Goal: Information Seeking & Learning: Learn about a topic

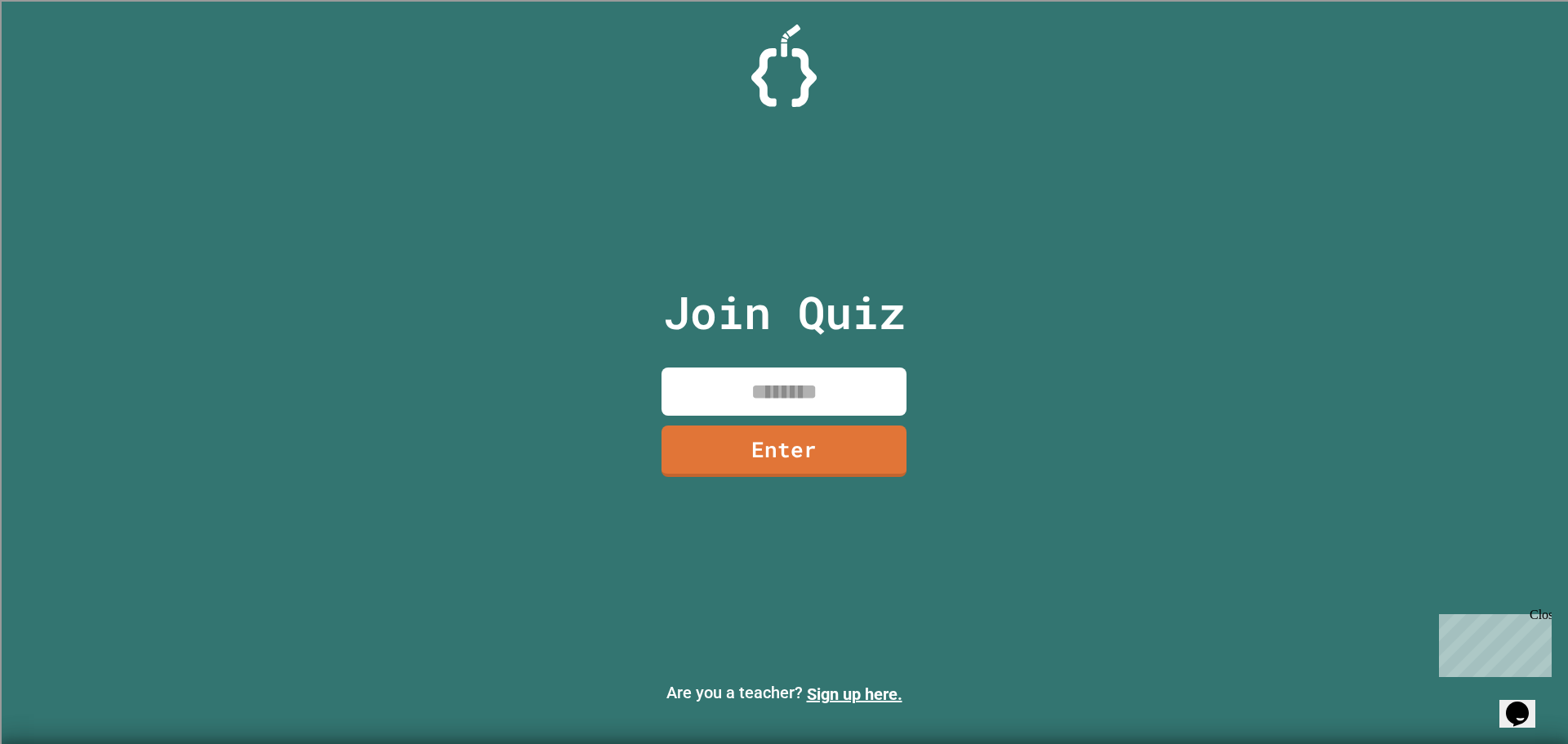
click at [786, 374] on input at bounding box center [784, 391] width 245 height 49
click at [788, 384] on input at bounding box center [784, 391] width 245 height 49
type input "********"
click at [848, 434] on link "Enter" at bounding box center [783, 449] width 248 height 53
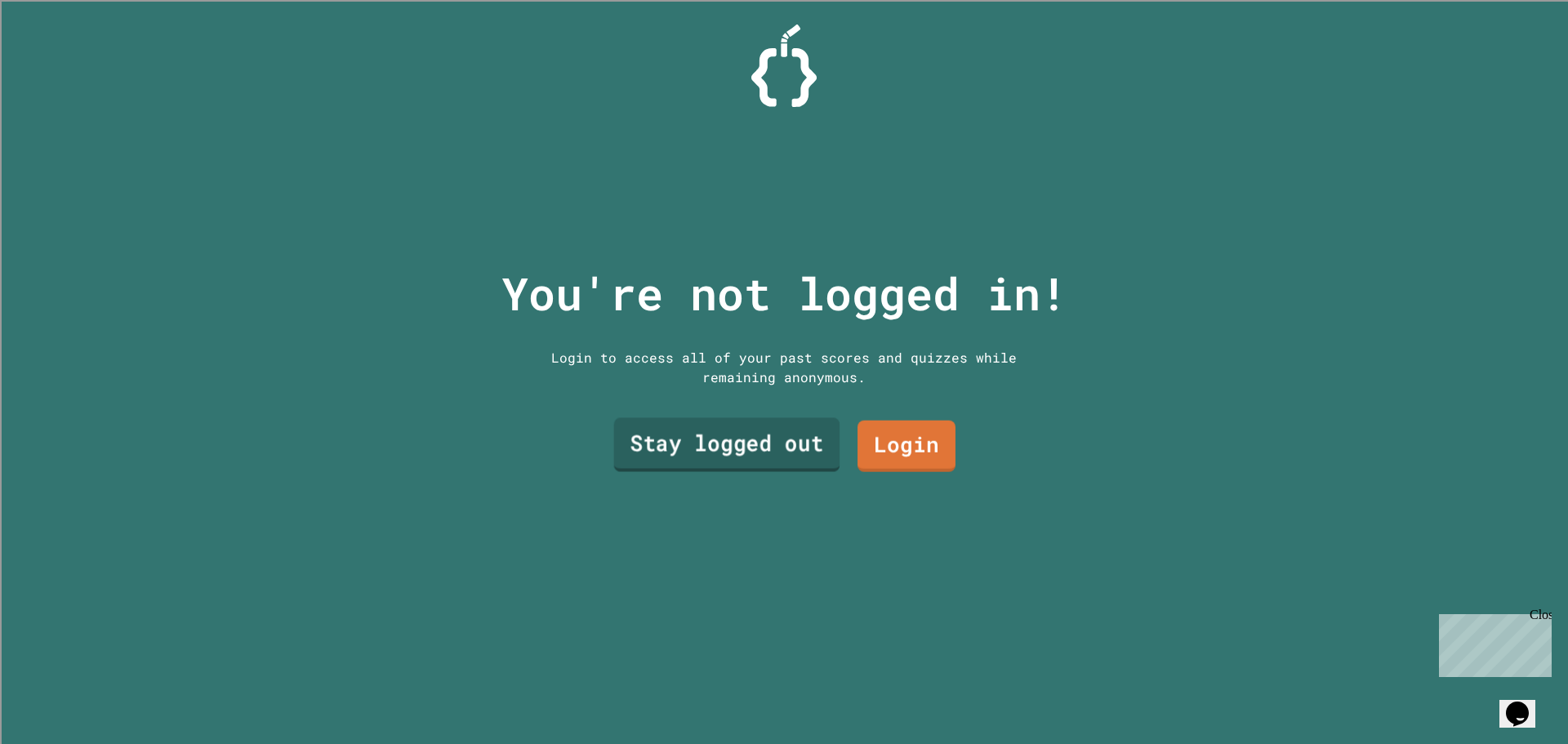
click at [764, 446] on link "Stay logged out" at bounding box center [727, 444] width 226 height 53
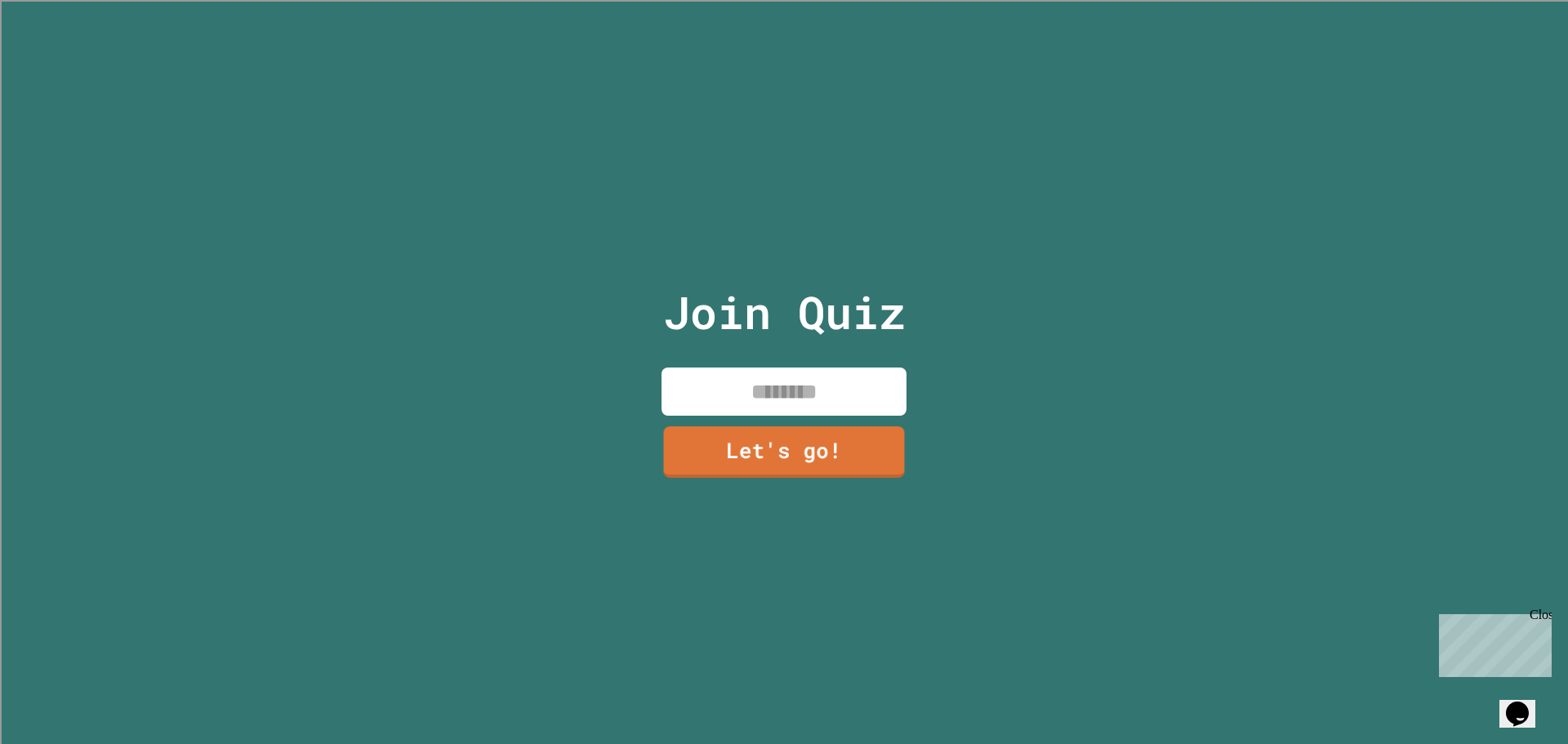
click at [847, 378] on input at bounding box center [784, 391] width 245 height 49
type input "*"
type input "*******"
click at [760, 413] on div "Join Quiz ******* Let's go!" at bounding box center [784, 372] width 275 height 744
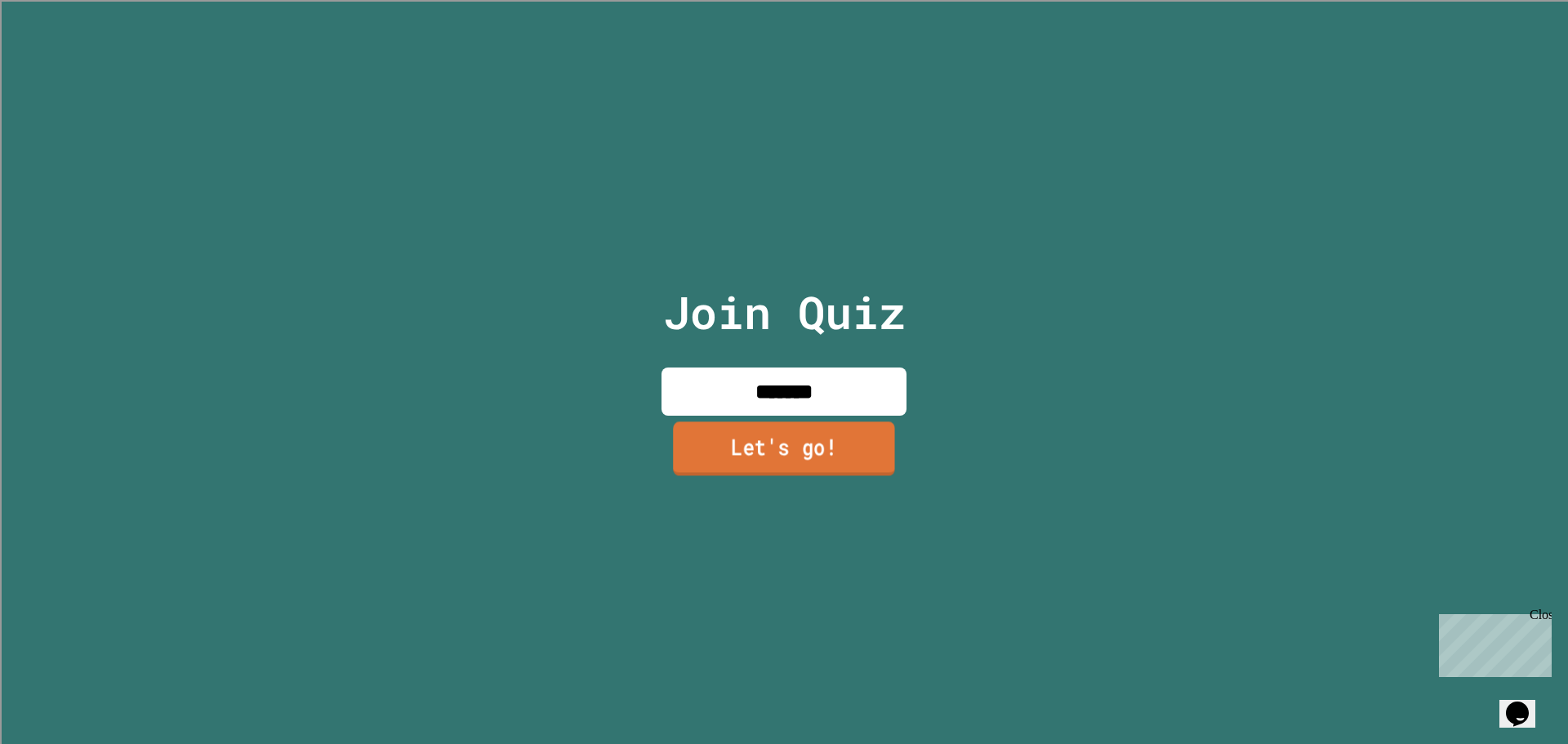
click at [743, 431] on link "Let's go!" at bounding box center [784, 448] width 222 height 53
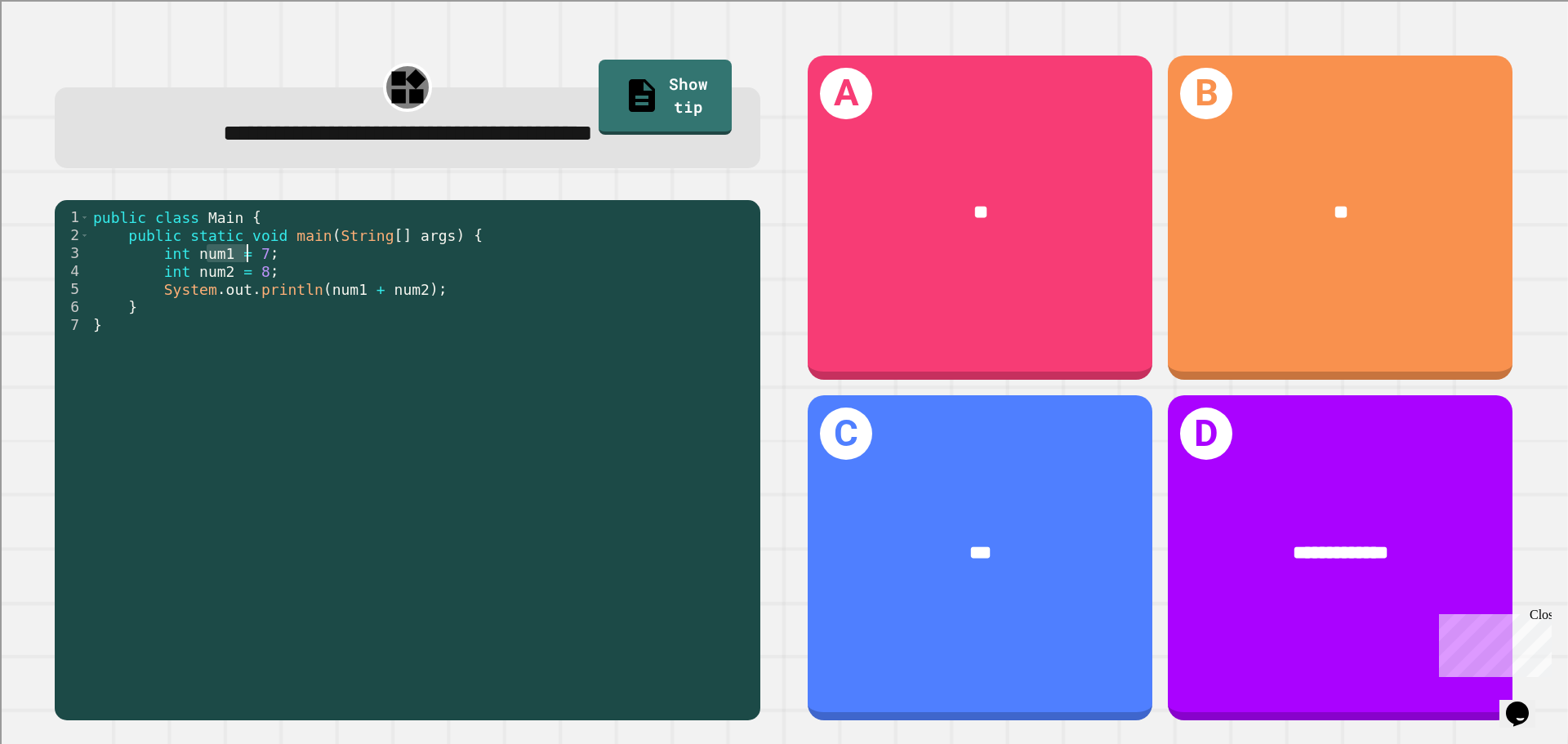
drag, startPoint x: 208, startPoint y: 258, endPoint x: 323, endPoint y: 261, distance: 115.0
click at [321, 261] on div "public class Main { public static void main ( String [ ] args ) { int num1 = 7 …" at bounding box center [421, 459] width 663 height 503
click at [323, 261] on div "public class Main { public static void main ( String [ ] args ) { int num1 = 7 …" at bounding box center [421, 441] width 663 height 467
click at [323, 261] on div "public class Main { public static void main ( String [ ] args ) { int num1 = 7 …" at bounding box center [421, 459] width 663 height 503
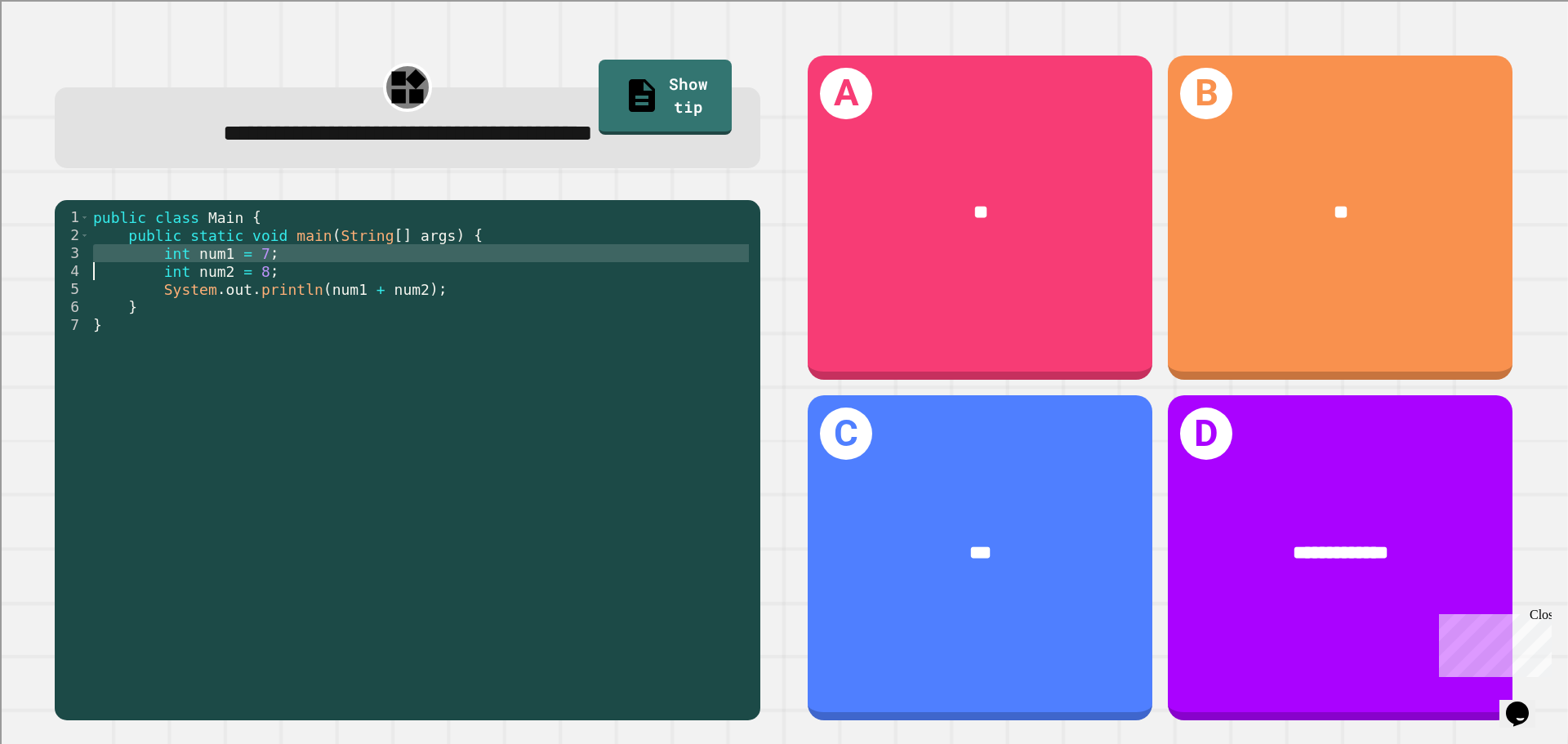
click at [323, 261] on div "public class Main { public static void main ( String [ ] args ) { int num1 = 7 …" at bounding box center [421, 459] width 663 height 503
click at [284, 294] on div "public class Main { public static void main ( String [ ] args ) { int num1 = 7 …" at bounding box center [421, 459] width 663 height 503
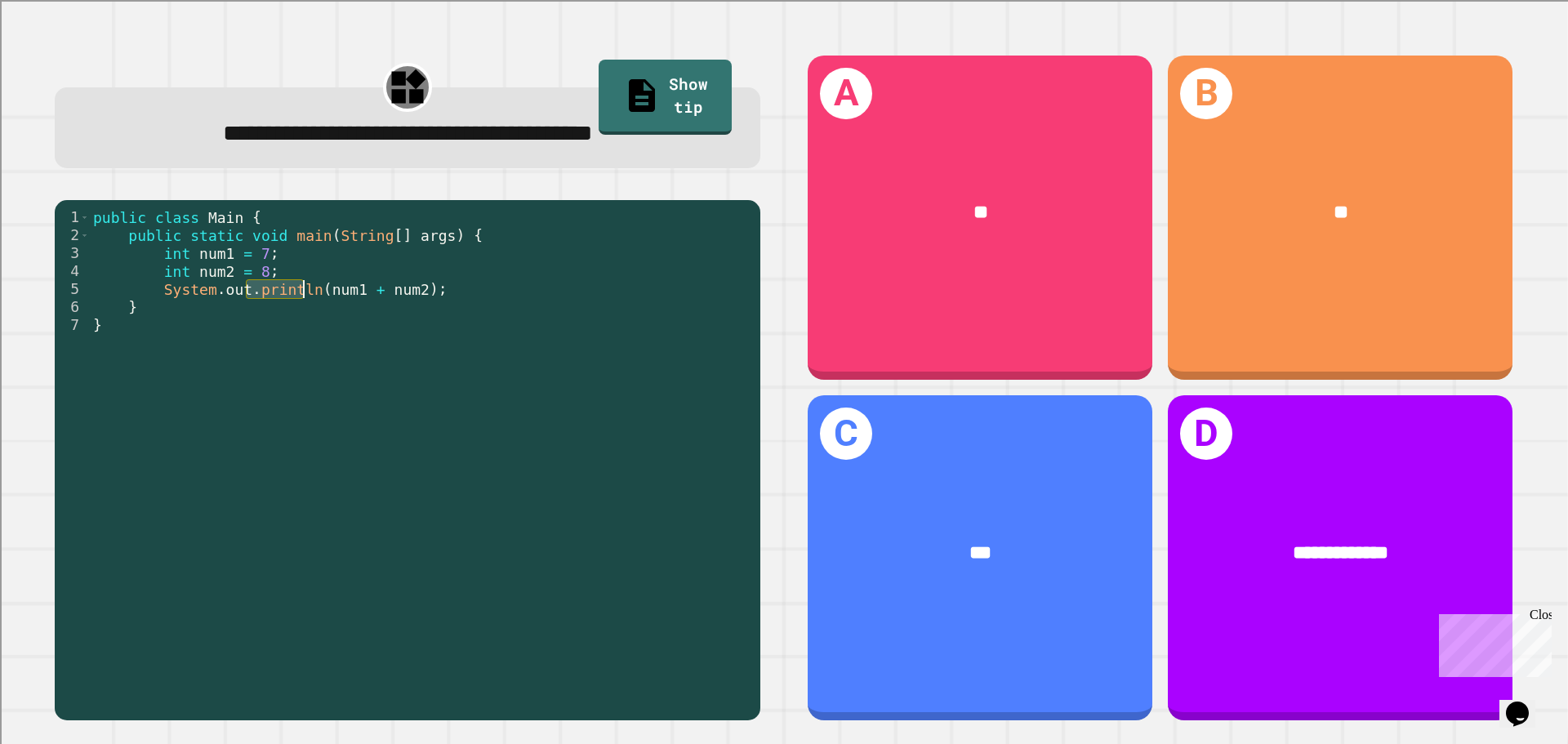
click at [284, 294] on div "public class Main { public static void main ( String [ ] args ) { int num1 = 7 …" at bounding box center [421, 459] width 663 height 503
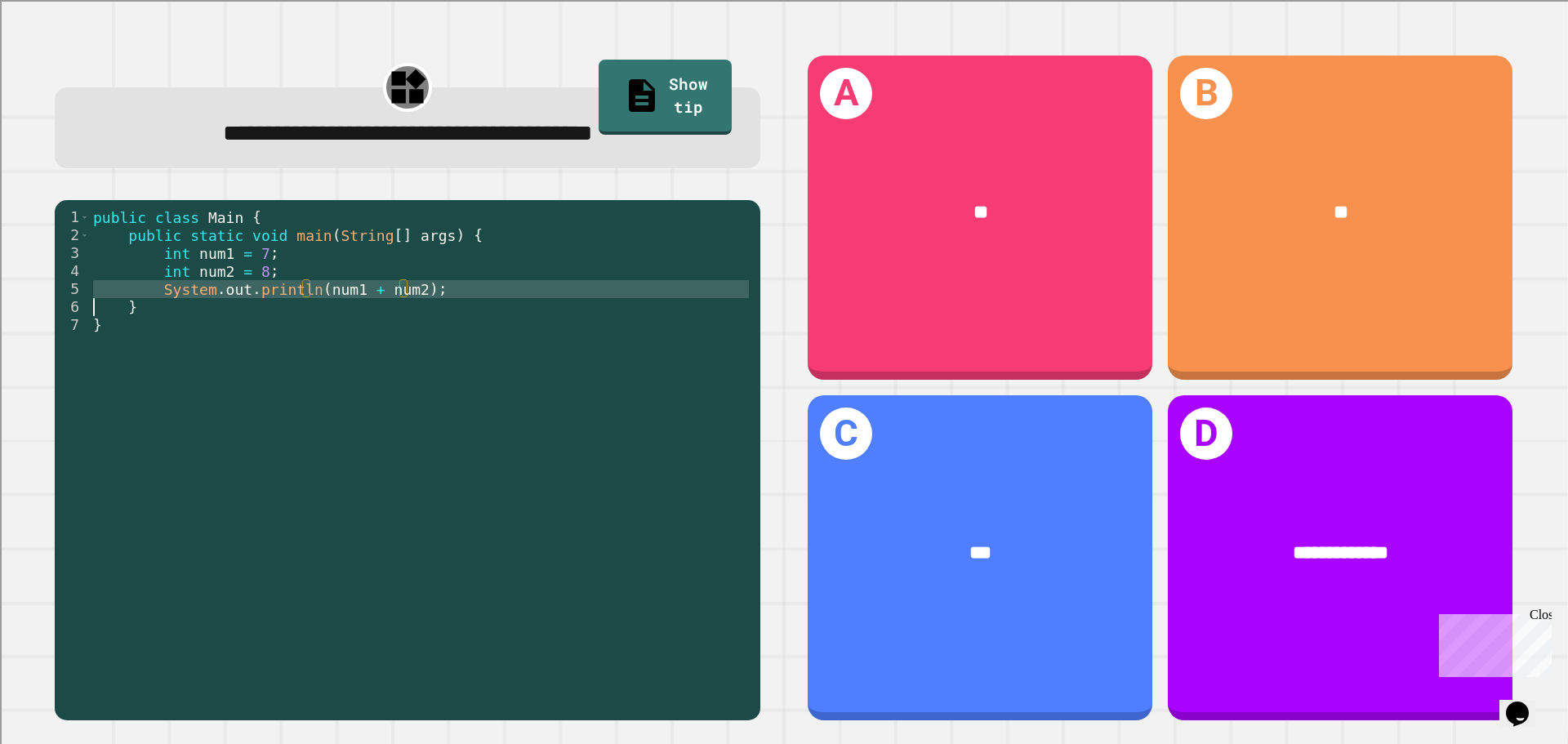
click at [284, 294] on div "public class Main { public static void main ( String [ ] args ) { int num1 = 7 …" at bounding box center [421, 459] width 663 height 503
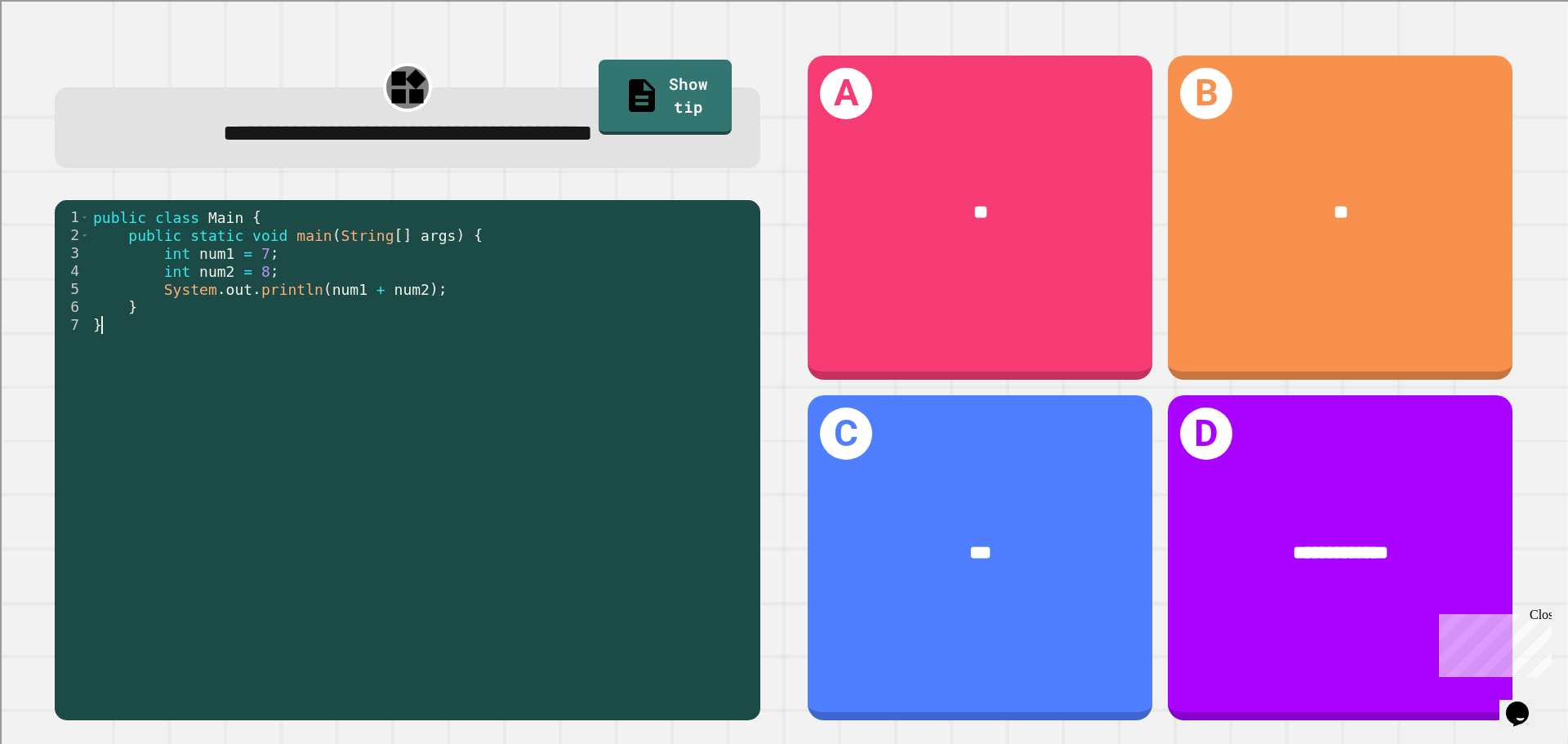
click at [215, 340] on div "public class Main { public static void main ( String [ ] args ) { int num1 = 7 …" at bounding box center [421, 459] width 663 height 503
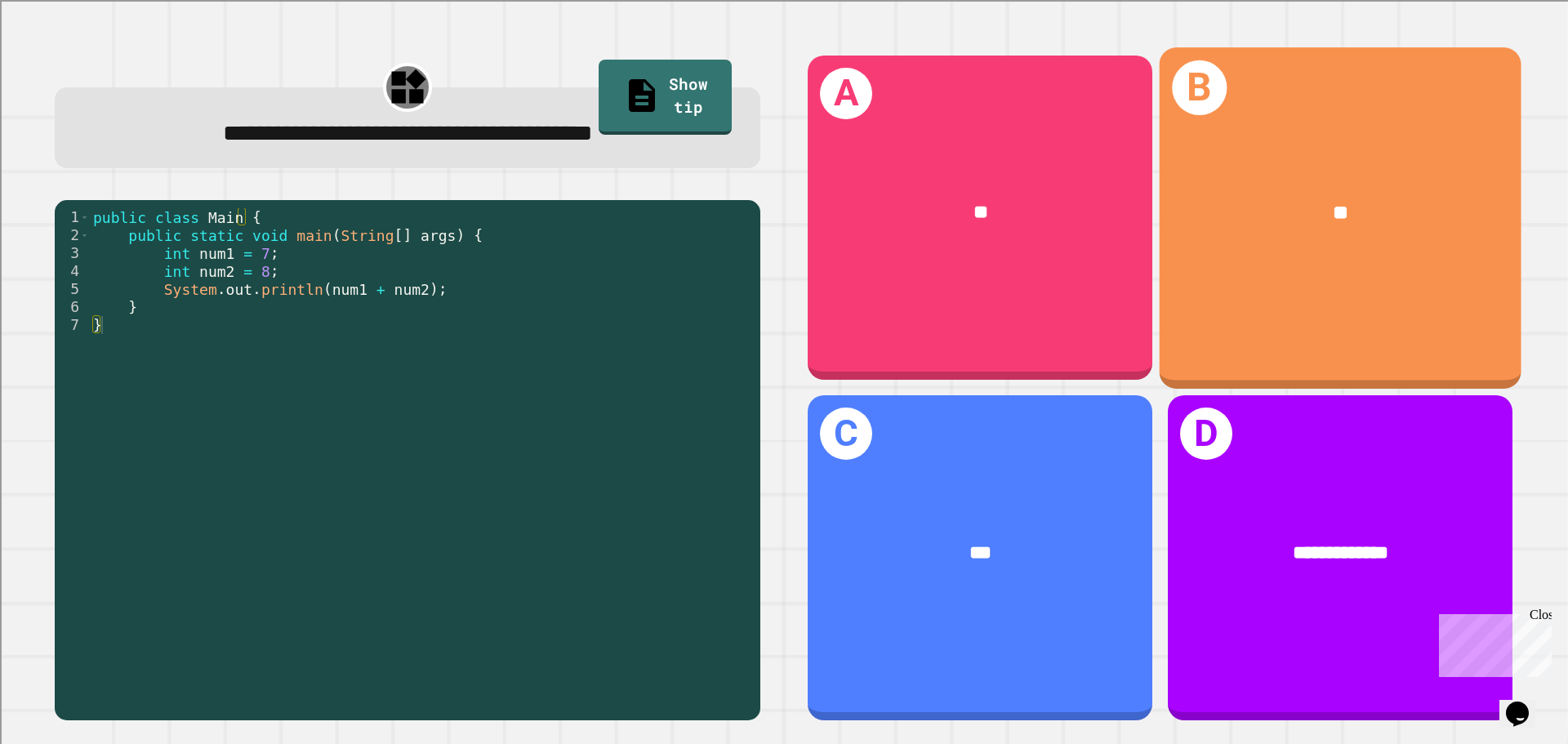
click at [1446, 240] on div "**" at bounding box center [1340, 213] width 361 height 110
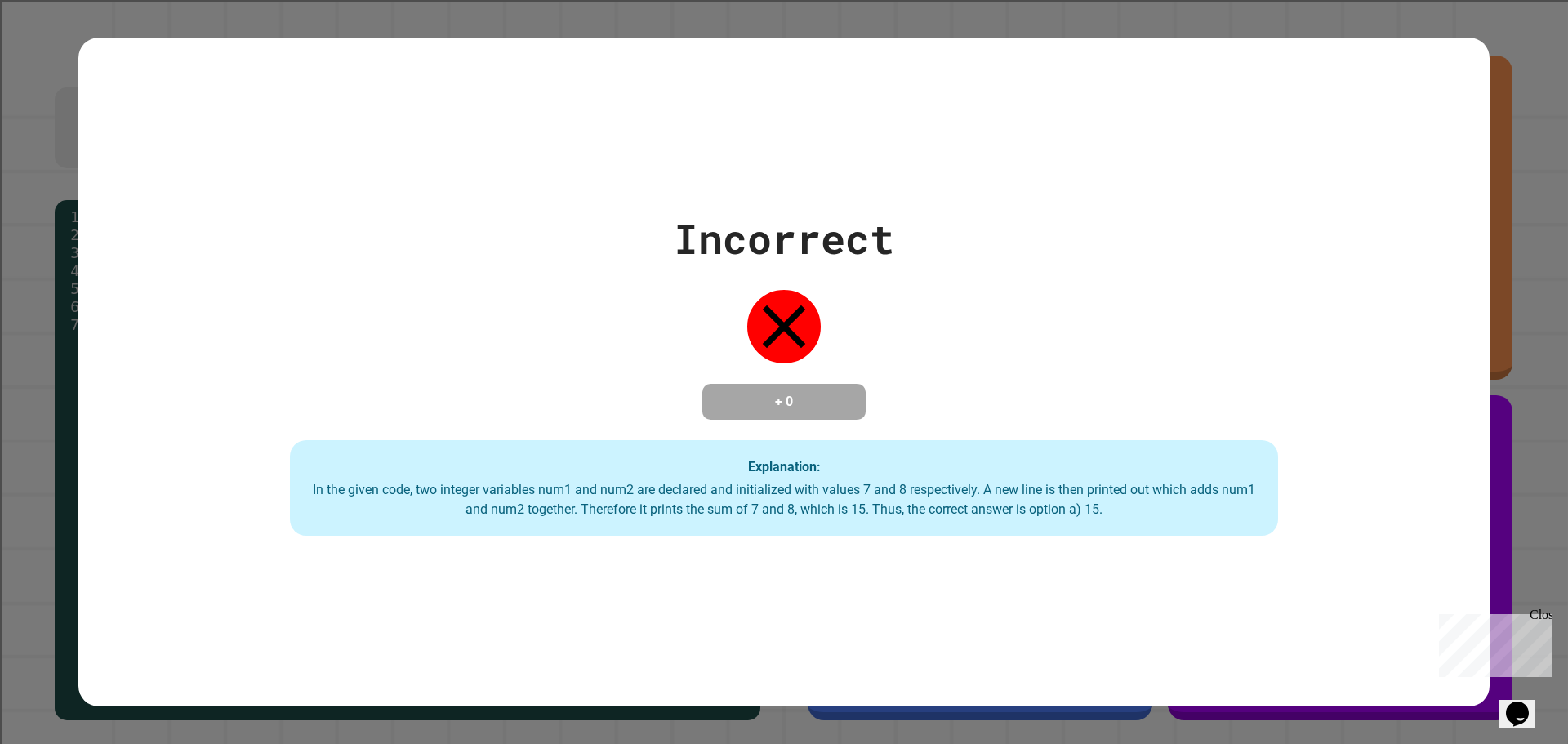
click at [117, 573] on div "Incorrect + 0 Explanation: In the given code, two integer variables num1 and nu…" at bounding box center [784, 372] width 1411 height 669
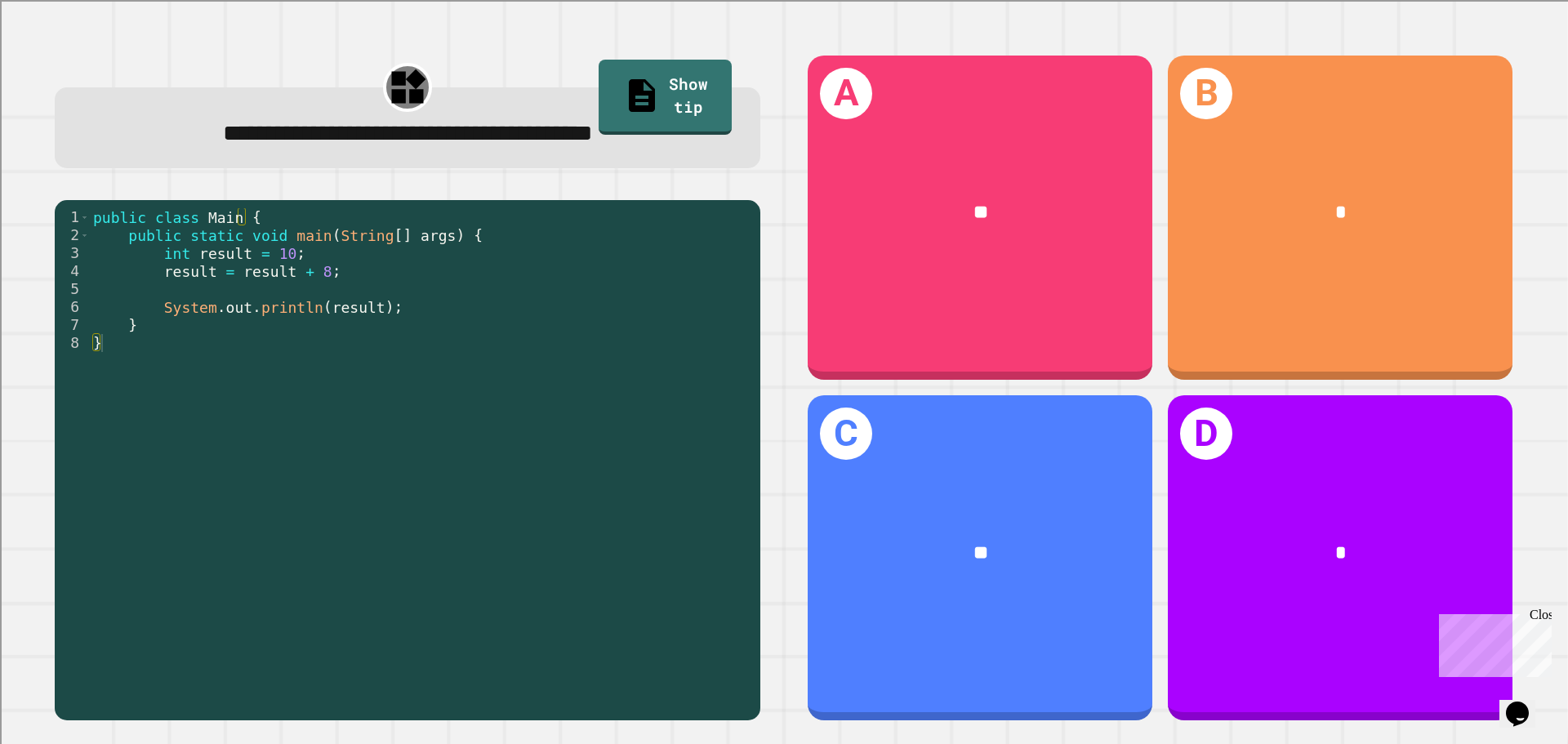
click at [279, 279] on div "public class Main { public static void main ( String [ ] args ) { int result = …" at bounding box center [421, 459] width 663 height 503
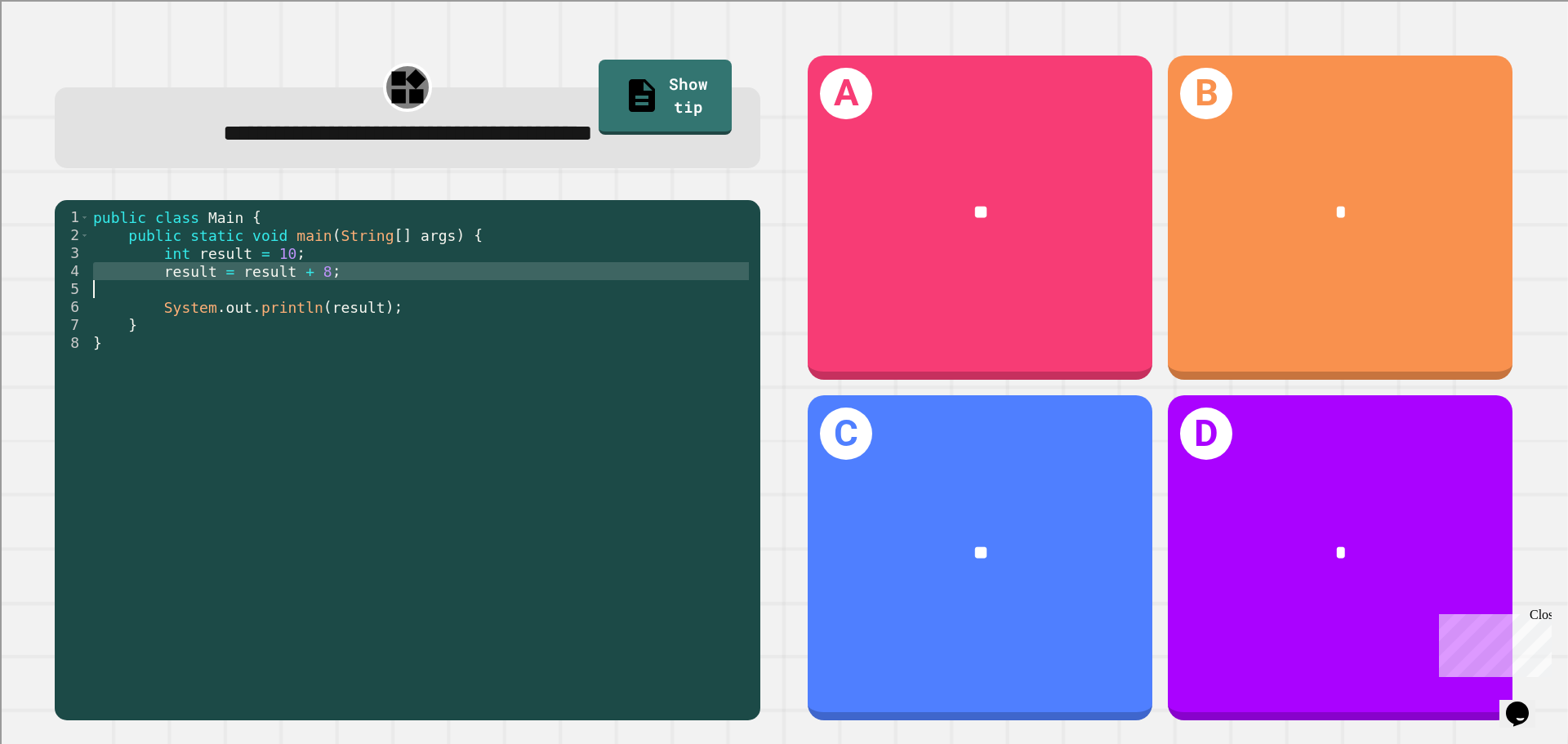
click at [279, 279] on div "public class Main { public static void main ( String [ ] args ) { int result = …" at bounding box center [421, 459] width 663 height 503
click at [294, 327] on div "public class Main { public static void main ( String [ ] args ) { int result = …" at bounding box center [421, 459] width 663 height 503
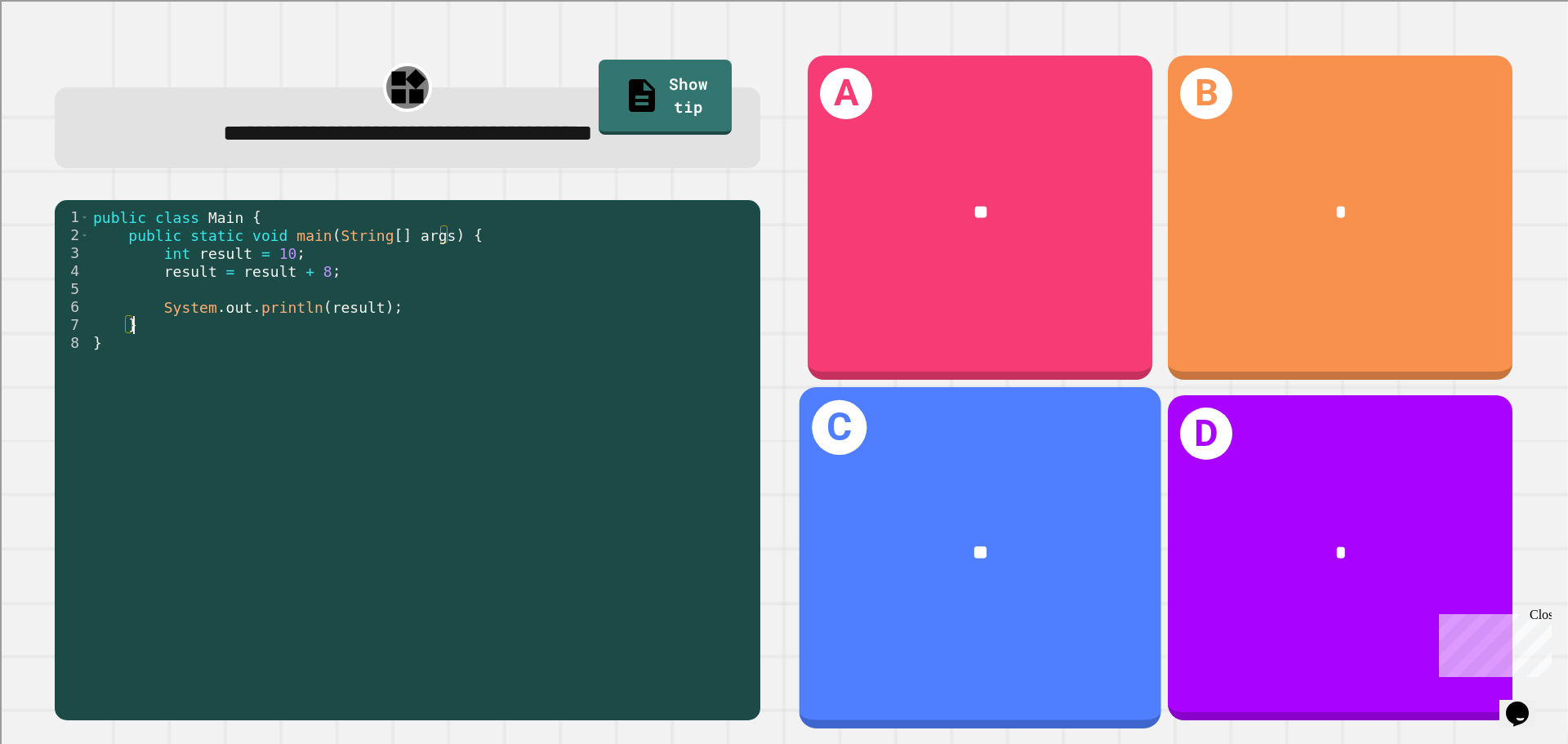
click at [1057, 518] on div "**" at bounding box center [980, 554] width 361 height 110
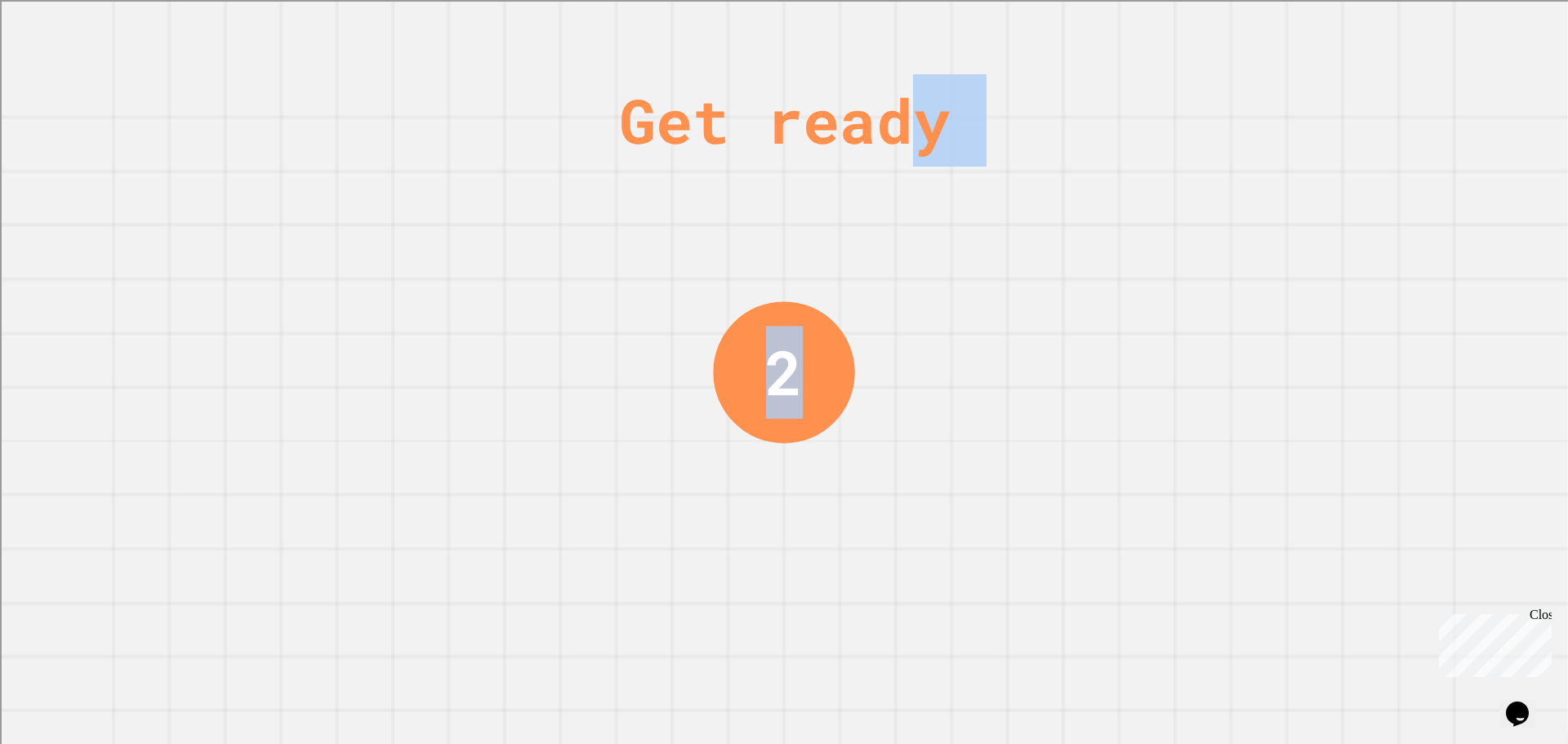
drag, startPoint x: 916, startPoint y: 208, endPoint x: 921, endPoint y: 309, distance: 101.1
click at [921, 309] on div "Get ready 2" at bounding box center [784, 372] width 1568 height 744
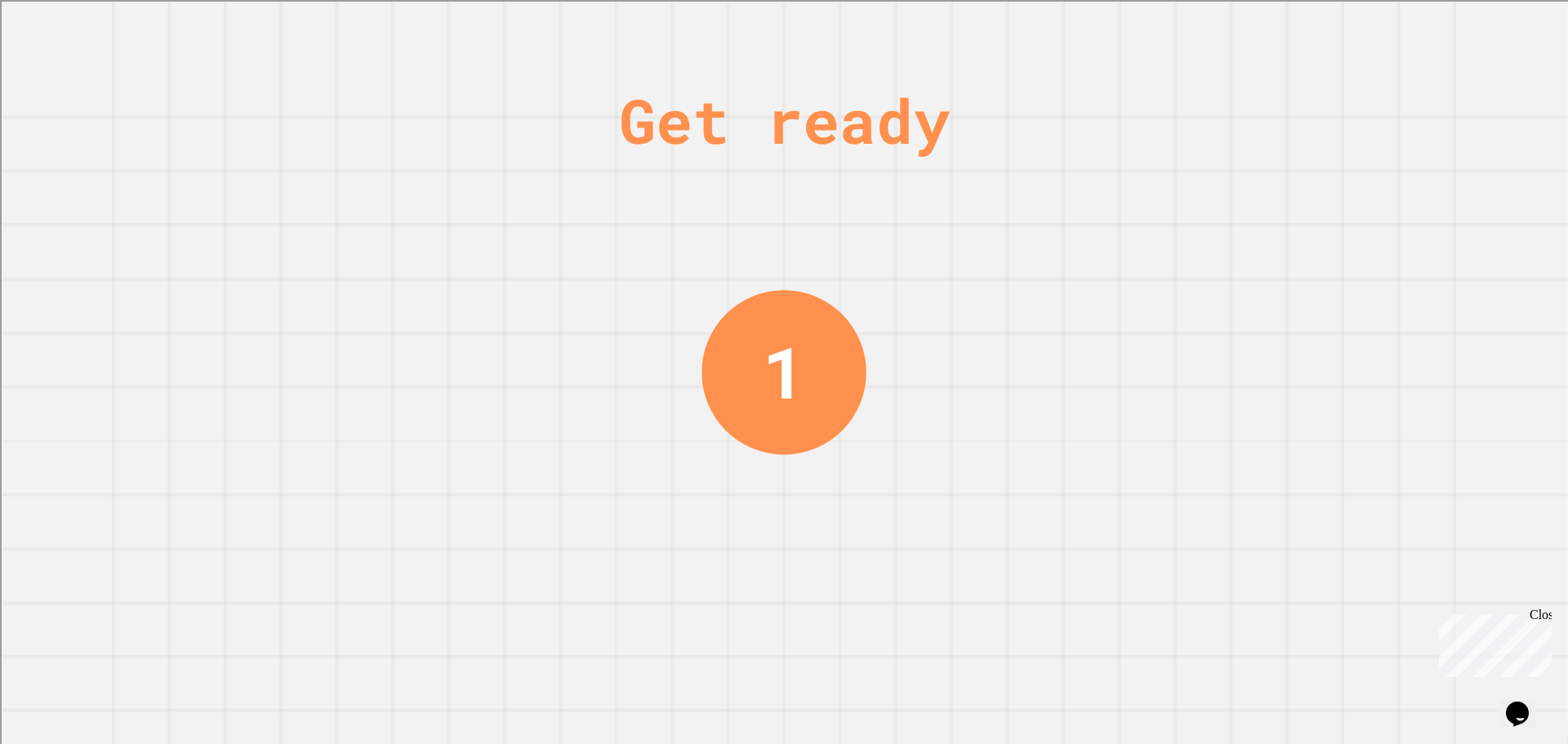
click at [733, 158] on div "Get ready" at bounding box center [784, 119] width 330 height 92
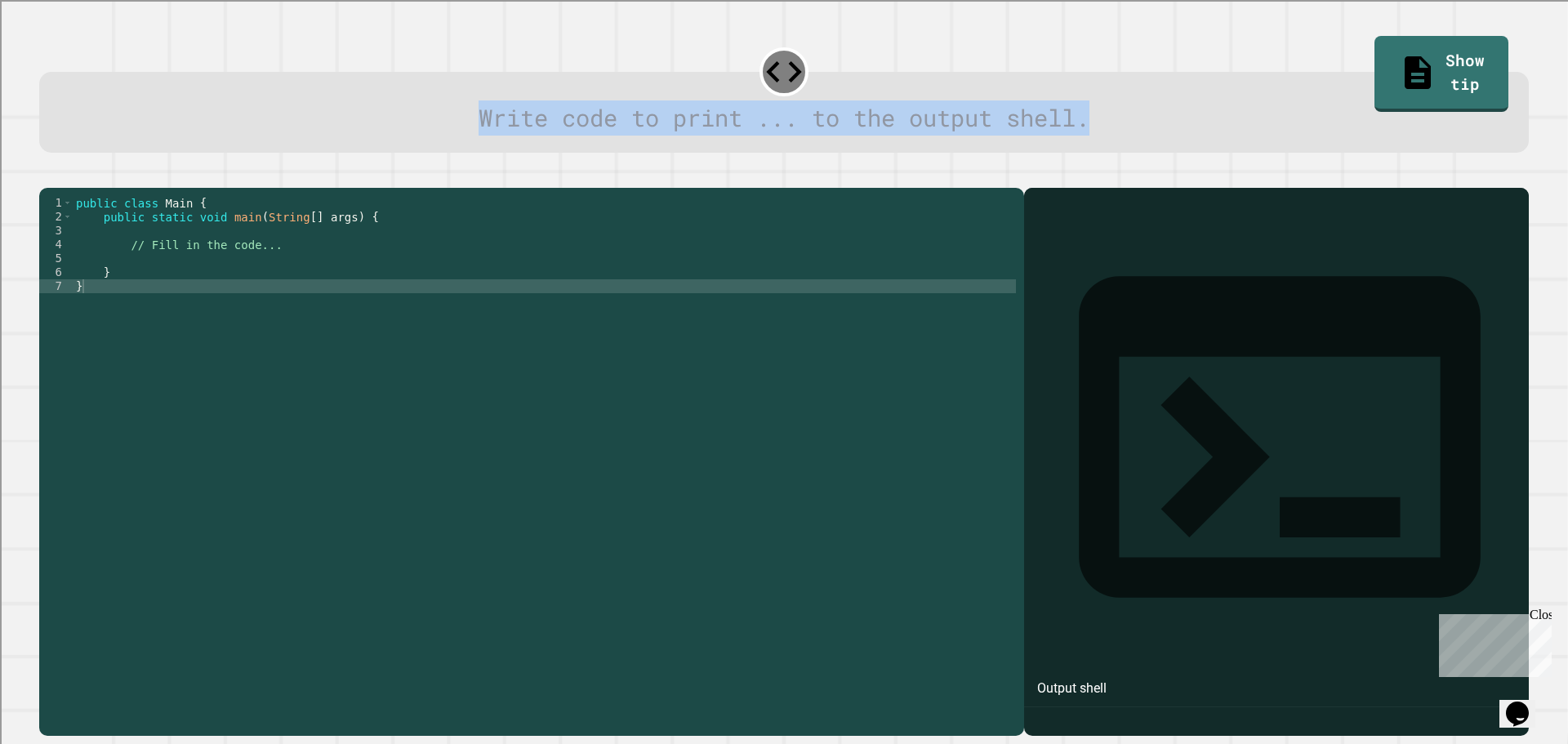
drag, startPoint x: 609, startPoint y: 85, endPoint x: 1096, endPoint y: 157, distance: 492.3
click at [1096, 157] on div "Write code to print ... to the output shell. Show tip 1 2 3 4 5 6 7 public clas…" at bounding box center [784, 372] width 1568 height 744
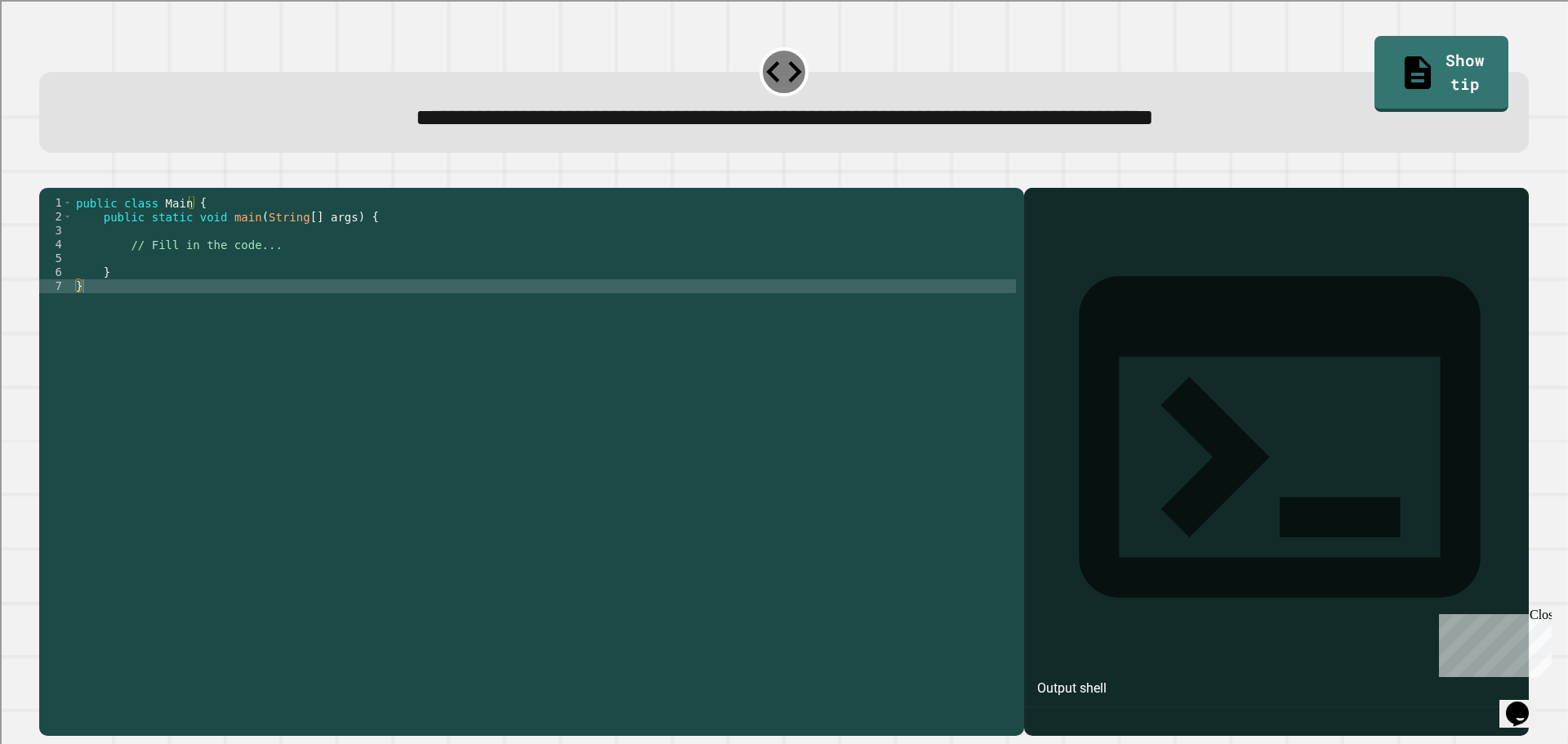
click at [1065, 158] on div "**********" at bounding box center [783, 95] width 1505 height 129
click at [256, 308] on div "public class Main { public static void main ( String [ ] args ) { // Fill in th…" at bounding box center [544, 446] width 943 height 499
click at [271, 277] on div "public class Main { public static void main ( String [ ] args ) { // Fill in th…" at bounding box center [544, 446] width 943 height 499
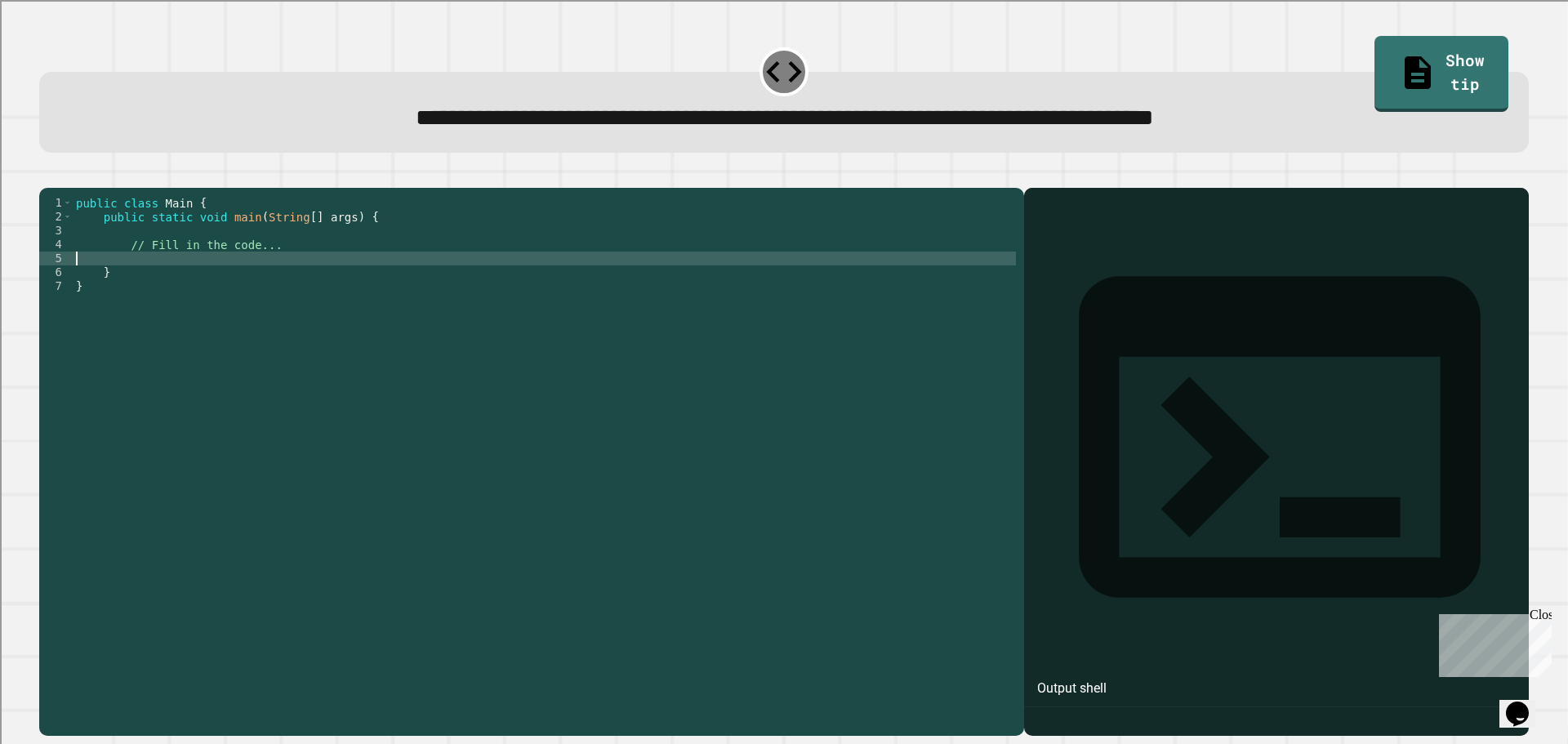
click at [278, 258] on div "public class Main { public static void main ( String [ ] args ) { // Fill in th…" at bounding box center [544, 446] width 943 height 499
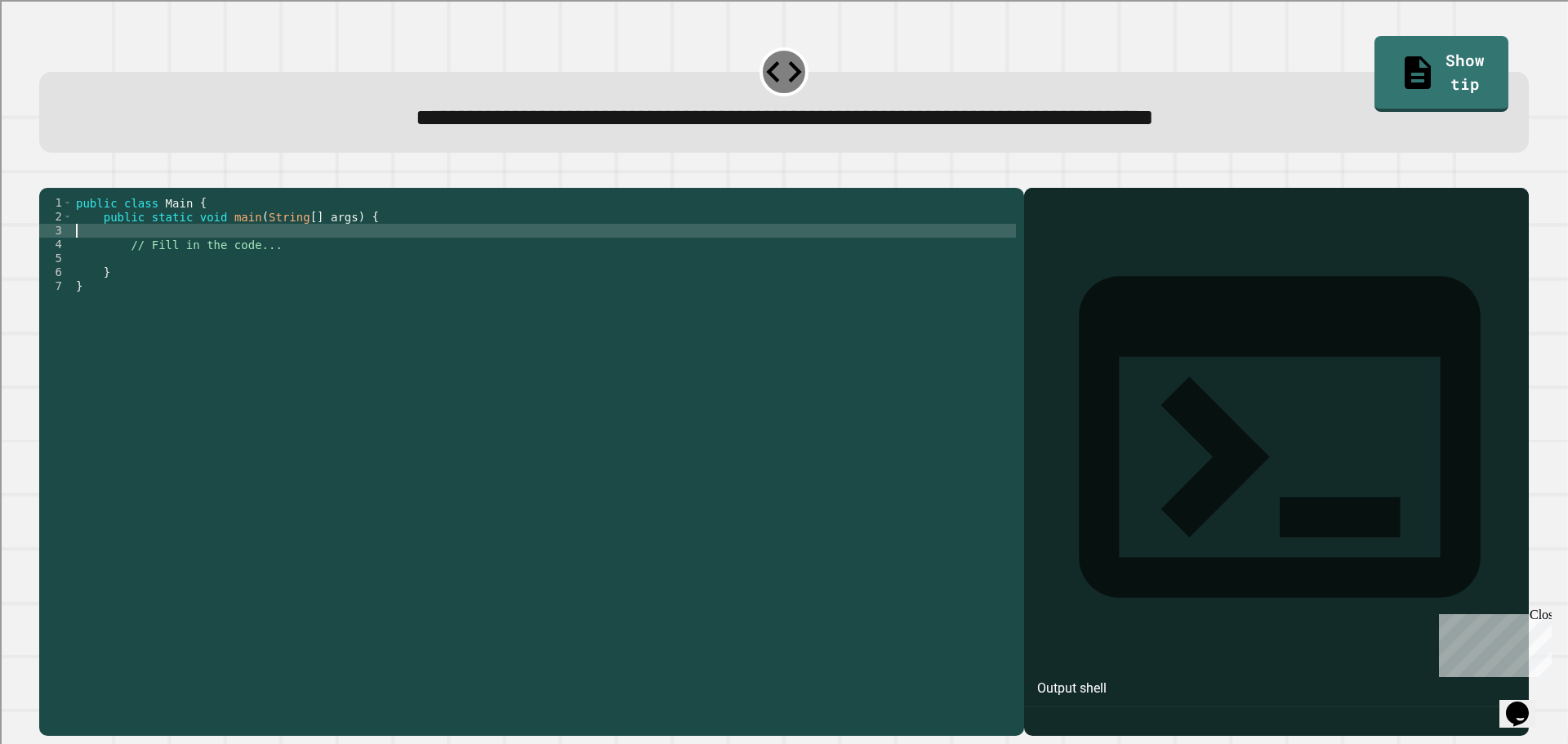
click at [278, 266] on div "public class Main { public static void main ( String [ ] args ) { // Fill in th…" at bounding box center [544, 446] width 943 height 499
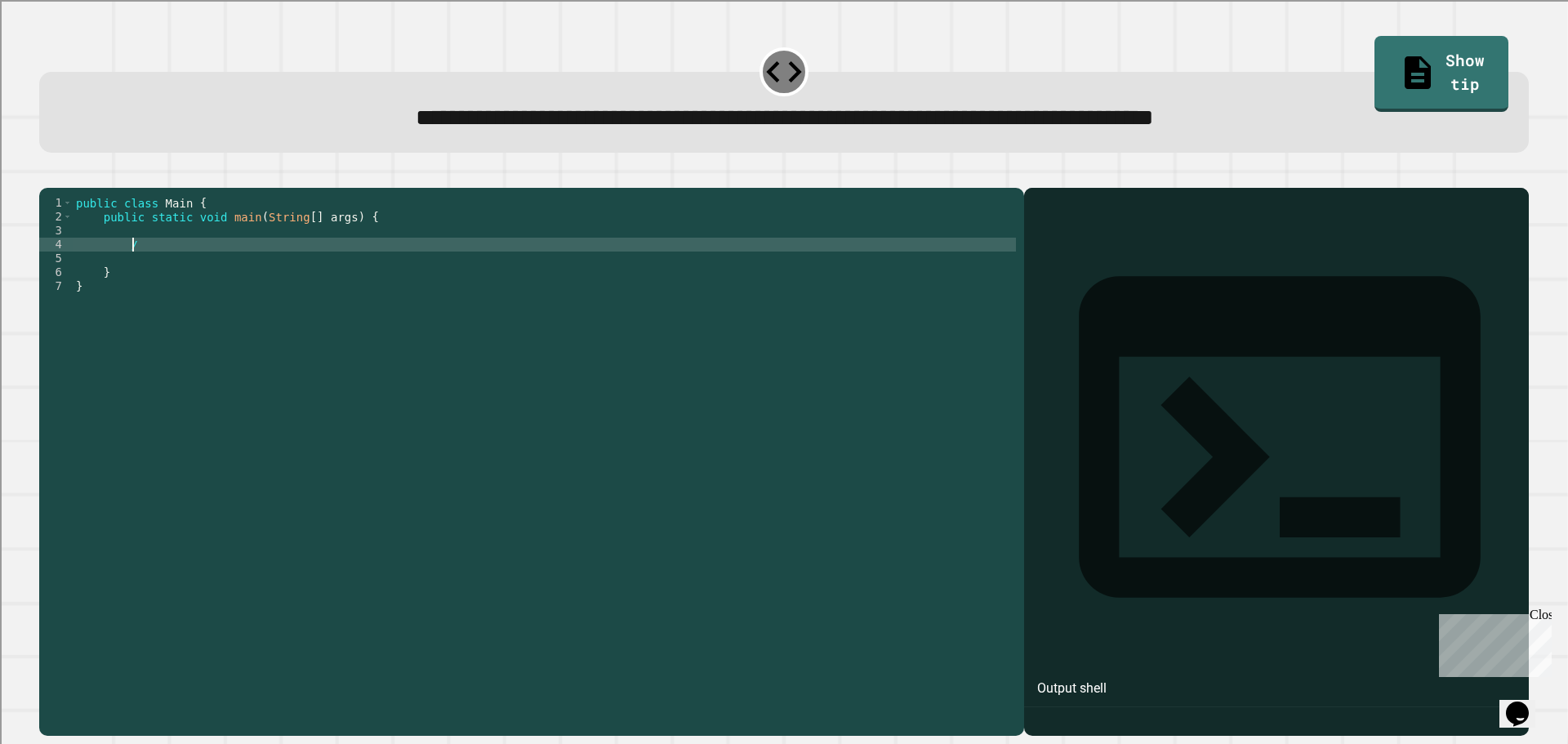
type textarea "*"
type textarea "**********"
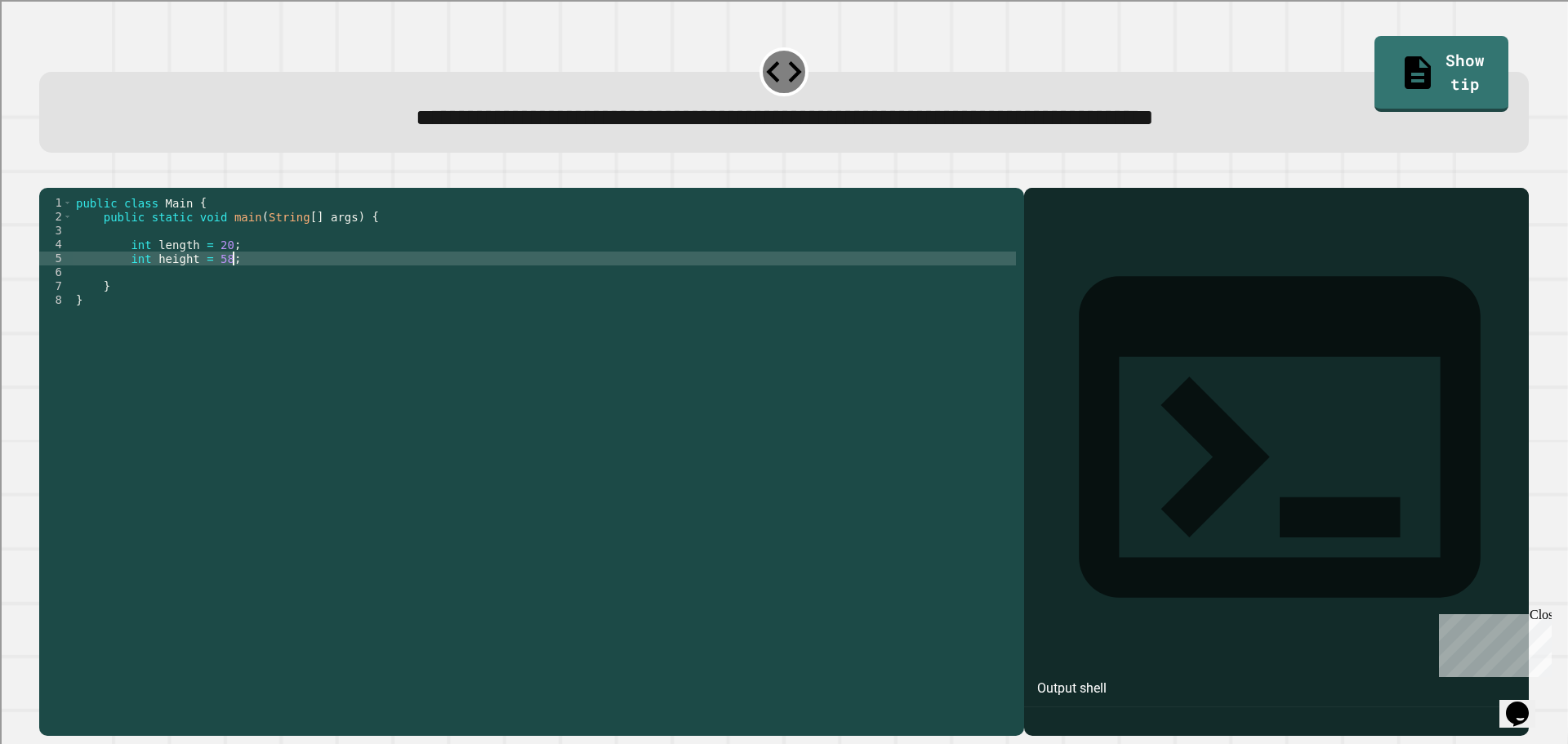
type textarea "**********"
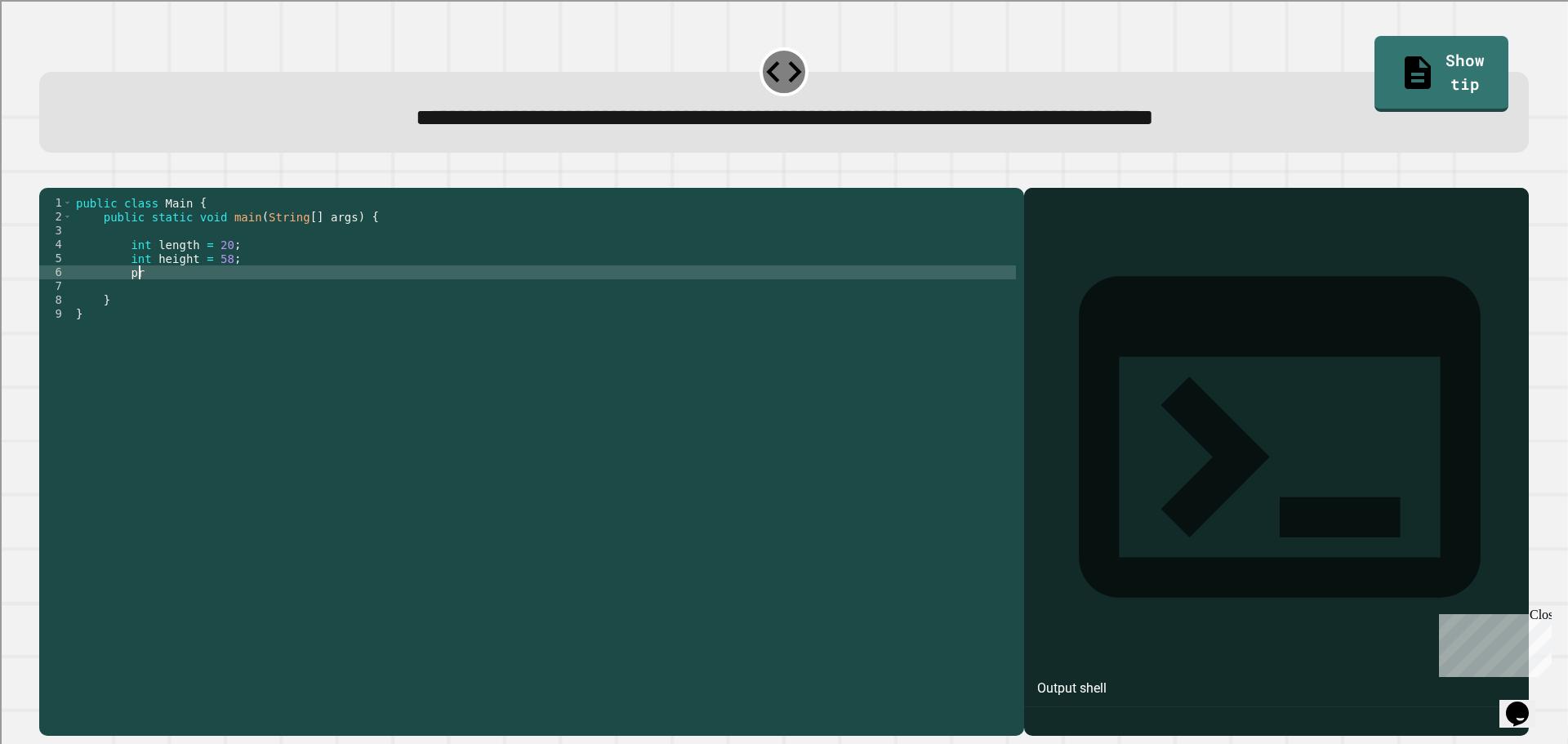
scroll to position [0, 5]
type textarea "*"
type textarea "**********"
click at [1427, 77] on link "Show tip" at bounding box center [1441, 73] width 131 height 80
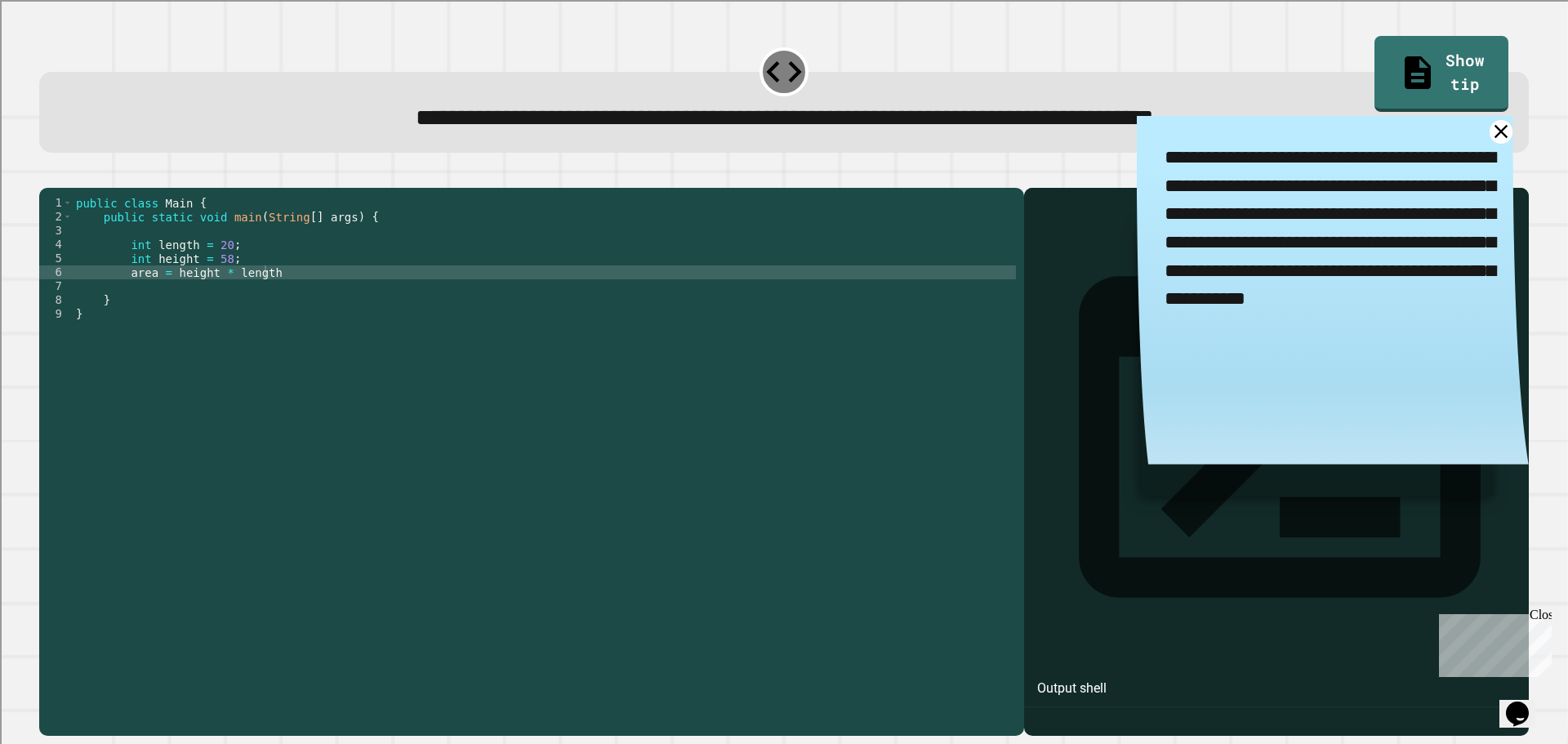
scroll to position [0, 0]
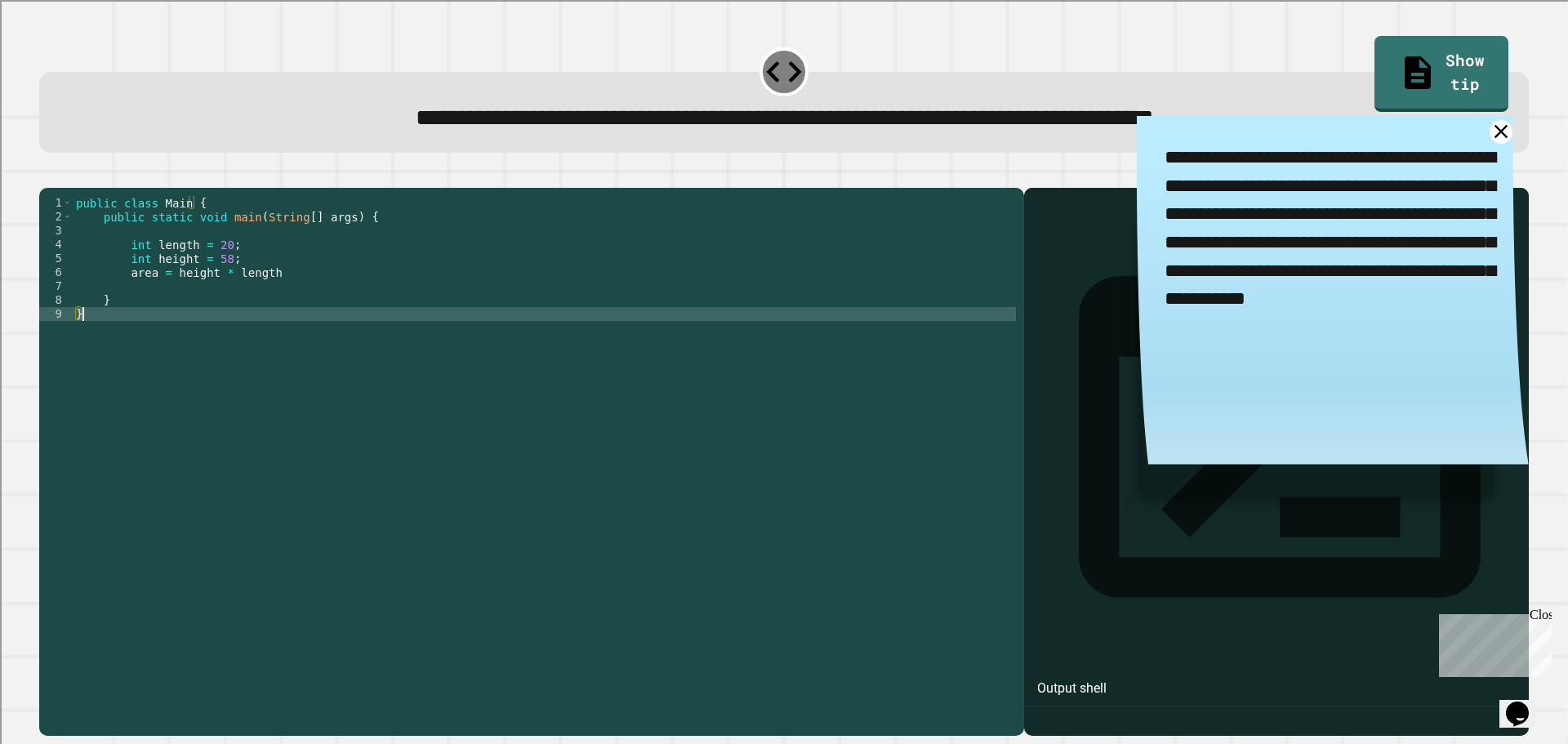
click at [324, 342] on div "public class Main { public static void main ( String [ ] args ) { int length = …" at bounding box center [544, 446] width 943 height 499
click at [244, 289] on div "public class Main { public static void main ( String [ ] args ) { int length = …" at bounding box center [544, 446] width 943 height 499
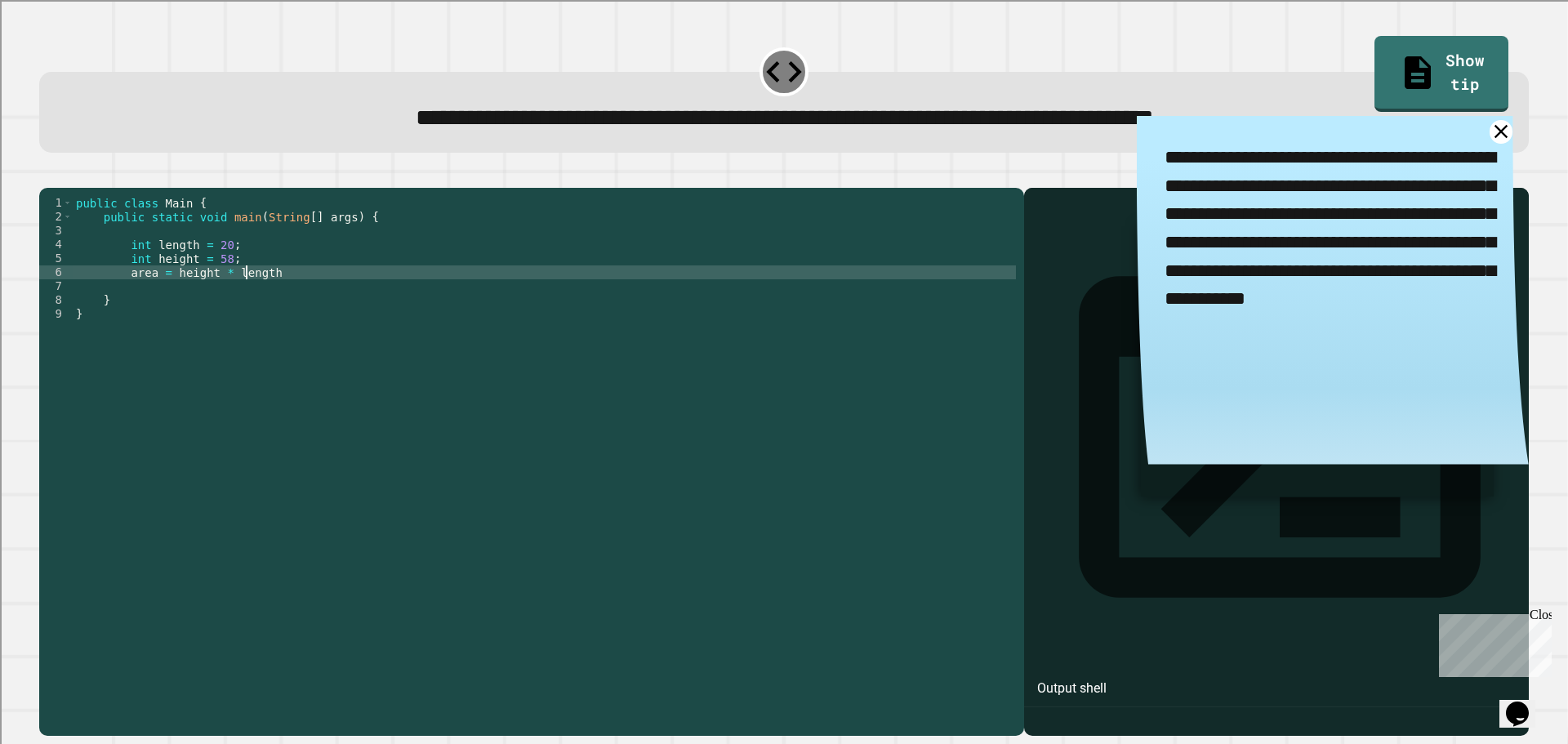
click at [229, 313] on div "public class Main { public static void main ( String [ ] args ) { int length = …" at bounding box center [544, 446] width 943 height 499
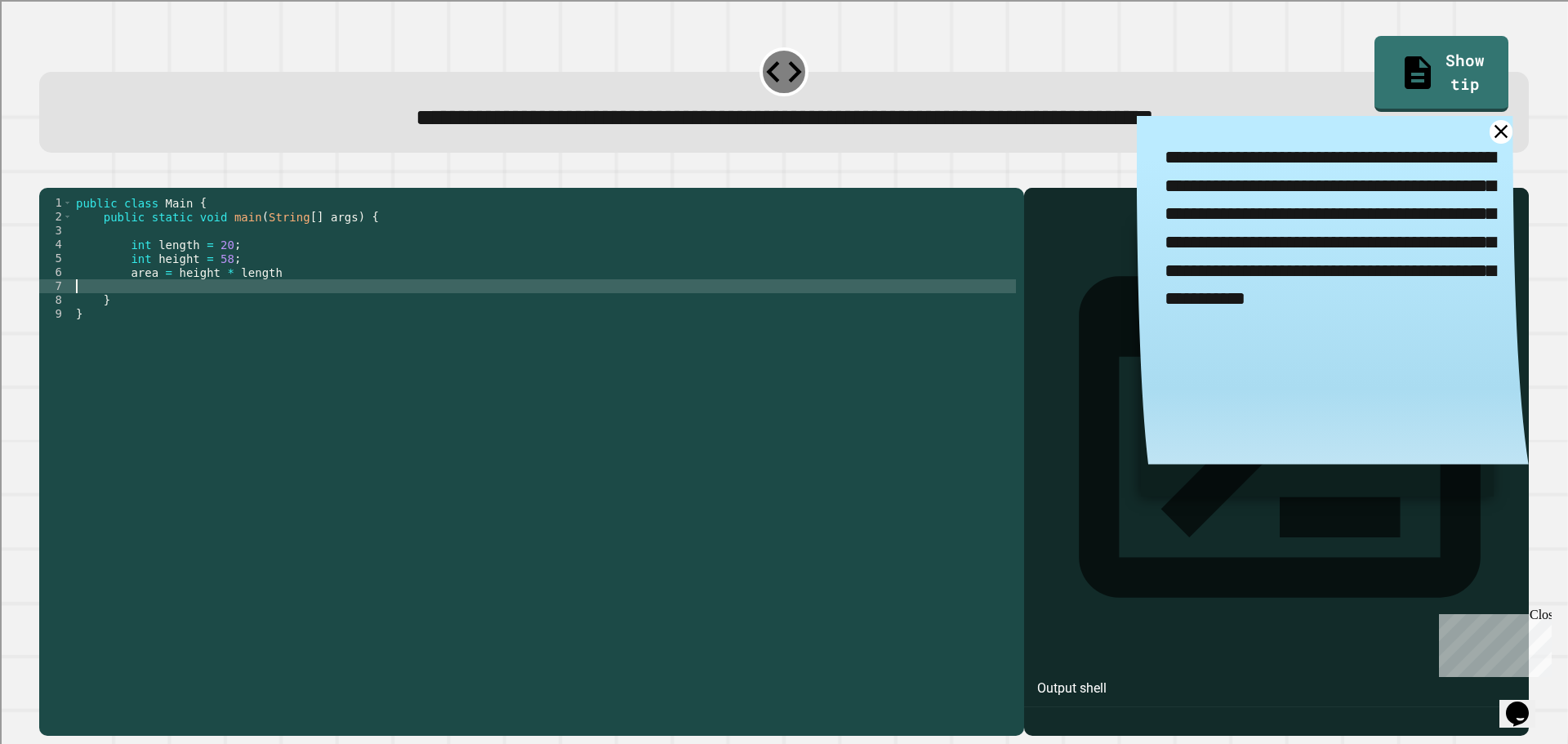
click at [233, 310] on div "public class Main { public static void main ( String [ ] args ) { int length = …" at bounding box center [544, 446] width 943 height 499
click at [132, 313] on div "public class Main { public static void main ( String [ ] args ) { int length = …" at bounding box center [544, 446] width 943 height 499
type textarea "**********"
click at [48, 175] on icon "button" at bounding box center [48, 175] width 0 height 0
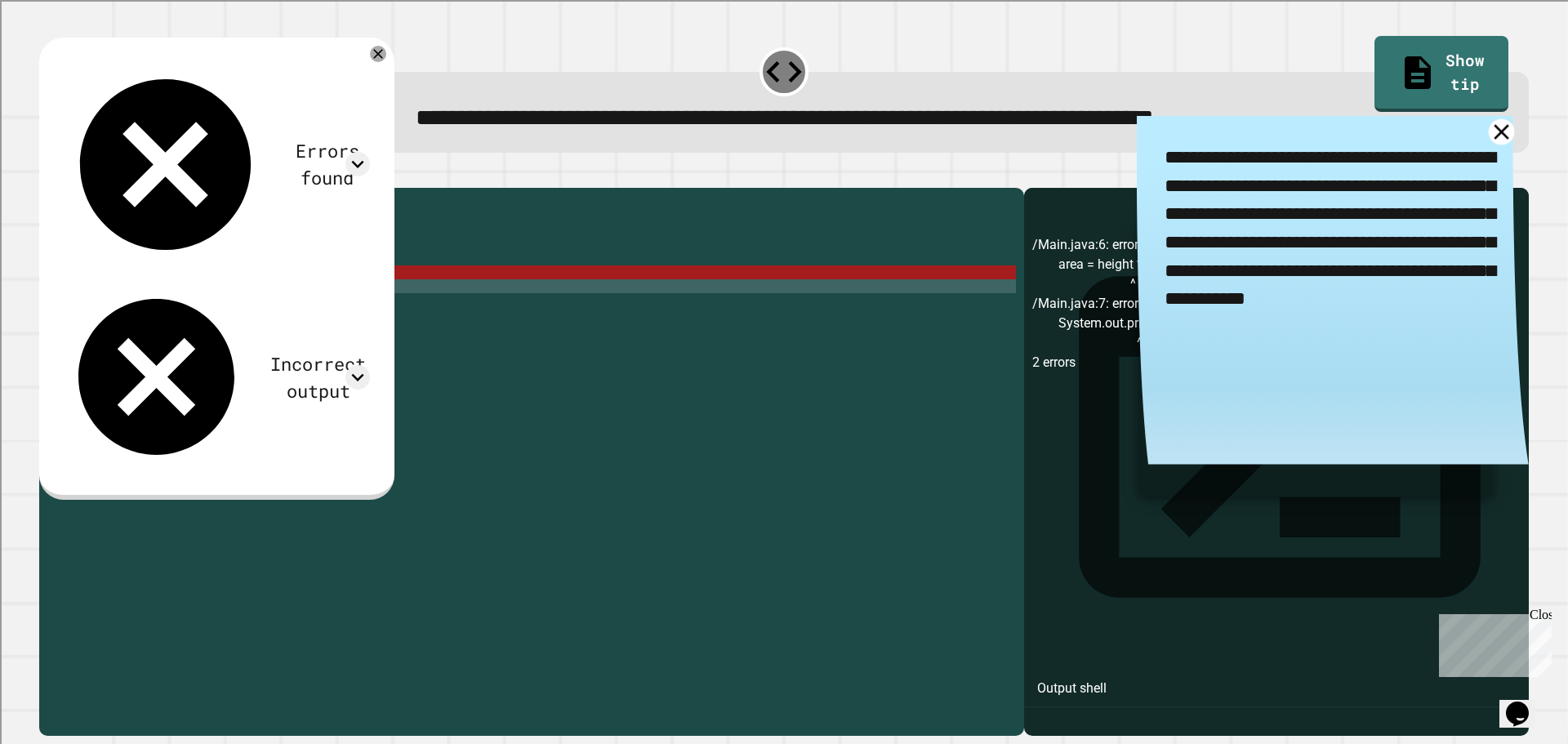
click at [1487, 134] on icon at bounding box center [1500, 131] width 25 height 25
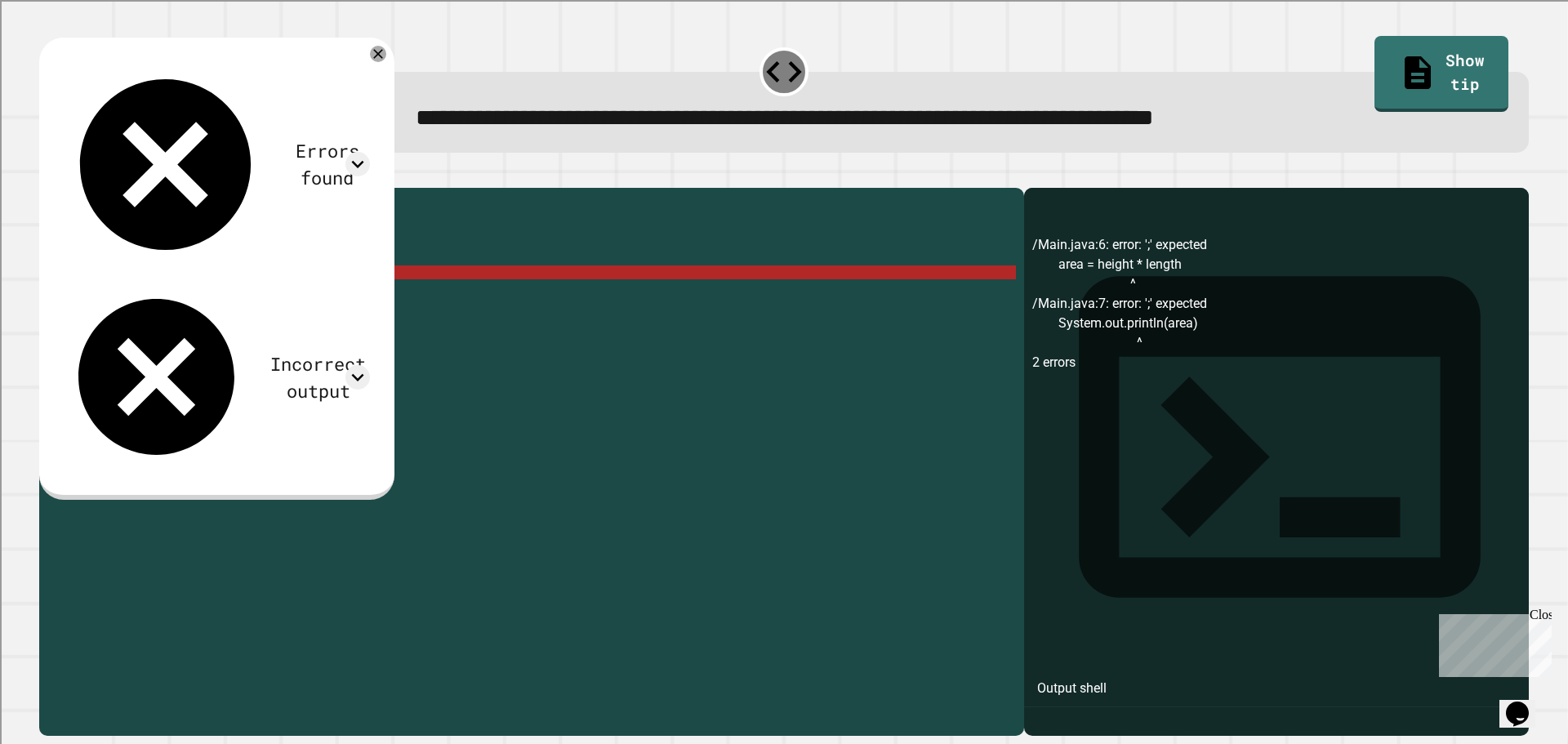
click at [347, 296] on div "public class Main { public static void main ( String [ ] args ) { int length = …" at bounding box center [544, 446] width 943 height 499
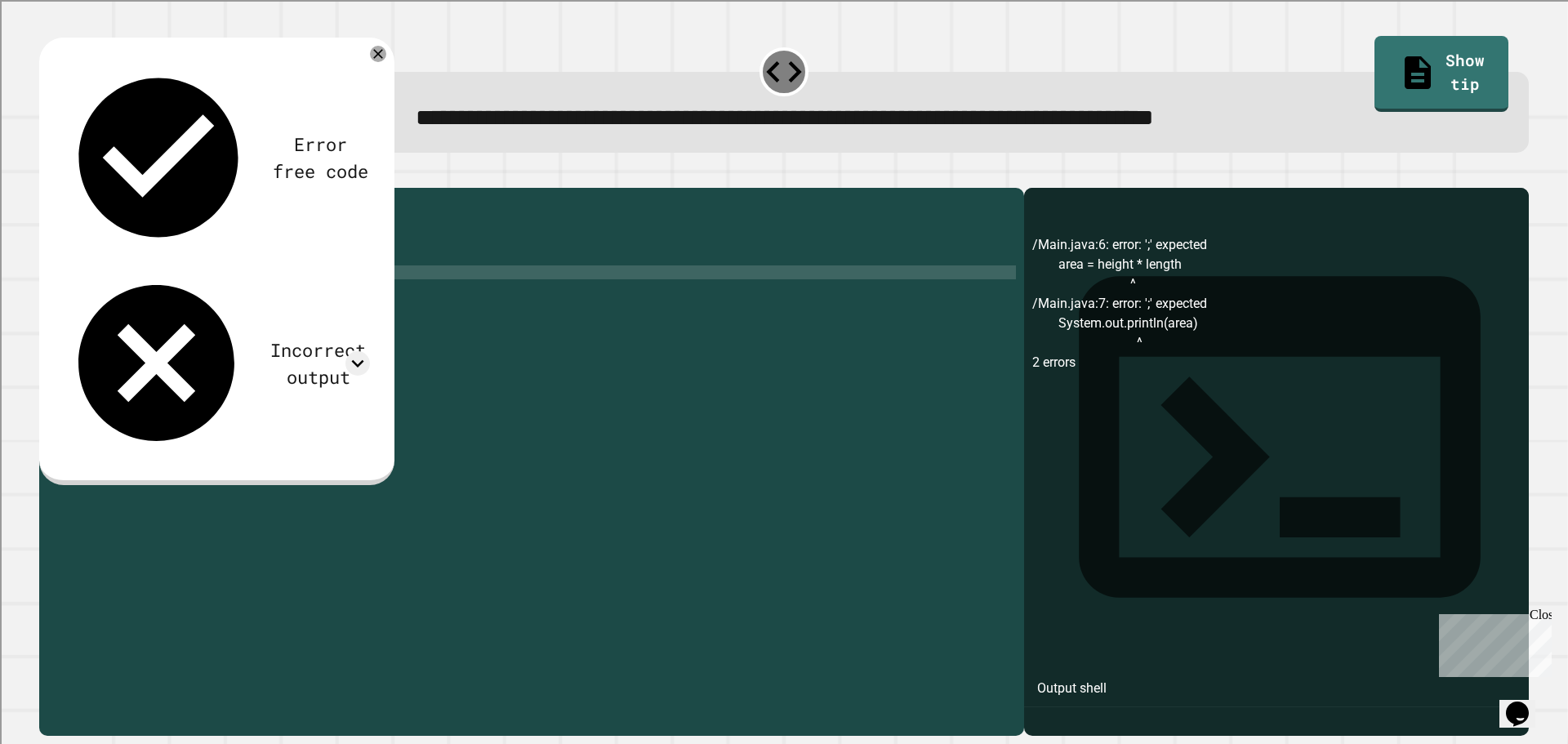
click at [393, 299] on div "public class Main { public static void main ( String [ ] args ) { int length = …" at bounding box center [544, 446] width 943 height 499
click at [355, 309] on div "public class Main { public static void main ( String [ ] args ) { int length = …" at bounding box center [544, 446] width 943 height 499
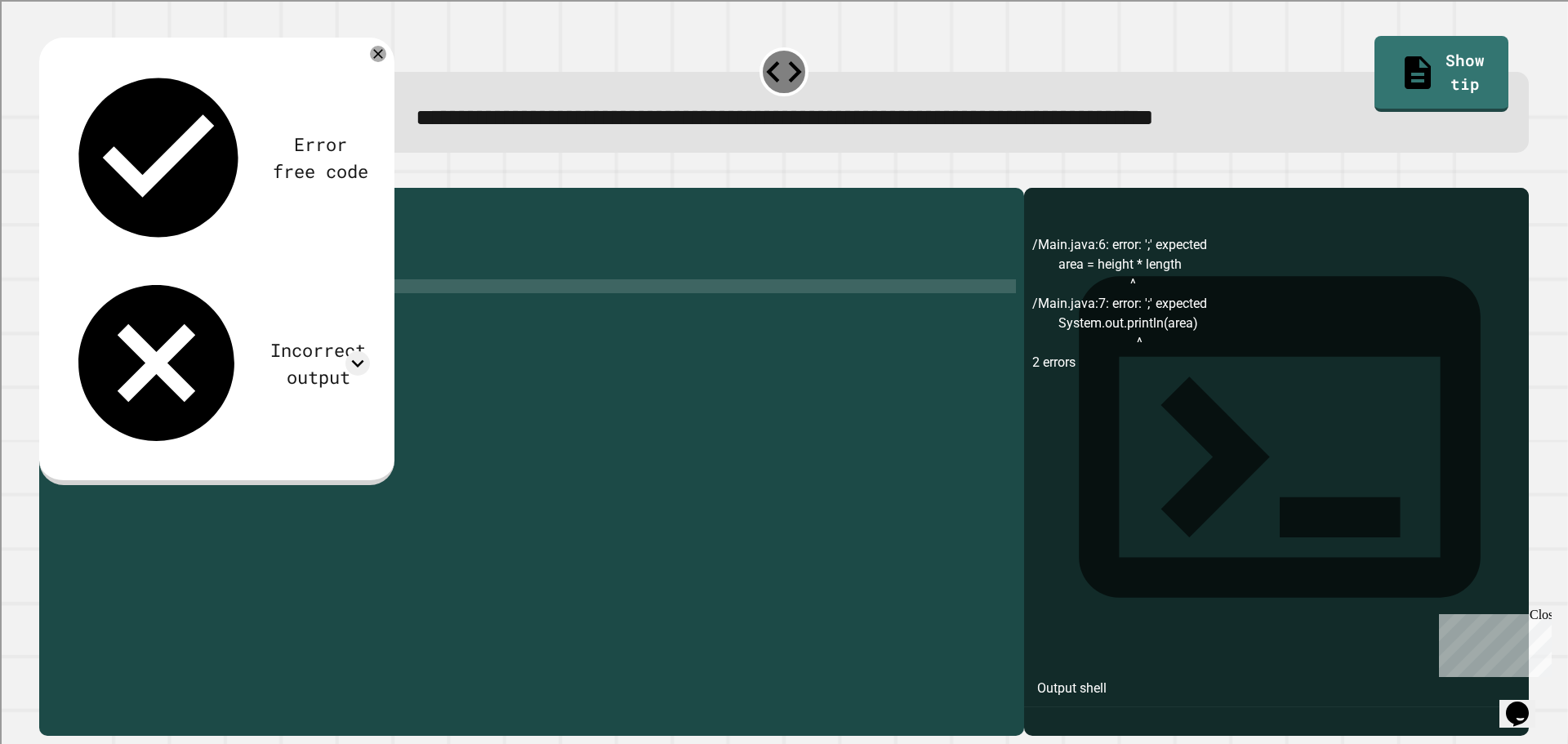
scroll to position [0, 14]
click at [44, 187] on div at bounding box center [783, 178] width 1489 height 19
click at [48, 175] on icon "button" at bounding box center [48, 175] width 0 height 0
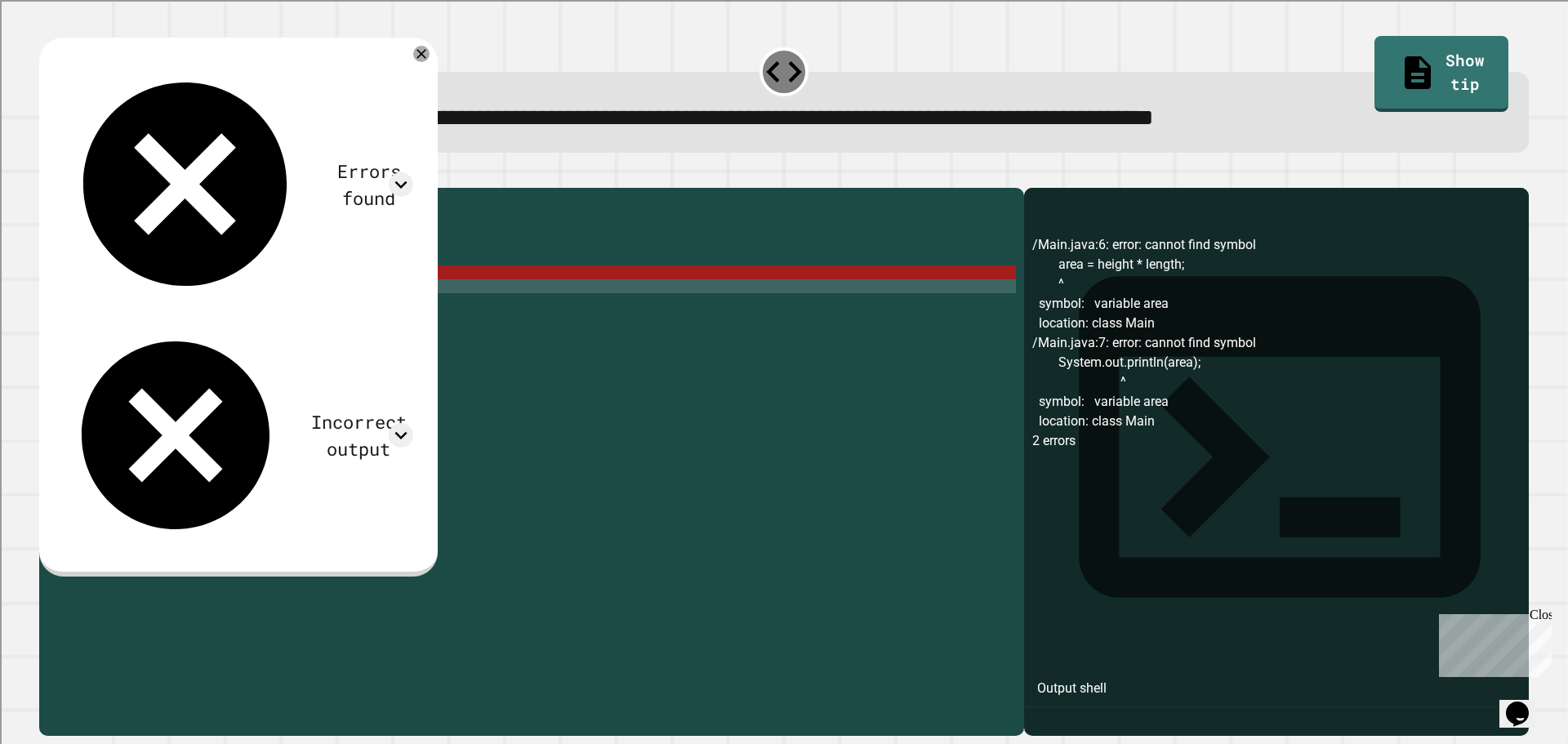
scroll to position [0, 10]
click at [127, 284] on div "public class Main { public static void main ( String [ ] args ) { int length = …" at bounding box center [544, 446] width 943 height 499
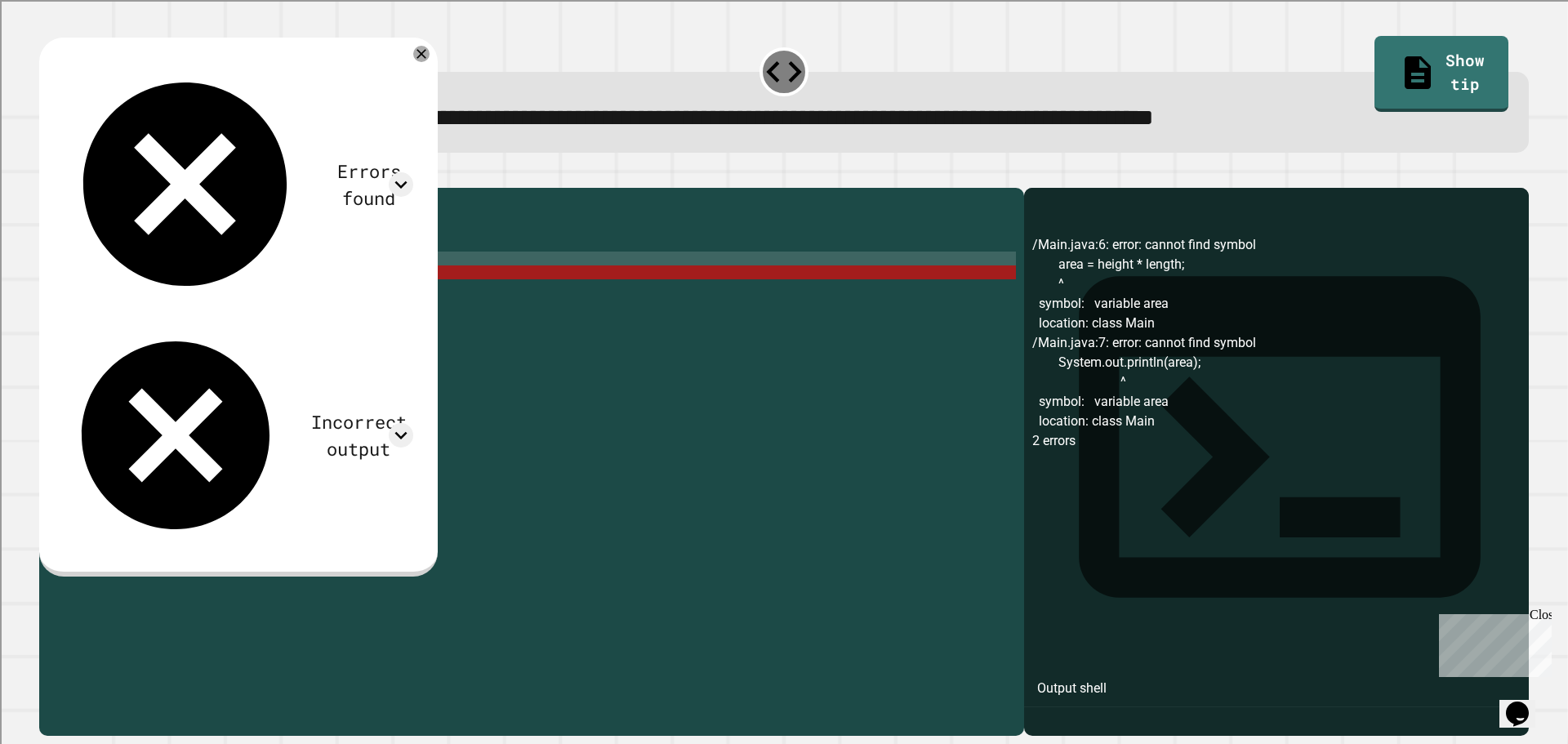
click at [123, 299] on div "public class Main { public static void main ( String [ ] args ) { int length = …" at bounding box center [544, 446] width 943 height 499
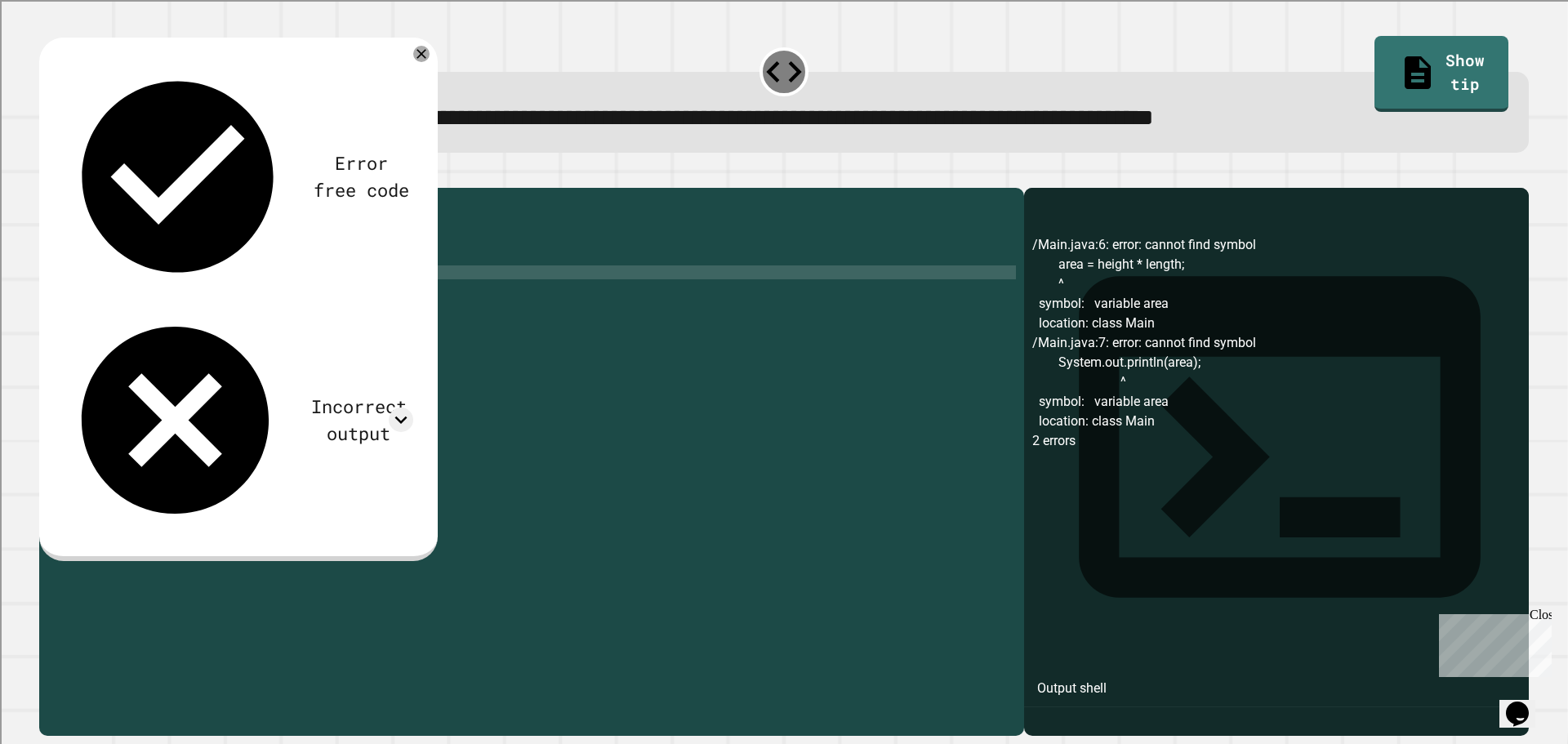
scroll to position [0, 5]
type textarea "**********"
click at [48, 175] on button "button" at bounding box center [48, 175] width 0 height 0
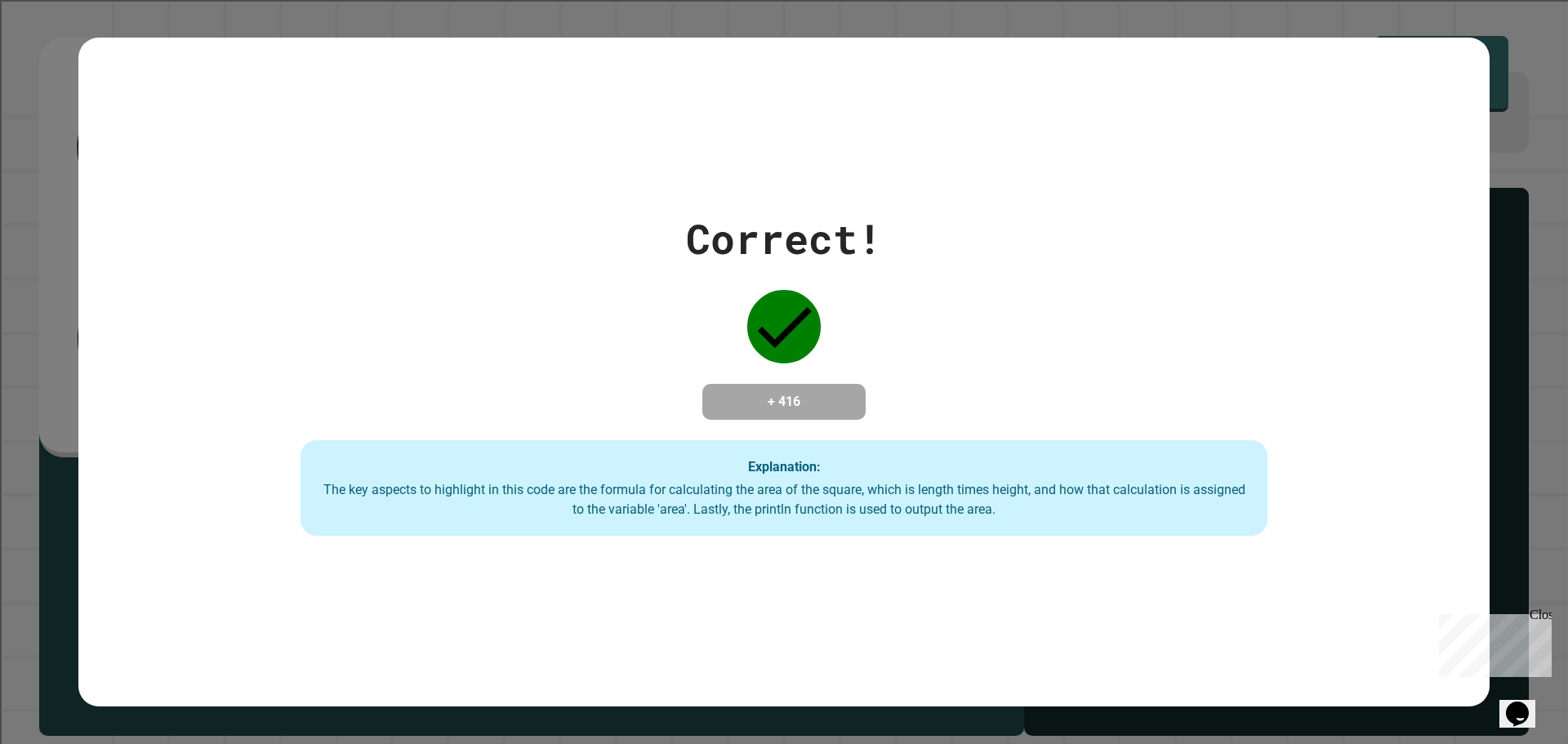
click at [665, 494] on div "The key aspects to highlight in this code are the formula for calculating the a…" at bounding box center [783, 499] width 934 height 39
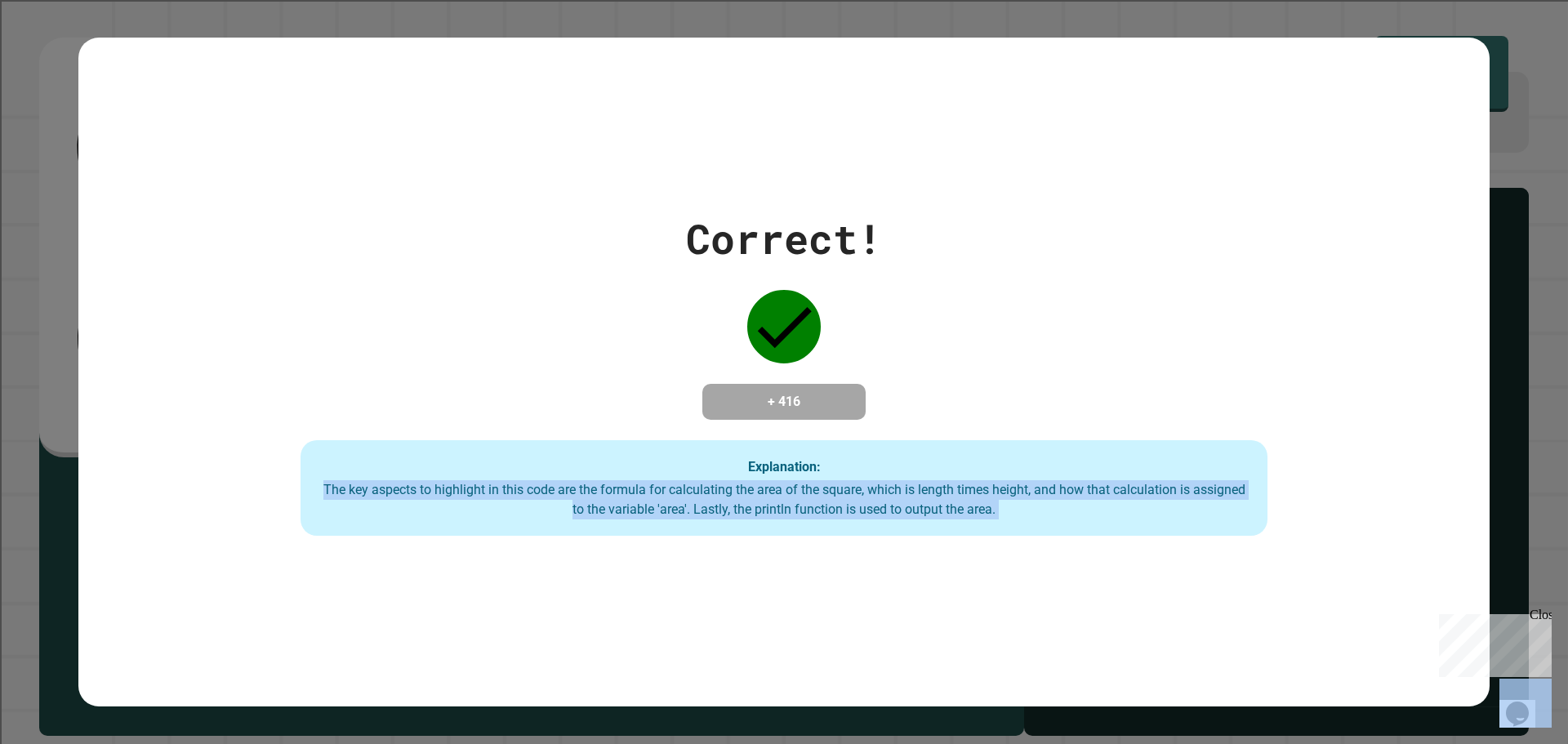
click at [665, 494] on div "The key aspects to highlight in this code are the formula for calculating the a…" at bounding box center [783, 499] width 934 height 39
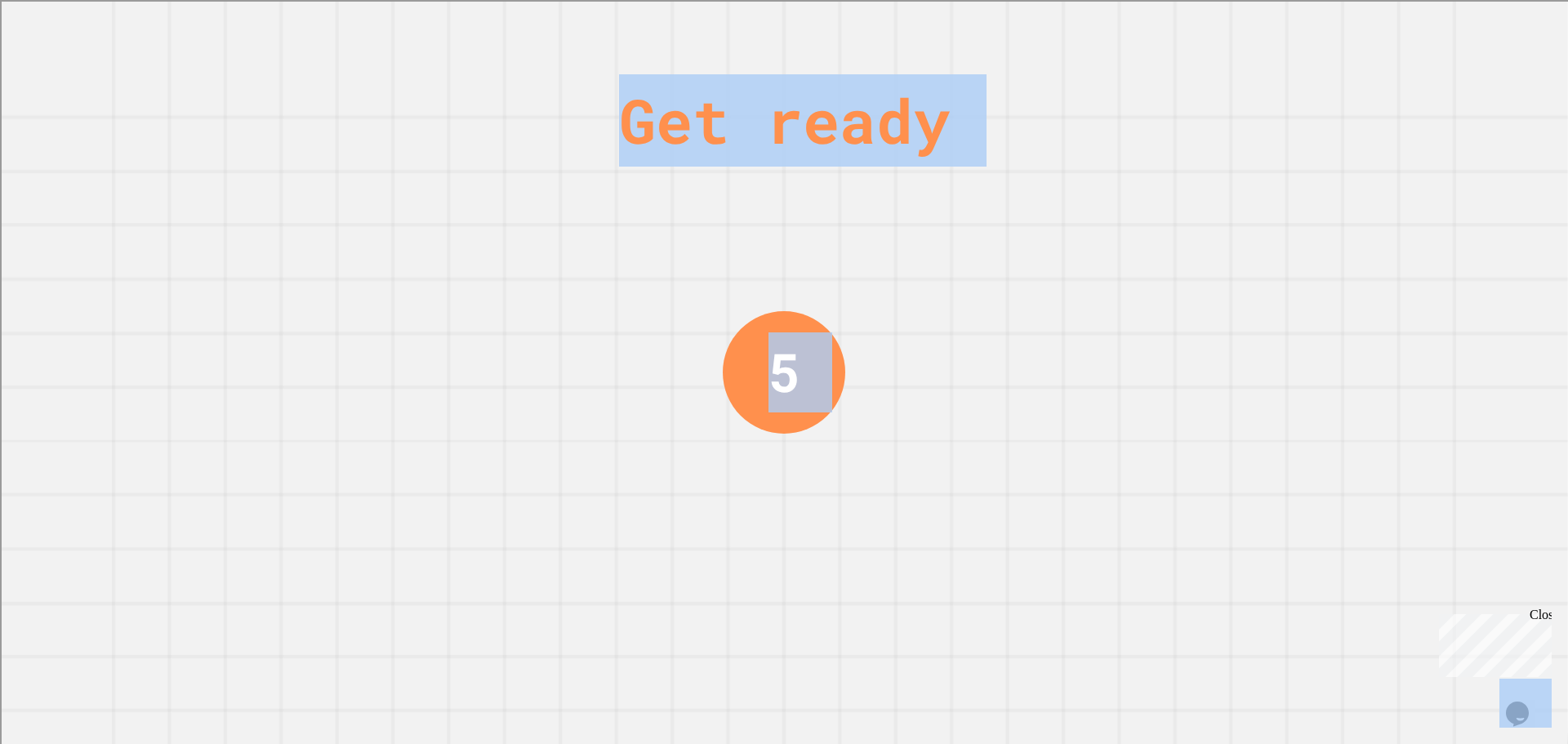
click at [641, 487] on div "Get ready 5" at bounding box center [784, 372] width 1568 height 744
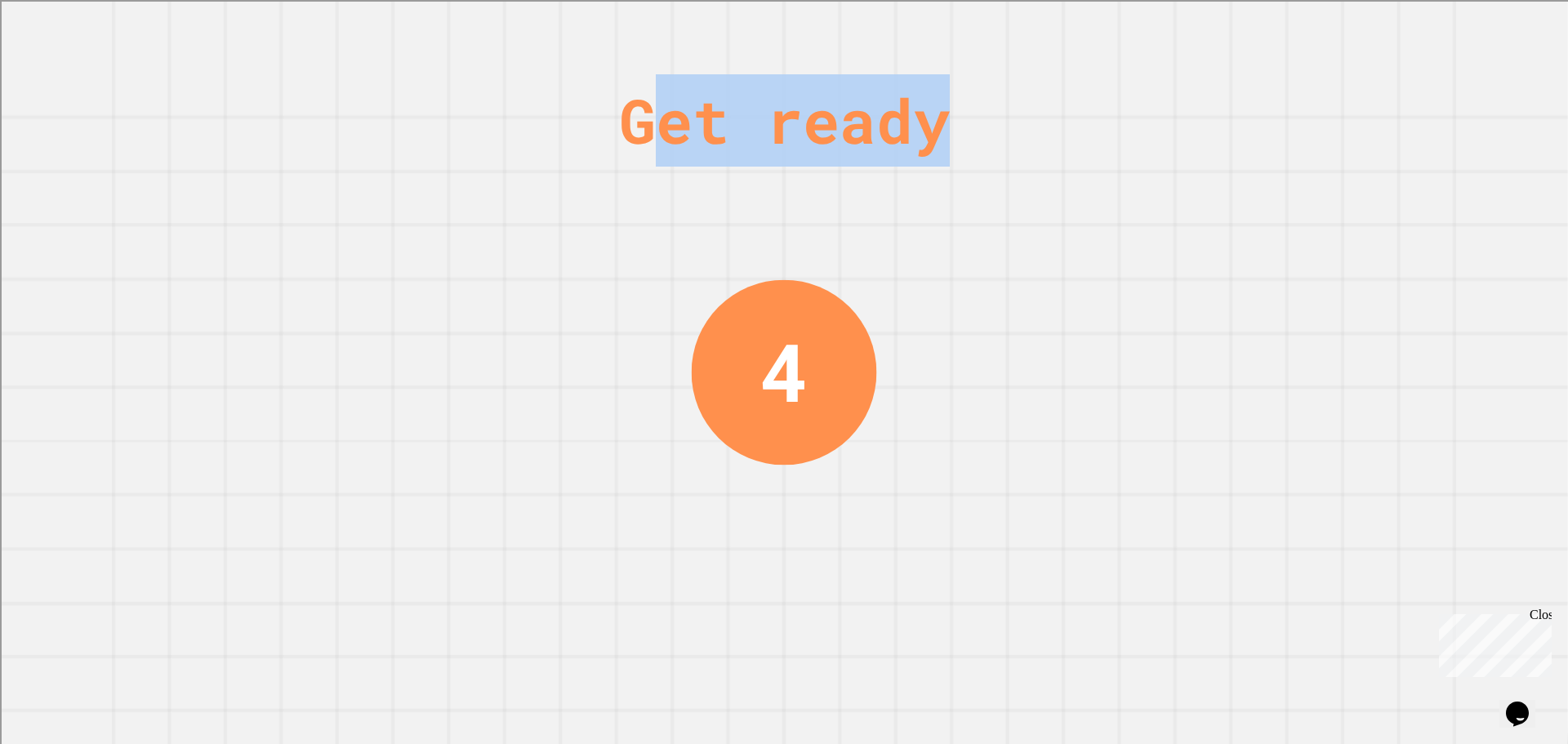
drag, startPoint x: 670, startPoint y: 116, endPoint x: 948, endPoint y: 156, distance: 280.9
click at [948, 156] on div "Get ready" at bounding box center [784, 119] width 330 height 92
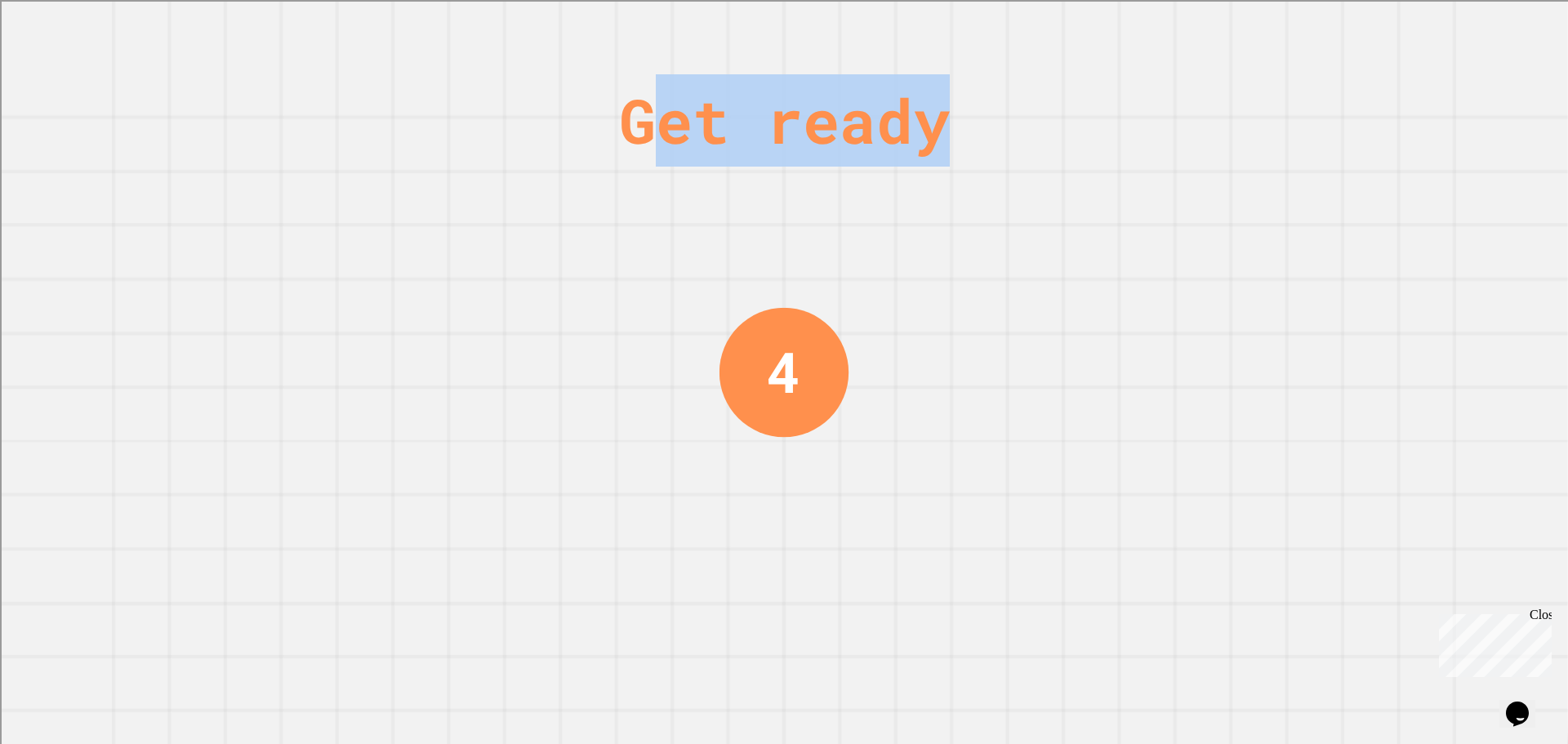
click at [925, 152] on div "Get ready" at bounding box center [784, 119] width 330 height 92
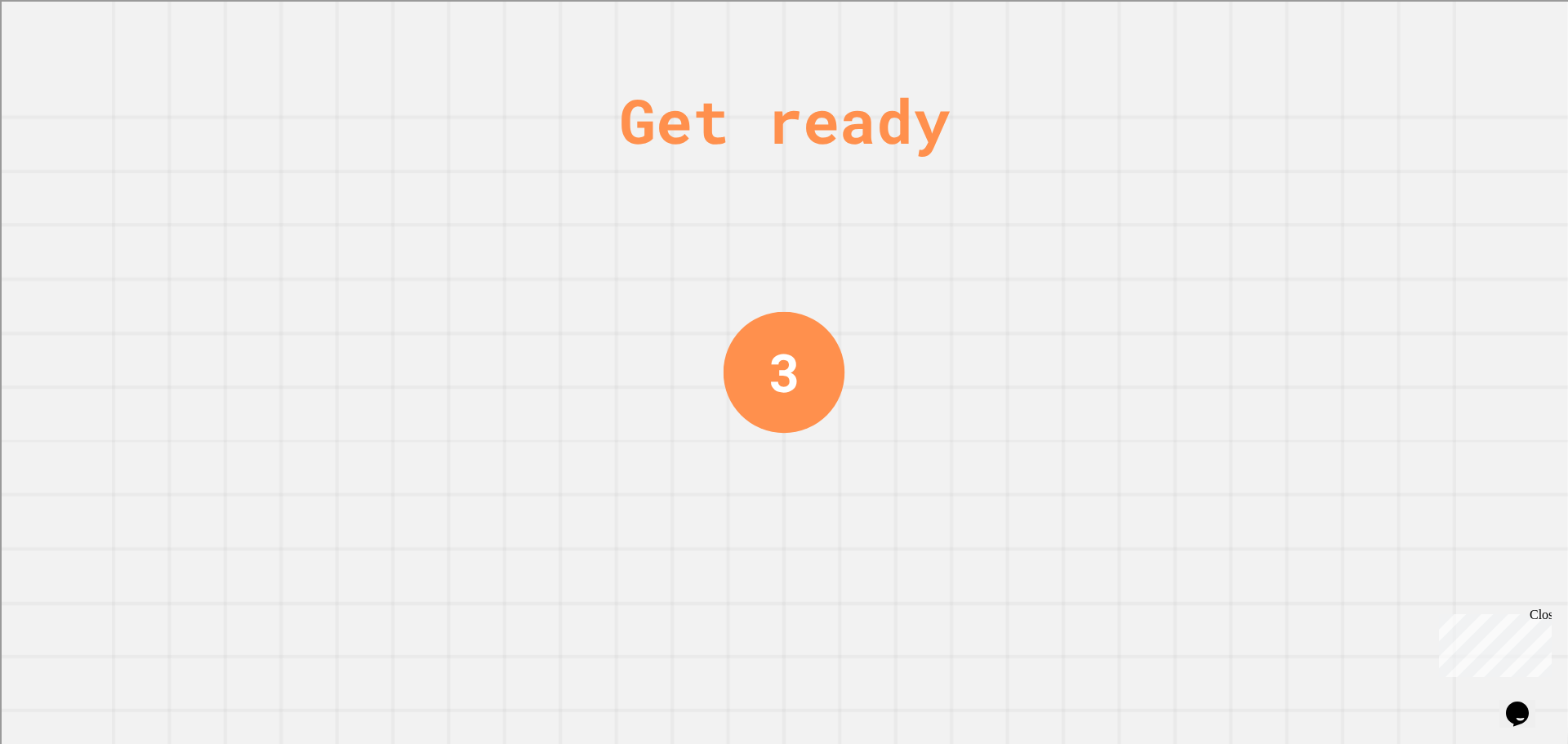
click at [925, 152] on div "Get ready" at bounding box center [784, 119] width 330 height 92
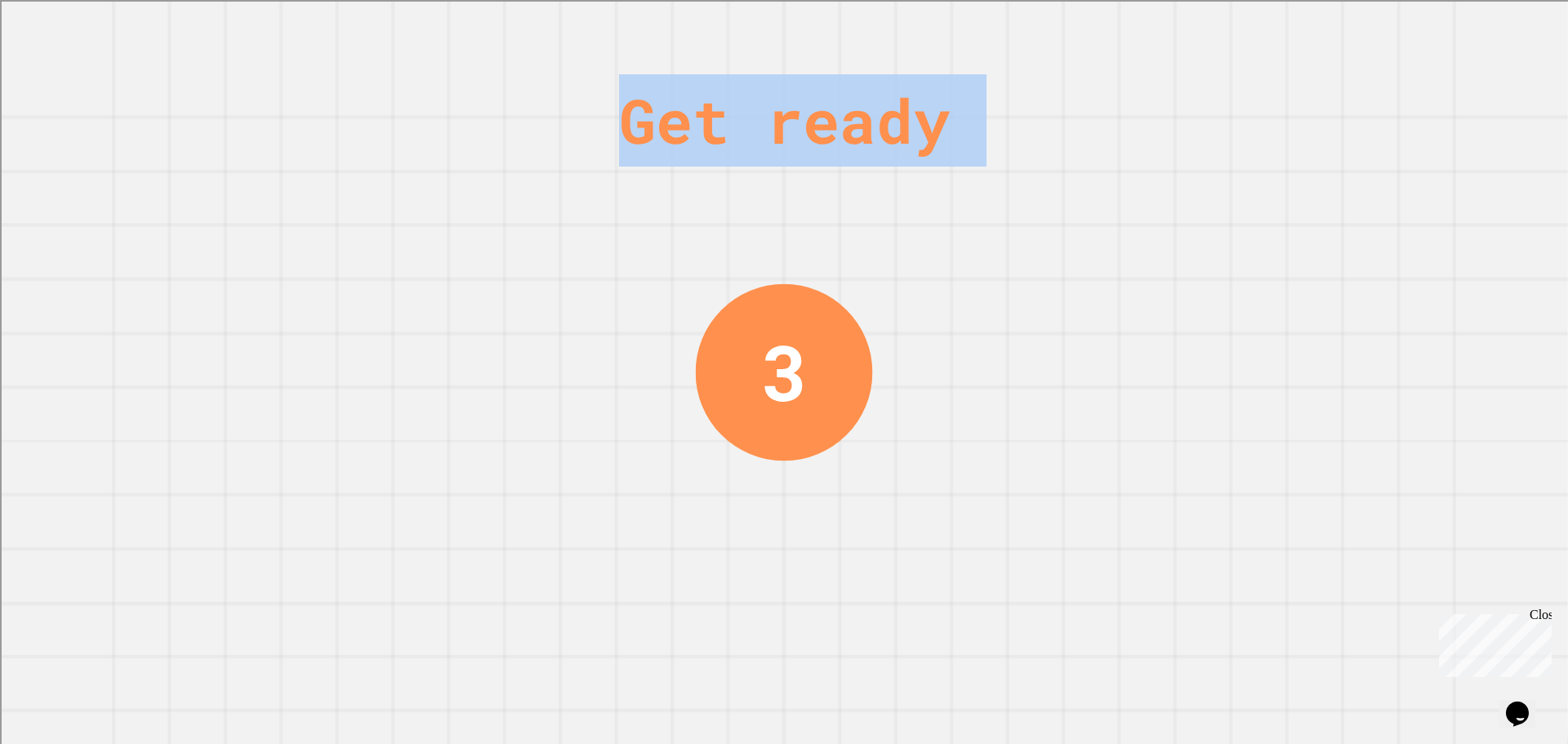
click at [925, 152] on div "Get ready" at bounding box center [784, 119] width 330 height 92
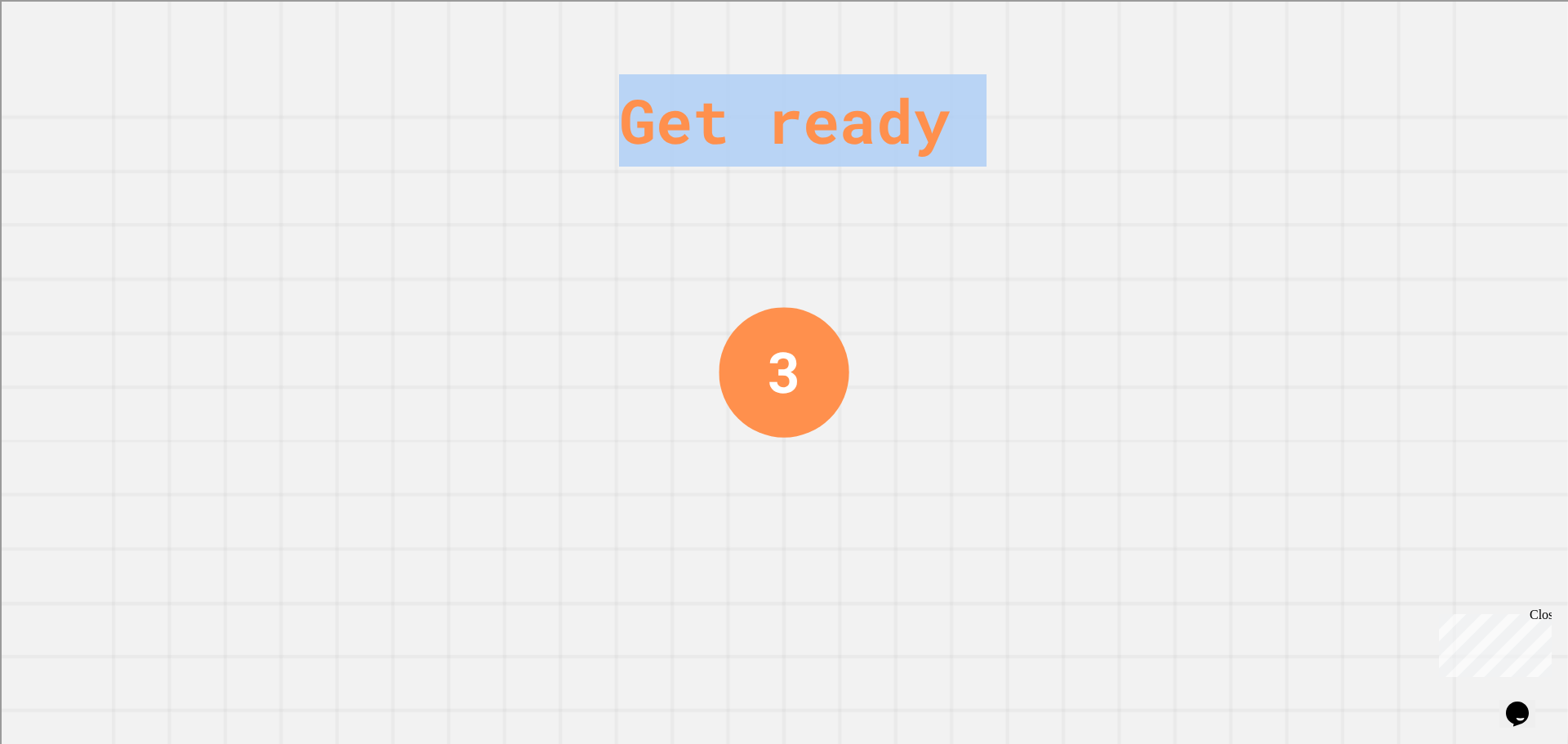
click at [766, 132] on div "Get ready" at bounding box center [784, 119] width 330 height 92
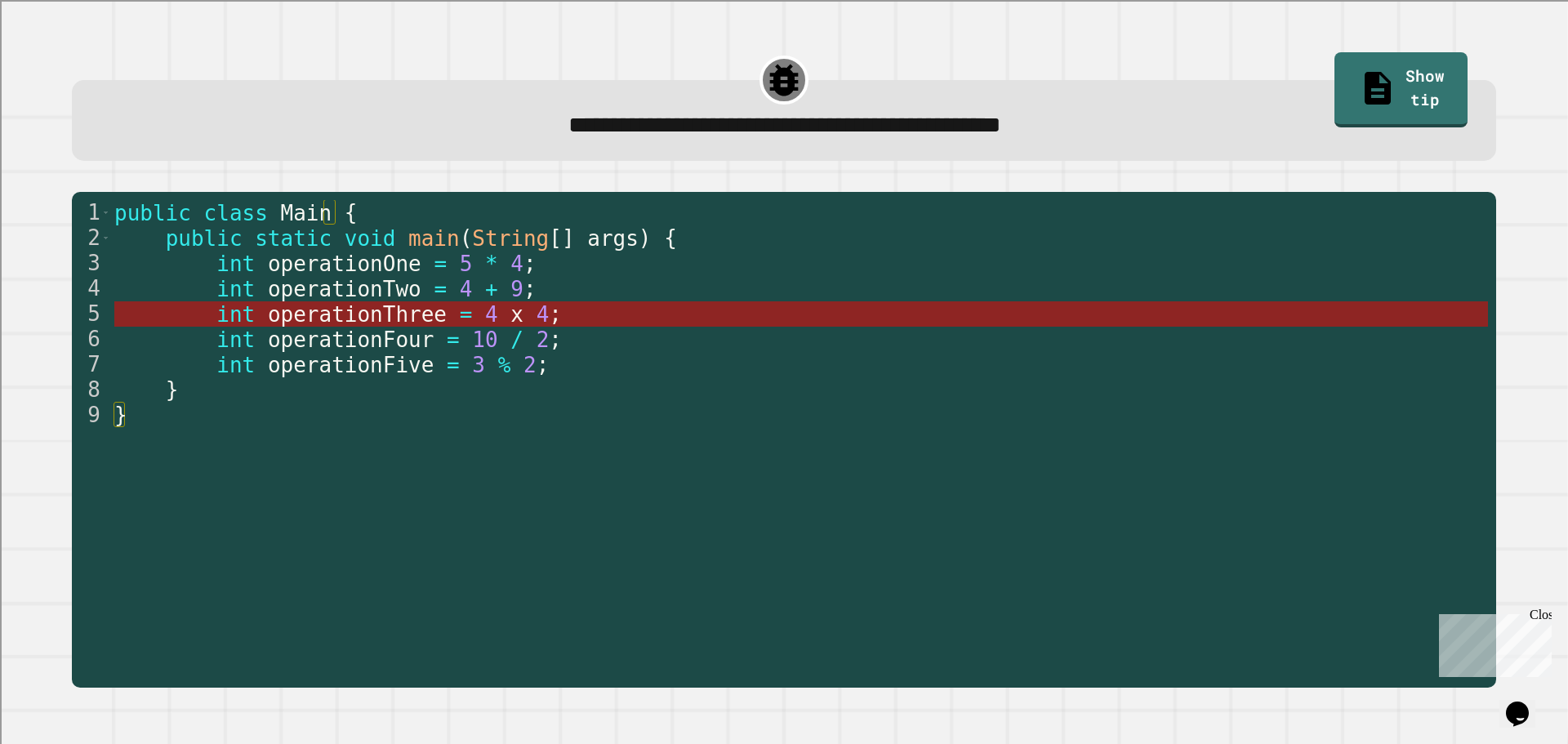
click at [510, 318] on span "x" at bounding box center [516, 314] width 13 height 24
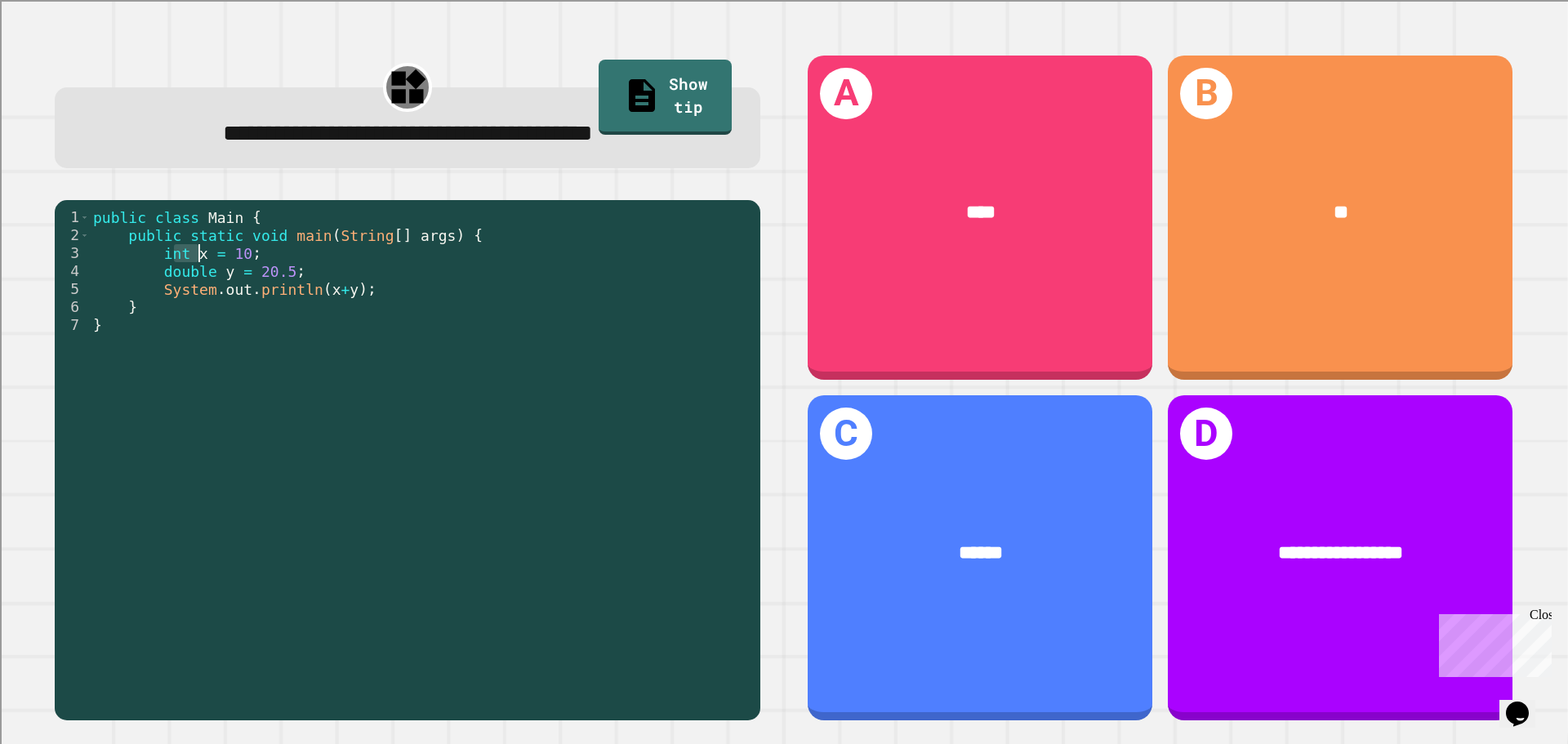
drag, startPoint x: 171, startPoint y: 258, endPoint x: 220, endPoint y: 258, distance: 49.0
click at [220, 258] on div "public class Main { public static void main ( String [ ] args ) { int x = 10 ; …" at bounding box center [421, 459] width 663 height 503
click at [220, 258] on div "public class Main { public static void main ( String [ ] args ) { int x = 10 ; …" at bounding box center [421, 441] width 663 height 467
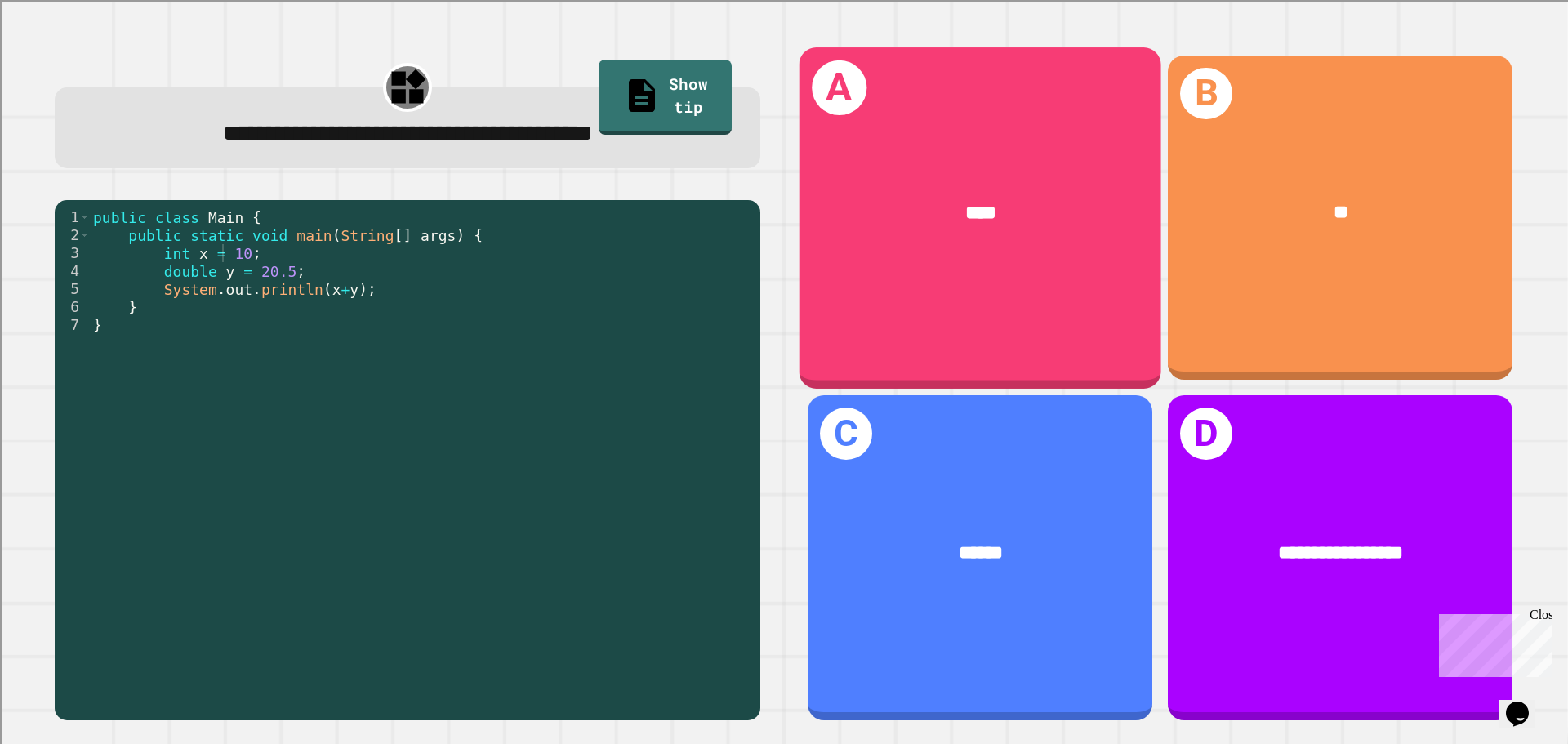
click at [968, 269] on div "A ****" at bounding box center [980, 218] width 361 height 340
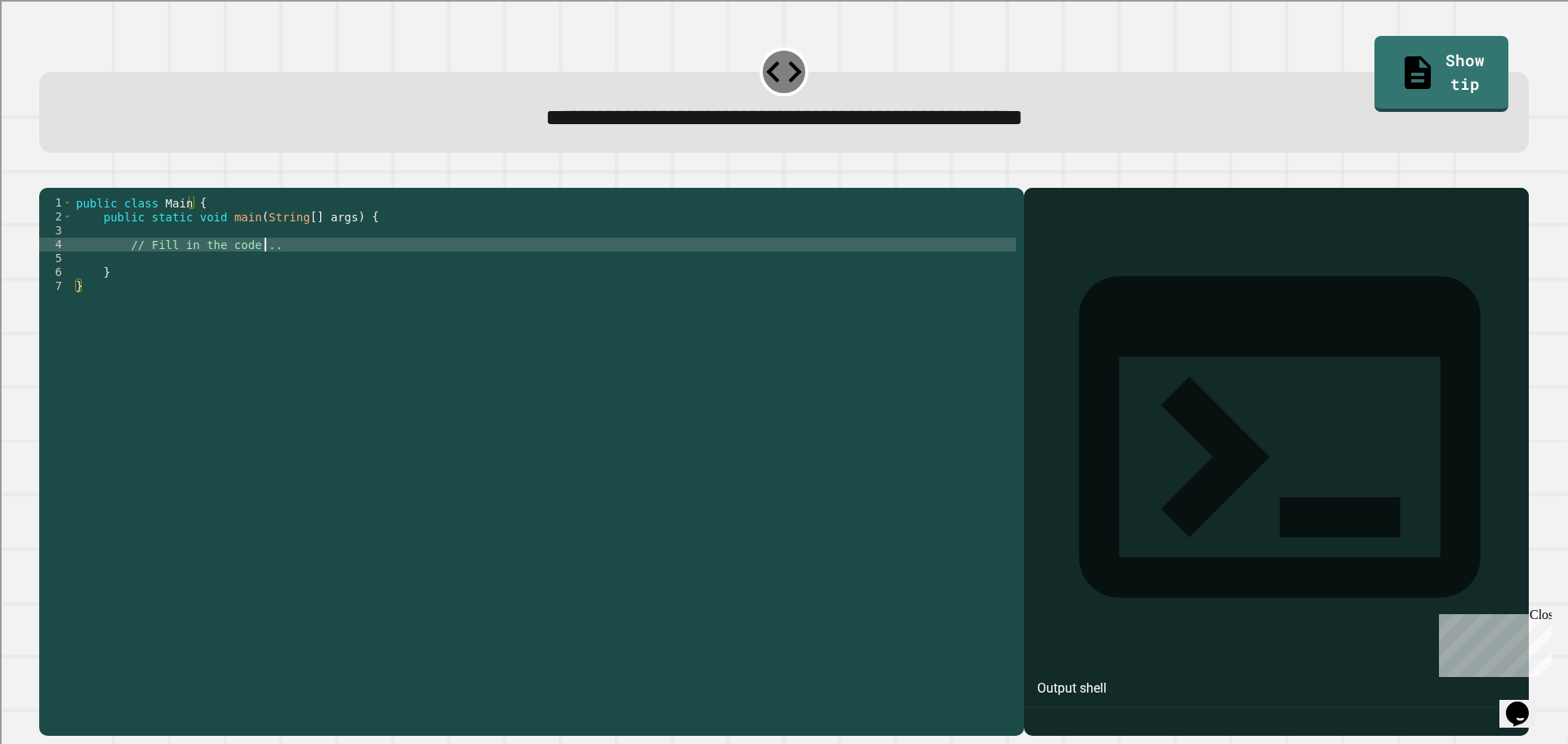
click at [371, 266] on div "public class Main { public static void main ( String [ ] args ) { // Fill in th…" at bounding box center [544, 446] width 943 height 499
click at [332, 269] on div "public class Main { public static void main ( String [ ] args ) { // Fill in th…" at bounding box center [544, 432] width 943 height 472
type textarea "*"
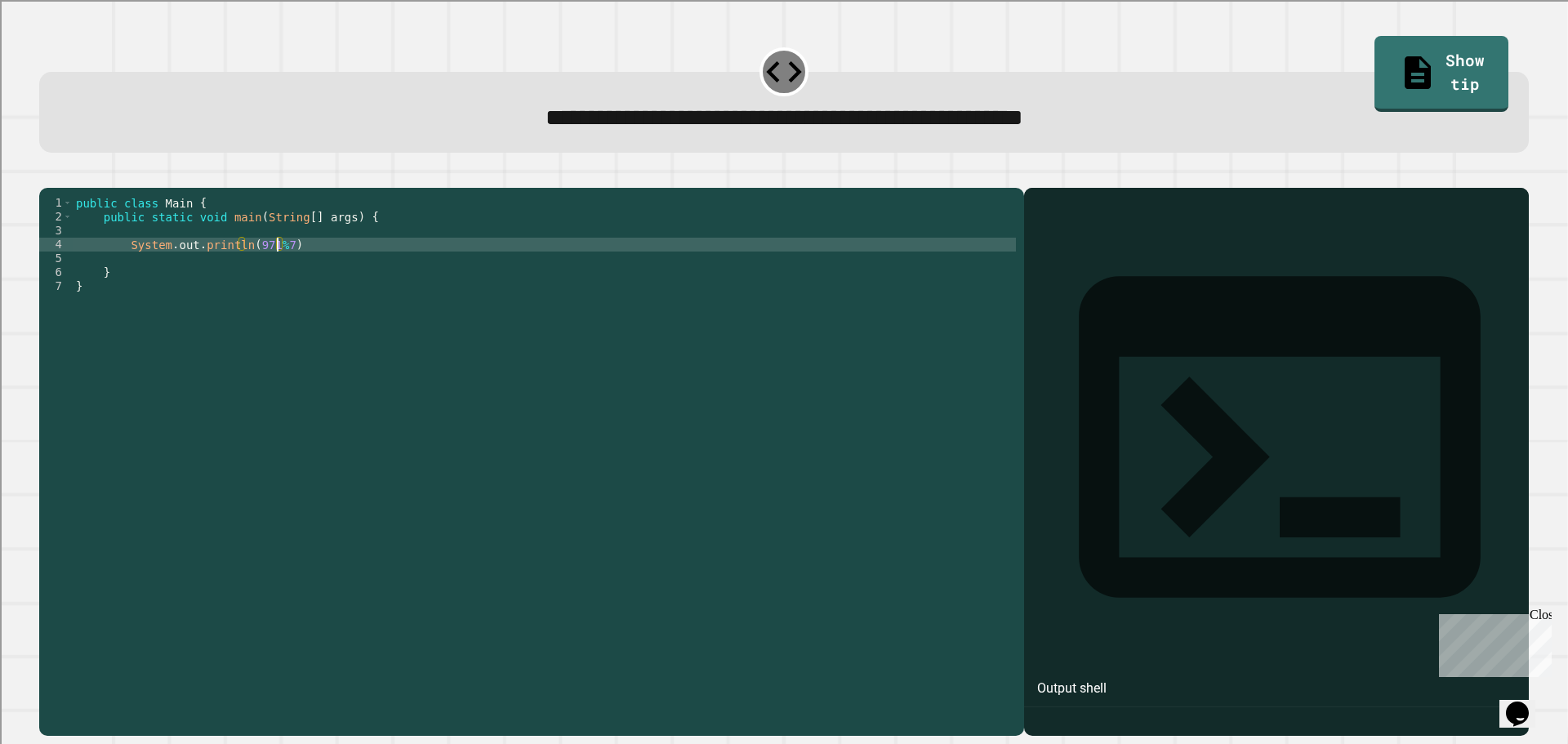
click at [48, 175] on icon "button" at bounding box center [48, 175] width 0 height 0
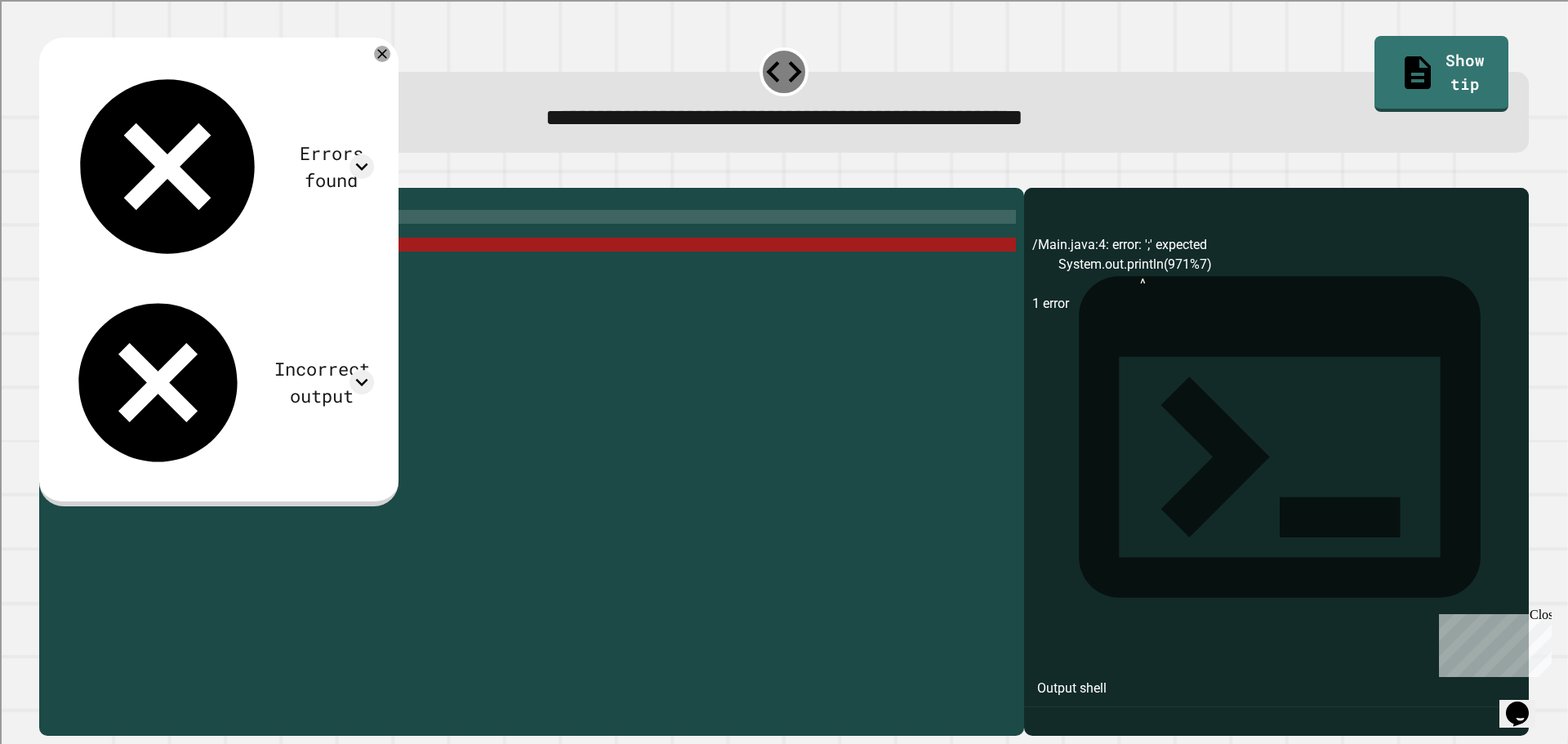
click at [382, 239] on div "public class Main { public static void main ( String [ ] args ) { System . out …" at bounding box center [544, 446] width 943 height 499
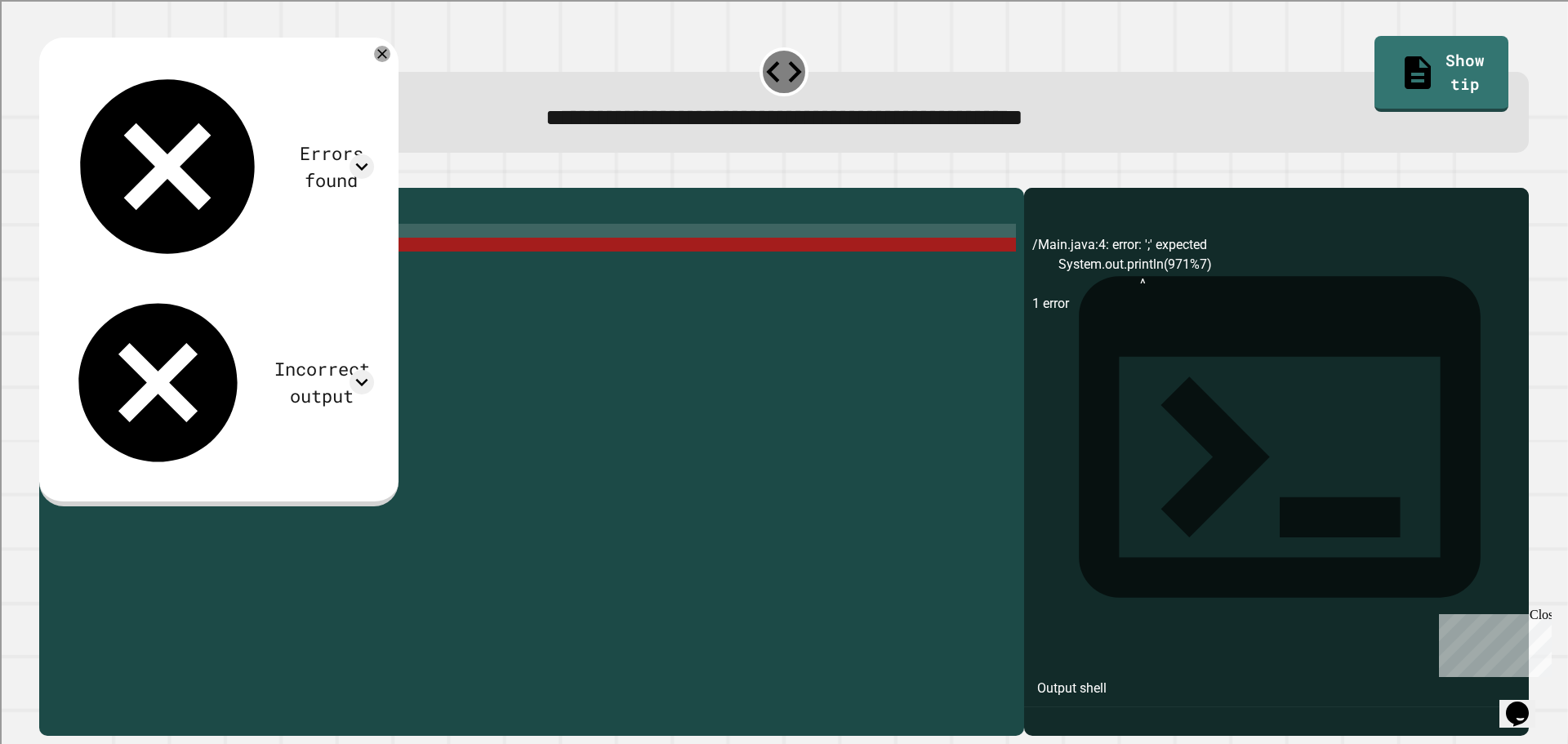
click at [338, 260] on div "public class Main { public static void main ( String [ ] args ) { System . out …" at bounding box center [544, 446] width 943 height 499
click at [392, 242] on div "public class Main { public static void main ( String [ ] args ) { System . out …" at bounding box center [544, 446] width 943 height 499
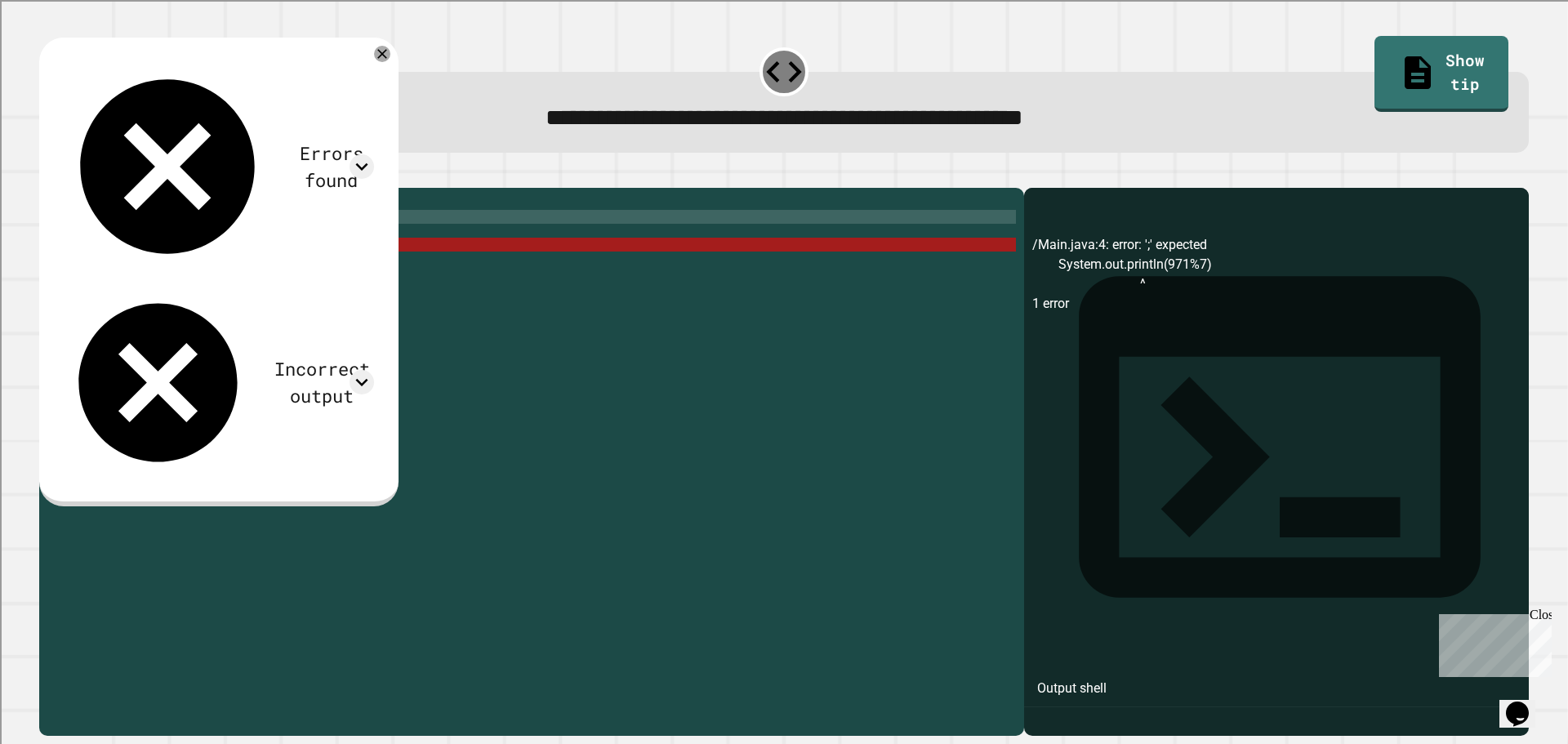
type textarea "**********"
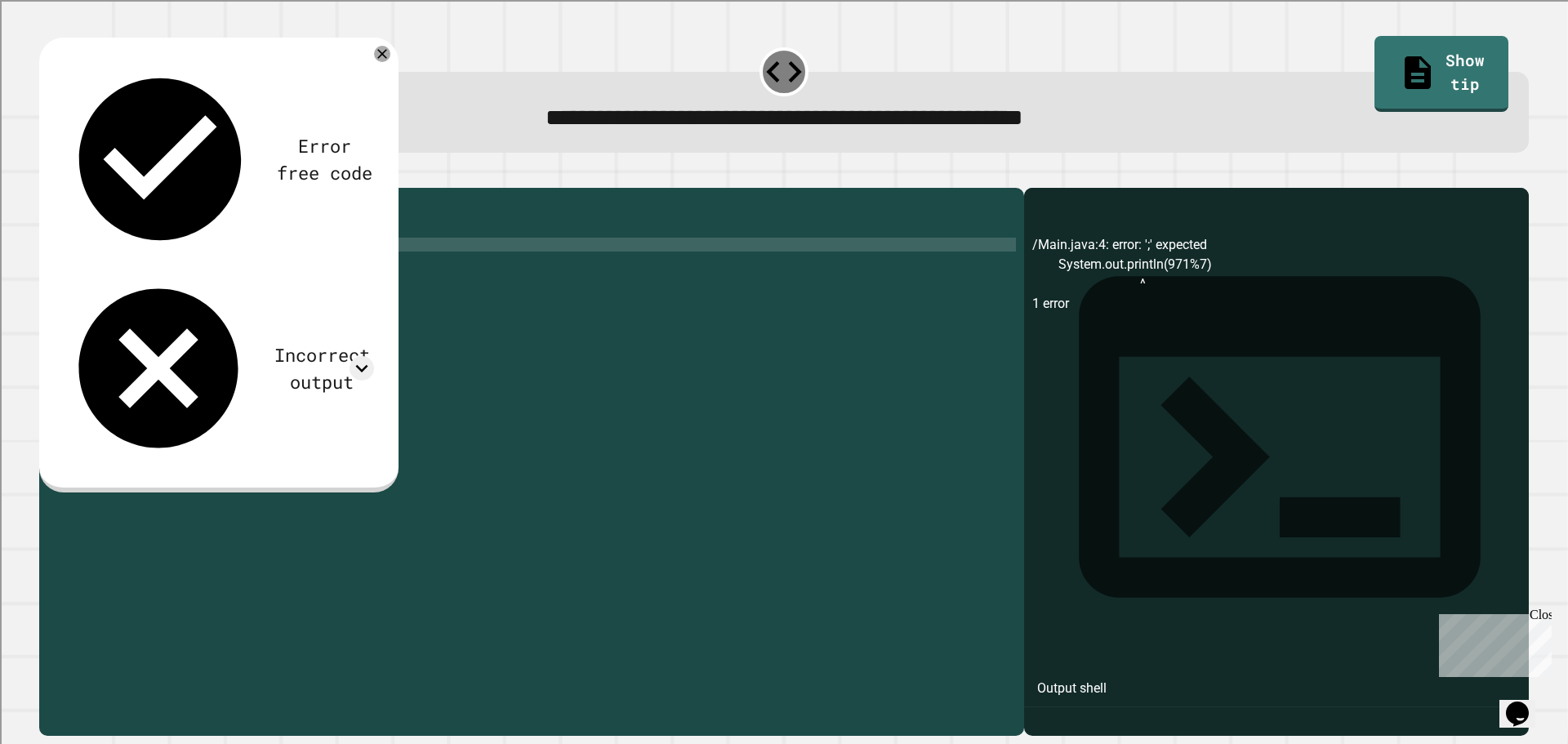
scroll to position [0, 8]
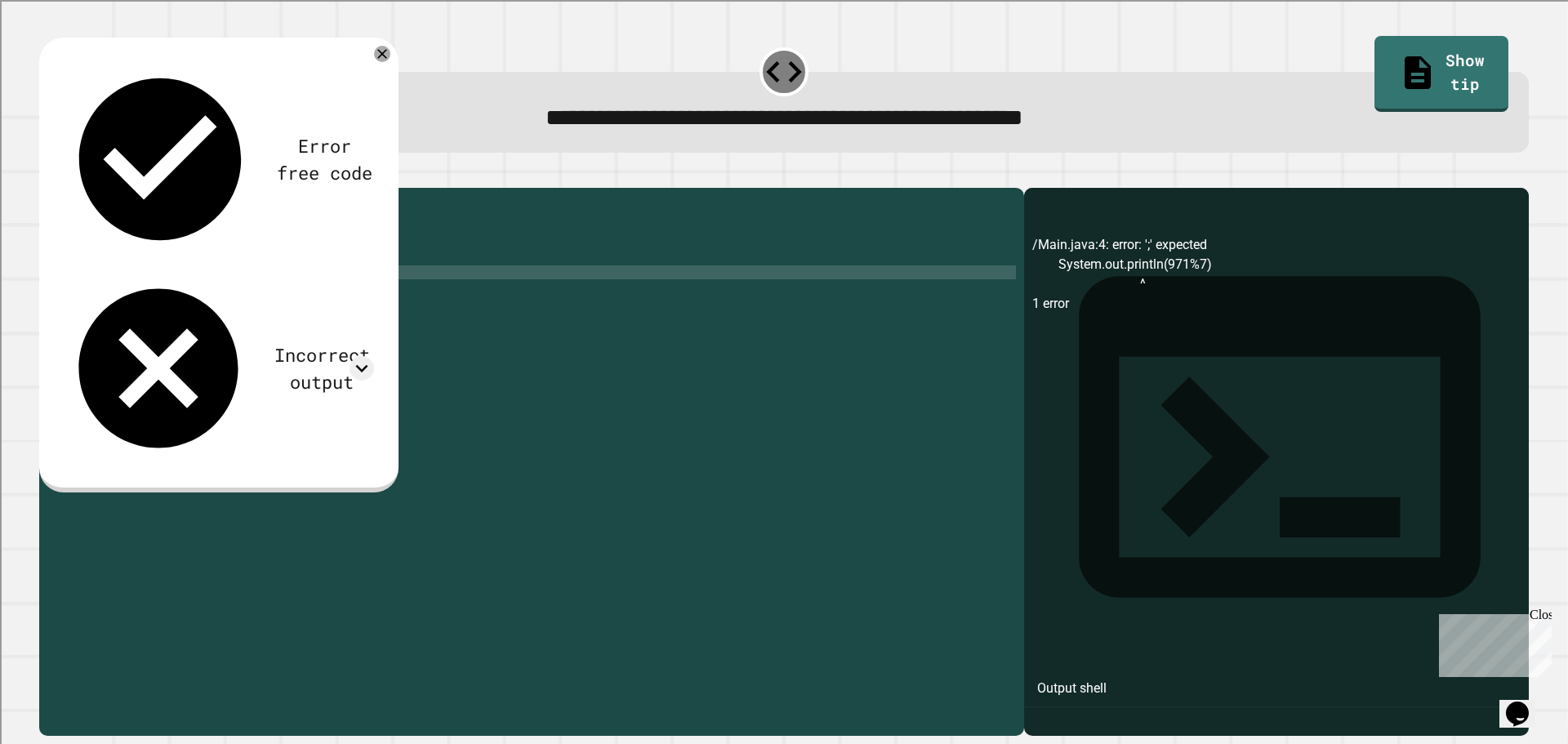
click at [278, 297] on div "public class Main { public static void main ( String [ ] args ) { int a = 971 %…" at bounding box center [544, 446] width 943 height 499
click at [213, 271] on div "public class Main { public static void main ( String [ ] args ) { int a = 971 %…" at bounding box center [544, 446] width 943 height 499
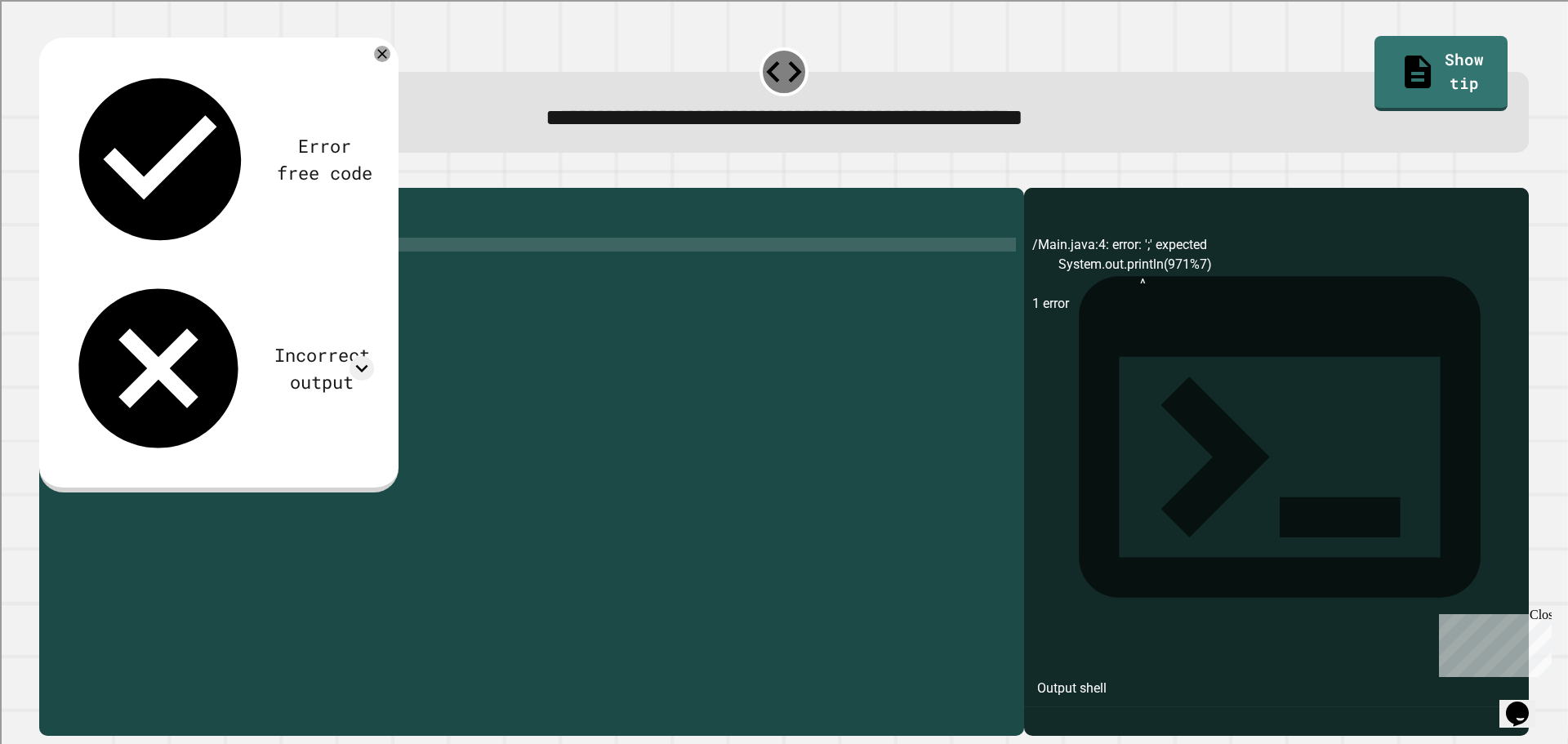
type textarea "**********"
drag, startPoint x: 64, startPoint y: 189, endPoint x: 53, endPoint y: 192, distance: 11.4
click at [63, 189] on icon "button" at bounding box center [57, 185] width 9 height 12
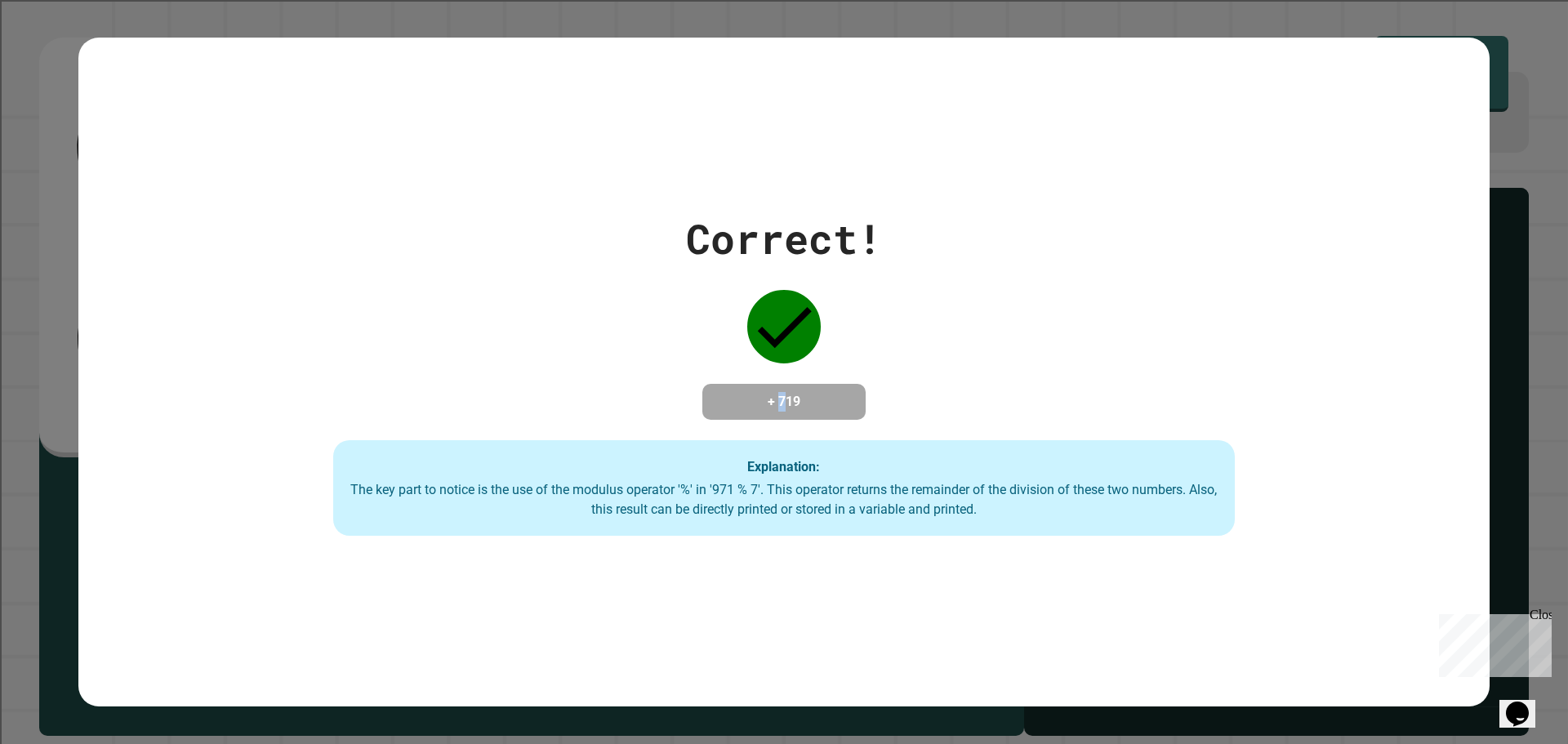
drag, startPoint x: 770, startPoint y: 386, endPoint x: 778, endPoint y: 407, distance: 22.5
click at [778, 407] on h4 "+ 719" at bounding box center [784, 401] width 130 height 19
drag, startPoint x: 786, startPoint y: 381, endPoint x: 777, endPoint y: 376, distance: 10.3
click at [777, 384] on div "+ 719" at bounding box center [784, 401] width 163 height 36
click at [799, 421] on div "Correct! + 719 Explanation: The key part to notice is the use of the modulus op…" at bounding box center [784, 372] width 1287 height 328
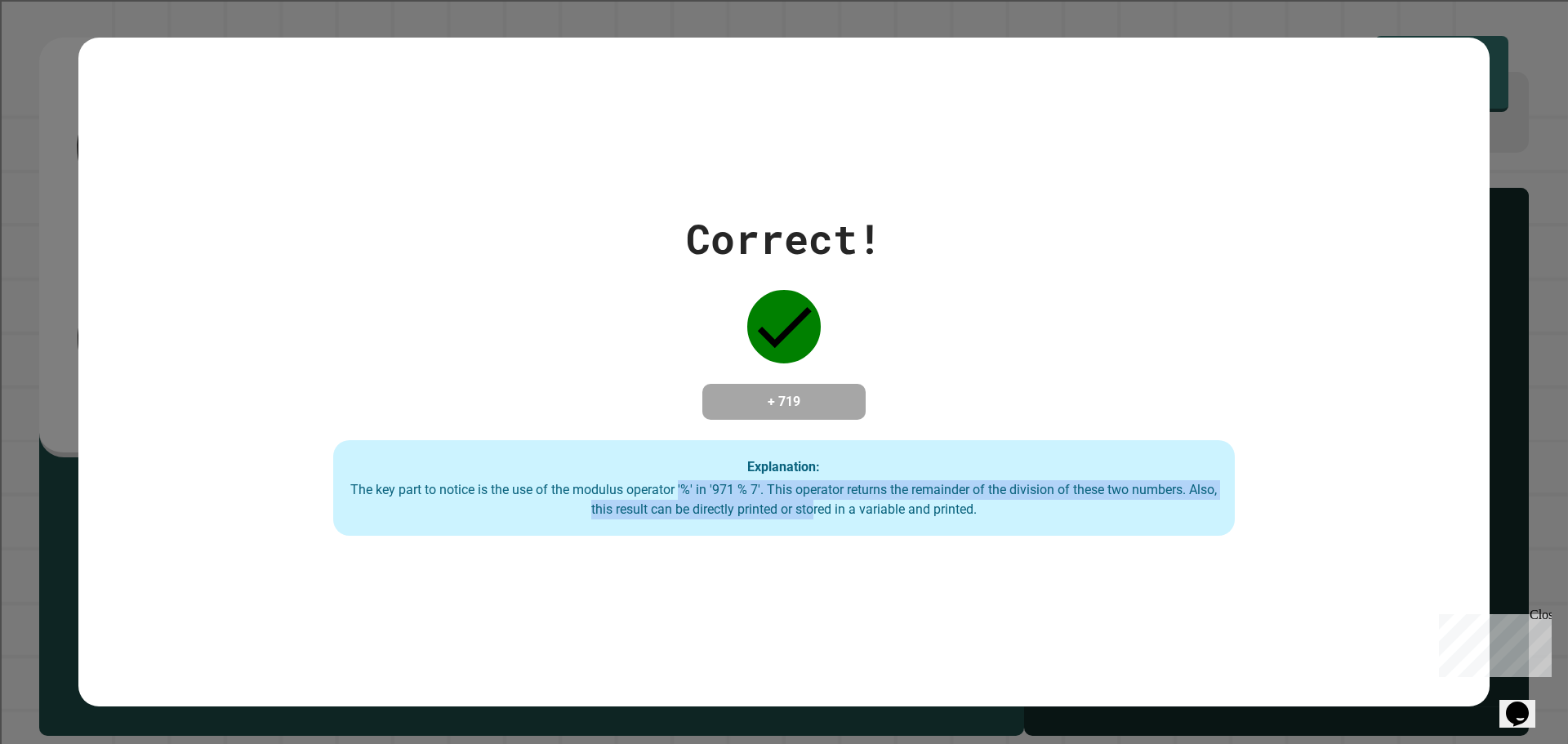
drag, startPoint x: 669, startPoint y: 479, endPoint x: 804, endPoint y: 514, distance: 139.5
click at [804, 514] on div "Explanation: The key part to notice is the use of the modulus operator '%' in '…" at bounding box center [784, 488] width 902 height 96
click at [642, 514] on div "The key part to notice is the use of the modulus operator '%' in '971 % 7'. Thi…" at bounding box center [784, 499] width 869 height 39
drag, startPoint x: 703, startPoint y: 496, endPoint x: 930, endPoint y: 525, distance: 228.8
click at [930, 525] on div "Explanation: The key part to notice is the use of the modulus operator '%' in '…" at bounding box center [784, 488] width 902 height 96
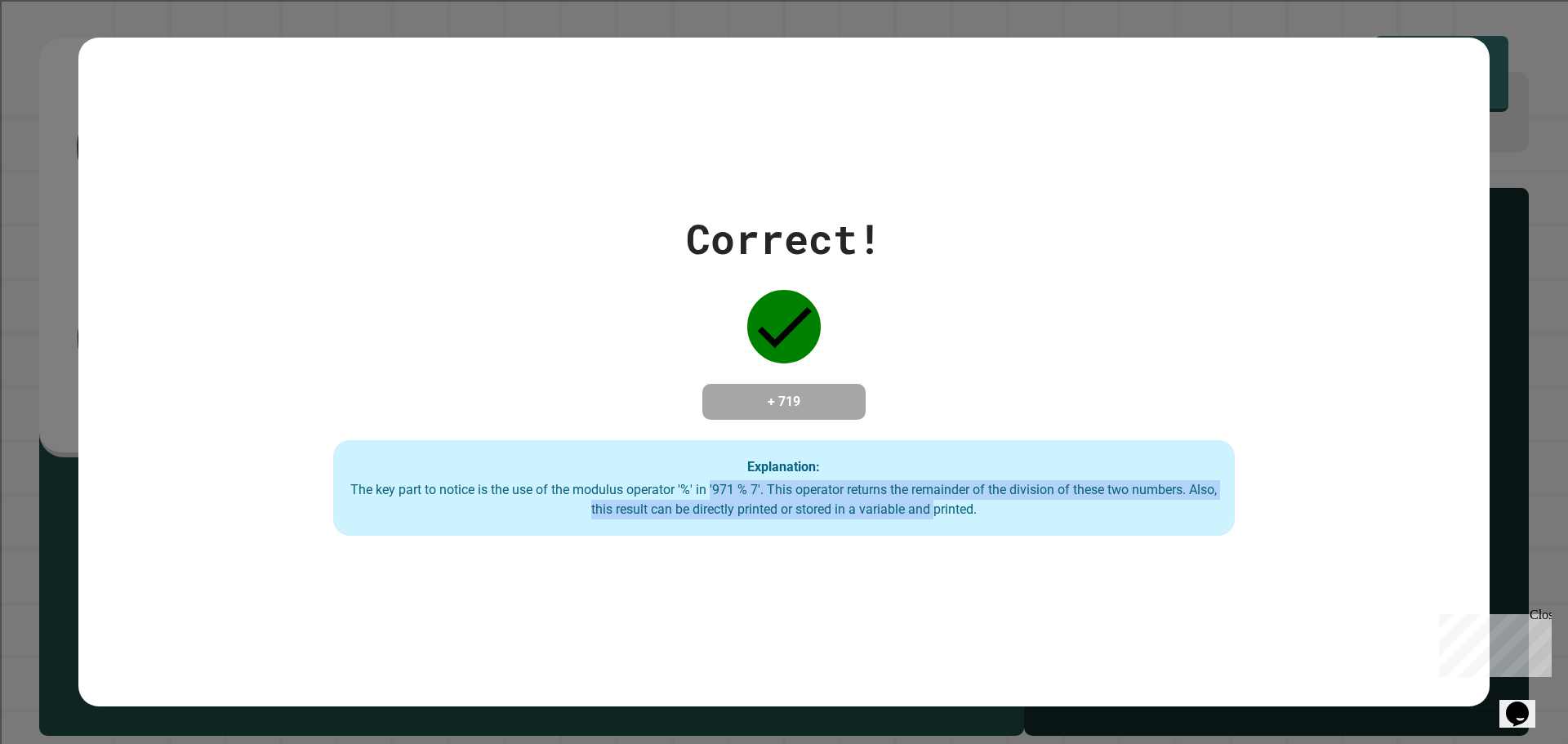
click at [733, 518] on div "The key part to notice is the use of the modulus operator '%' in '971 % 7'. Thi…" at bounding box center [784, 499] width 869 height 39
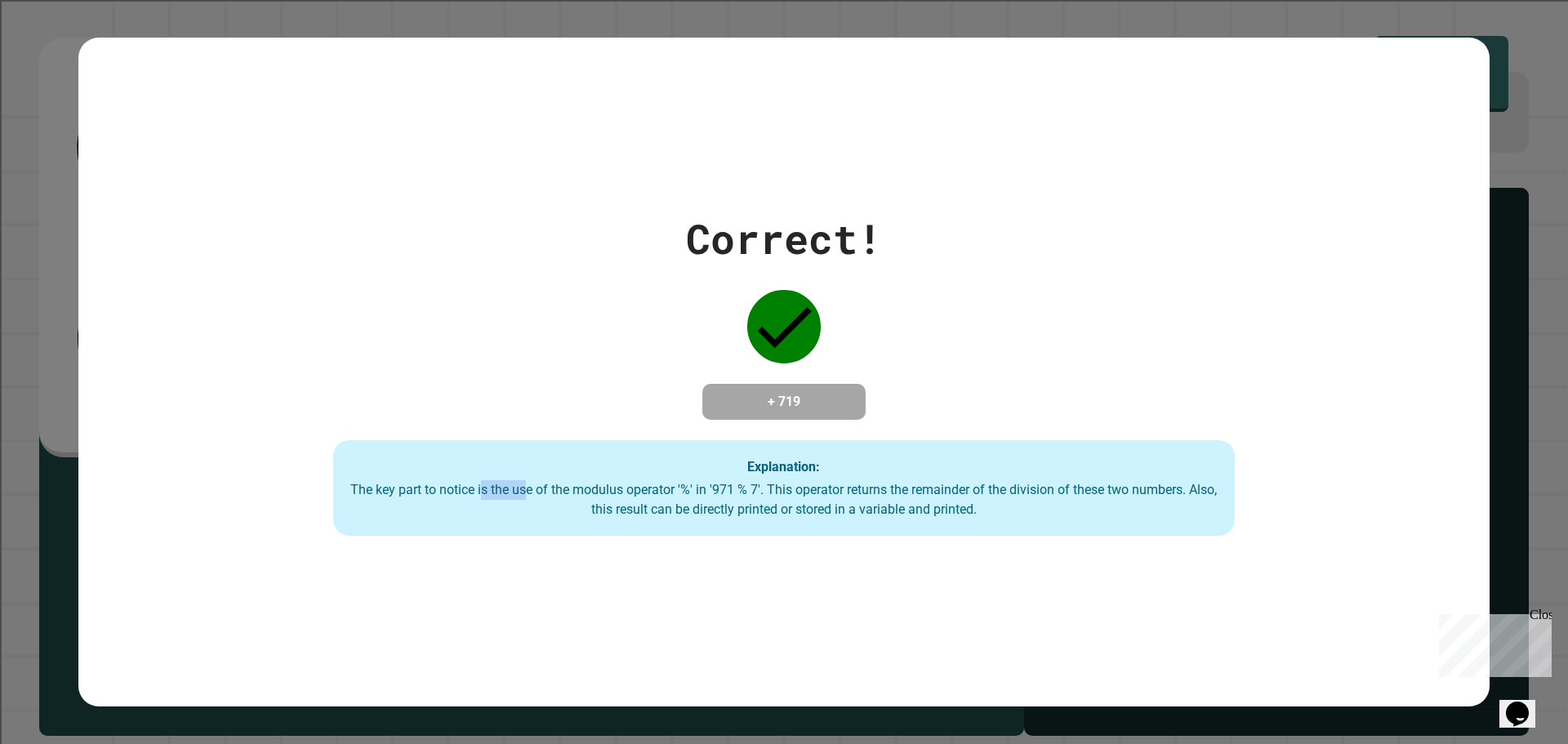
drag, startPoint x: 470, startPoint y: 483, endPoint x: 513, endPoint y: 483, distance: 43.0
click at [513, 483] on div "The key part to notice is the use of the modulus operator '%' in '971 % 7'. Thi…" at bounding box center [784, 499] width 869 height 39
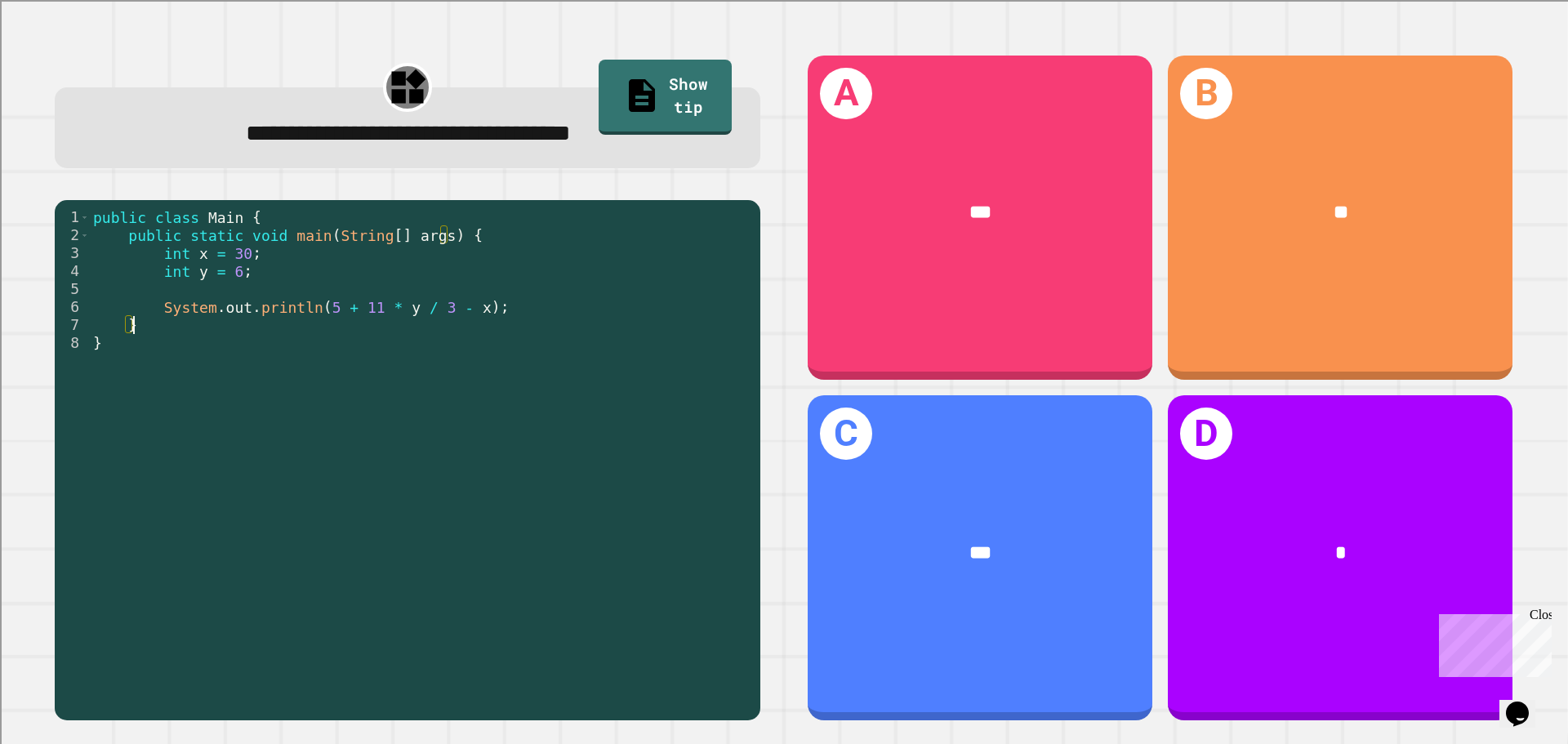
click at [380, 321] on div "public class Main { public static void main ( String [ ] args ) { int x = 30 ; …" at bounding box center [421, 459] width 663 height 503
click at [172, 321] on div "public class Main { public static void main ( String [ ] args ) { int x = 30 ; …" at bounding box center [421, 459] width 663 height 503
drag, startPoint x: 340, startPoint y: 310, endPoint x: 420, endPoint y: 317, distance: 80.3
click at [420, 317] on div "public class Main { public static void main ( String [ ] args ) { int x = 30 ; …" at bounding box center [421, 459] width 663 height 503
click at [362, 317] on div "public class Main { public static void main ( String [ ] args ) { int x = 30 ; …" at bounding box center [421, 441] width 663 height 467
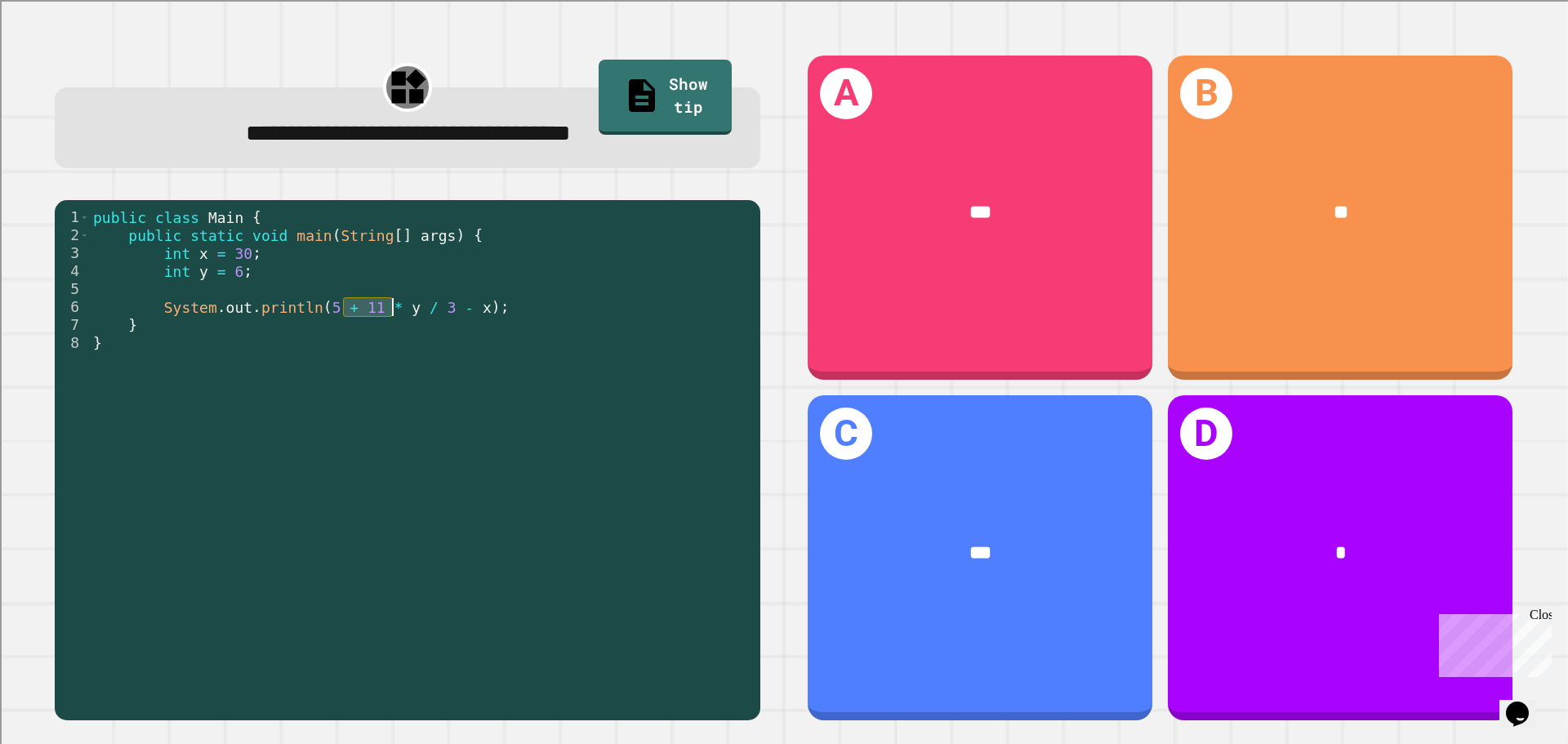
drag, startPoint x: 345, startPoint y: 310, endPoint x: 390, endPoint y: 310, distance: 45.0
click at [390, 310] on div "public class Main { public static void main ( String [ ] args ) { int x = 30 ; …" at bounding box center [421, 459] width 663 height 503
click at [390, 310] on div "public class Main { public static void main ( String [ ] args ) { int x = 30 ; …" at bounding box center [421, 441] width 663 height 467
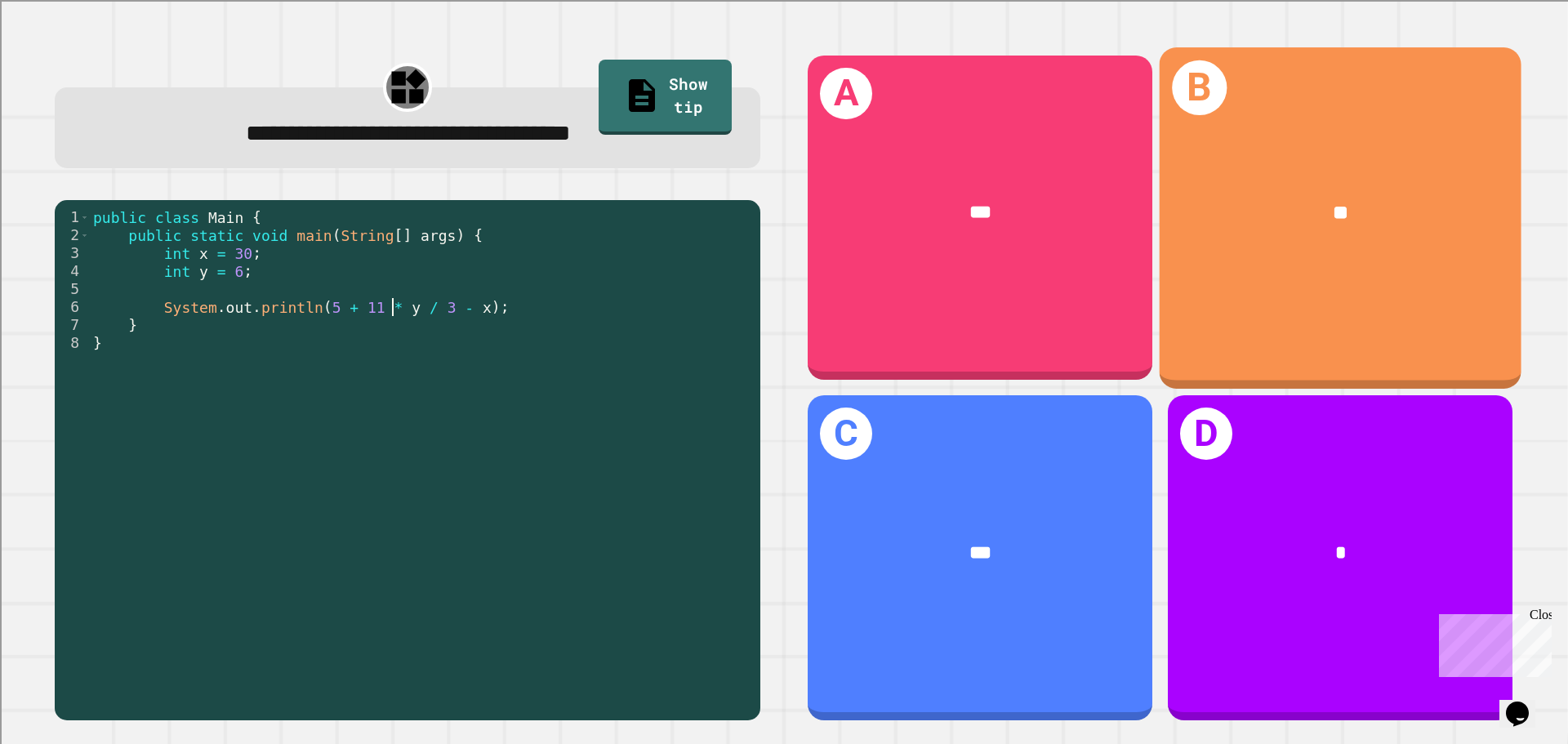
click at [1383, 187] on div "**" at bounding box center [1340, 213] width 361 height 110
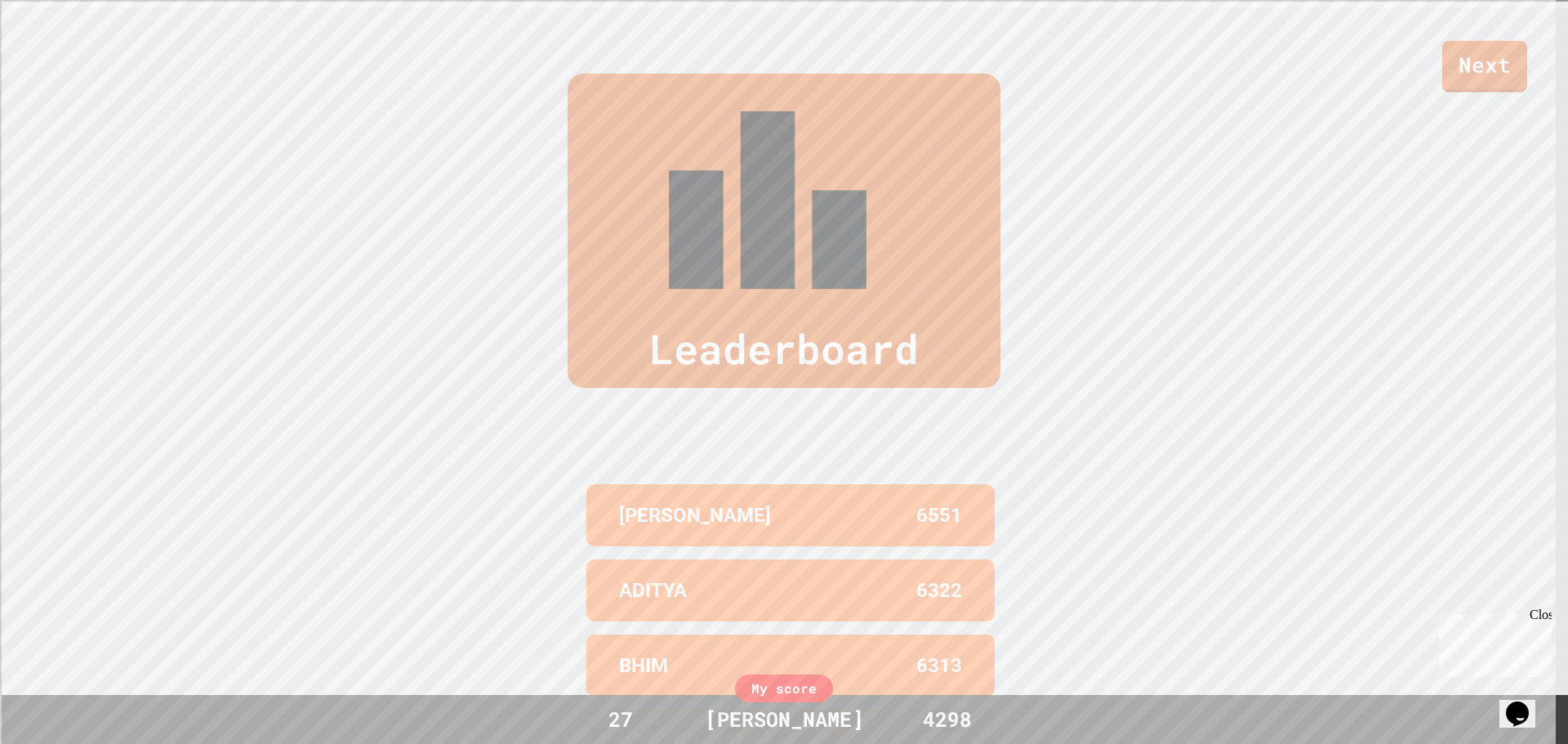
scroll to position [750, 0]
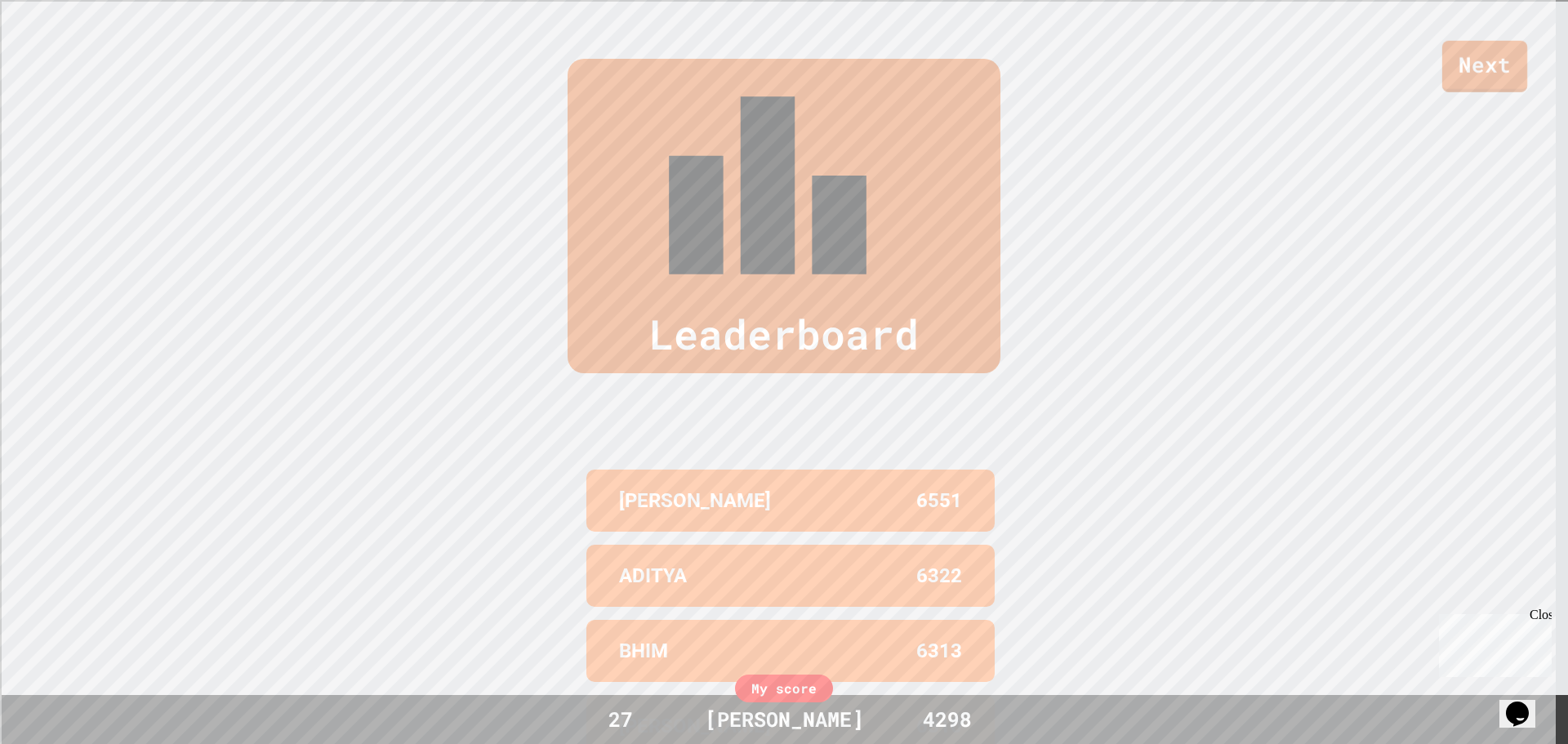
click at [1481, 71] on link "Next" at bounding box center [1483, 66] width 85 height 51
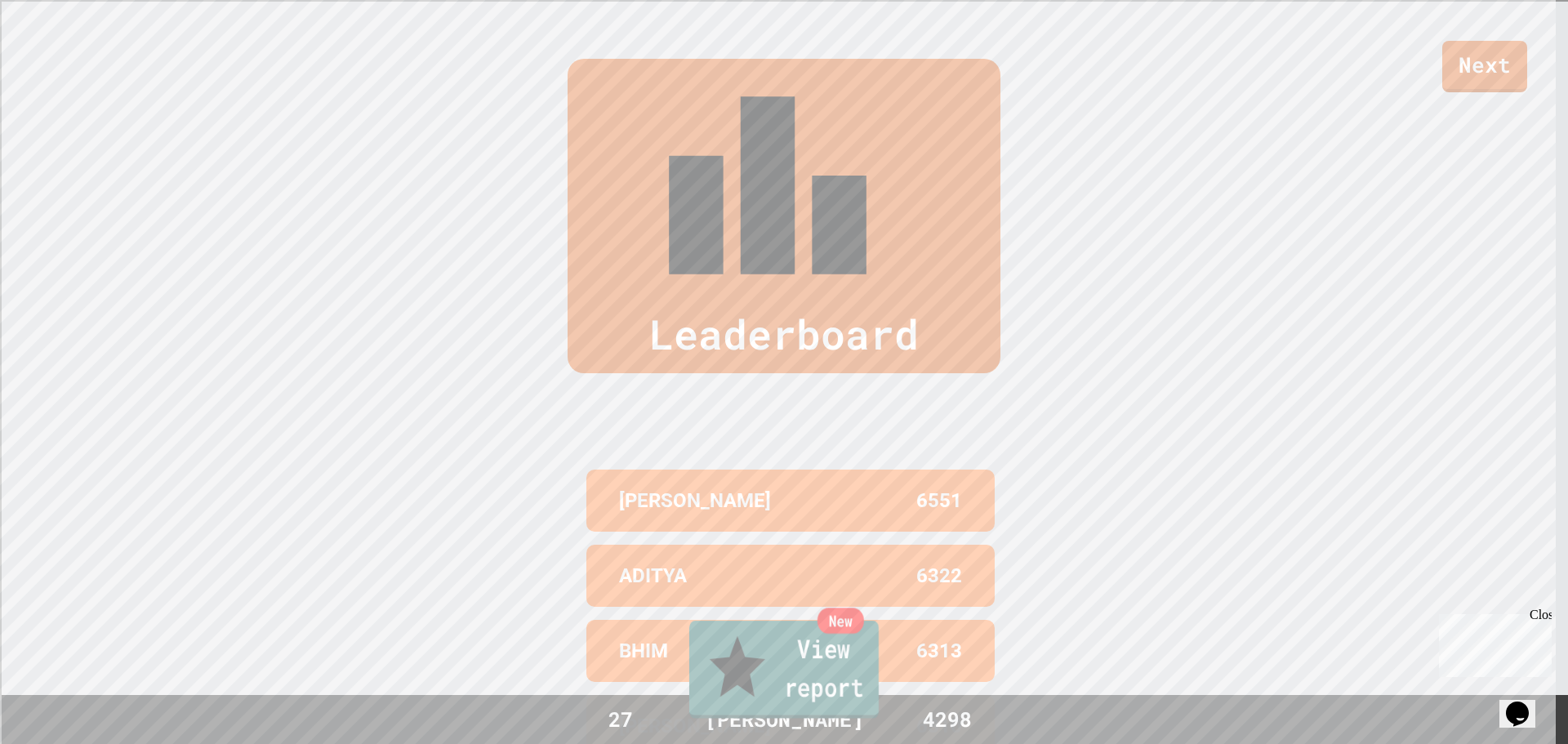
click at [776, 673] on link "New View report" at bounding box center [783, 669] width 189 height 98
